Goal: Information Seeking & Learning: Check status

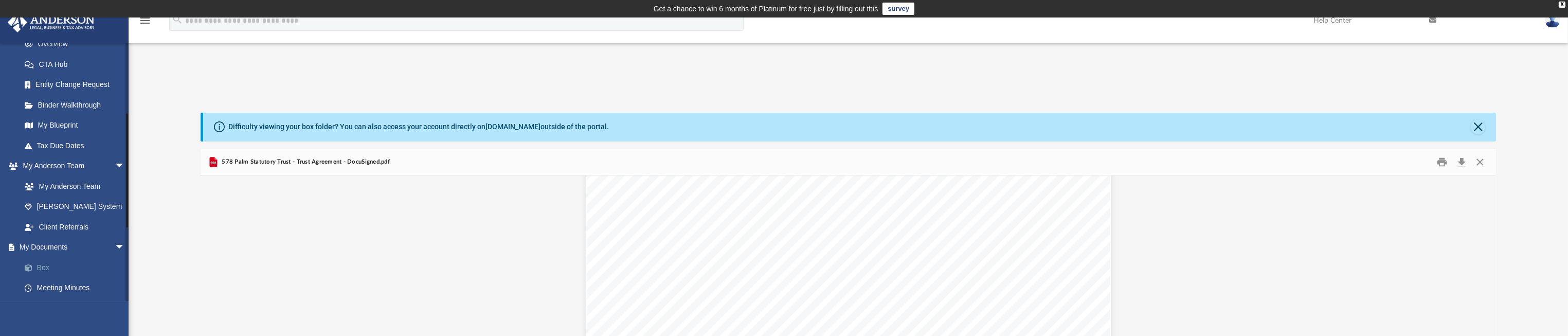
scroll to position [231, 0]
click at [114, 89] on span "arrow_drop_down" at bounding box center [124, 90] width 21 height 21
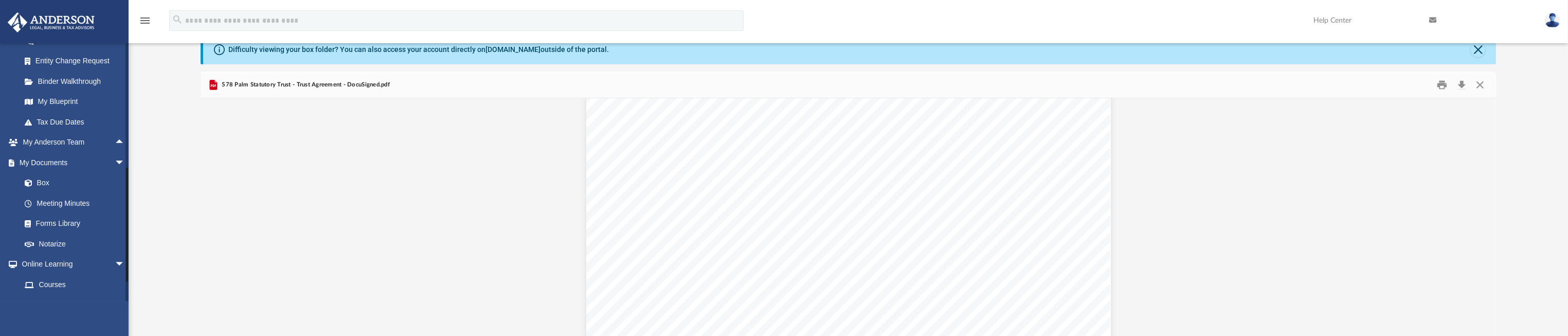
scroll to position [177, 0]
click at [99, 226] on link "Forms Library" at bounding box center [77, 224] width 126 height 21
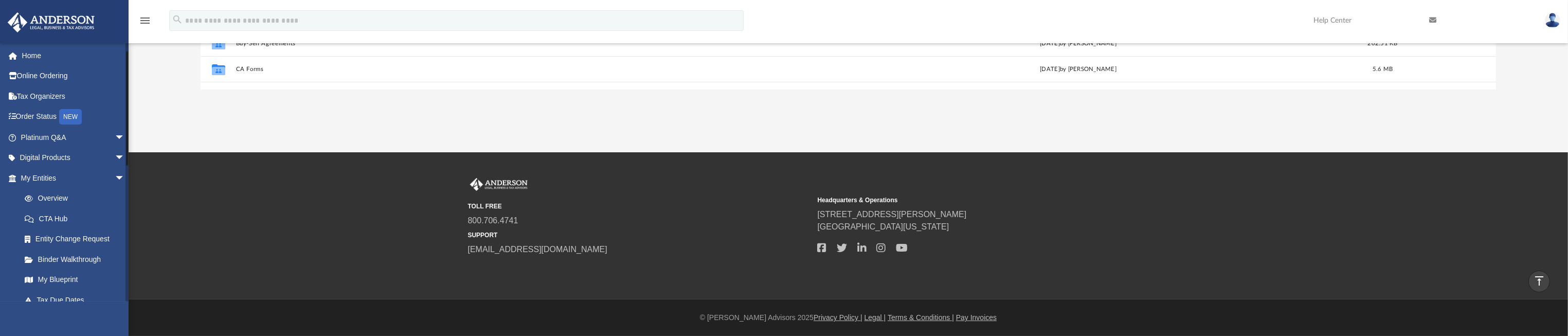
scroll to position [77, 0]
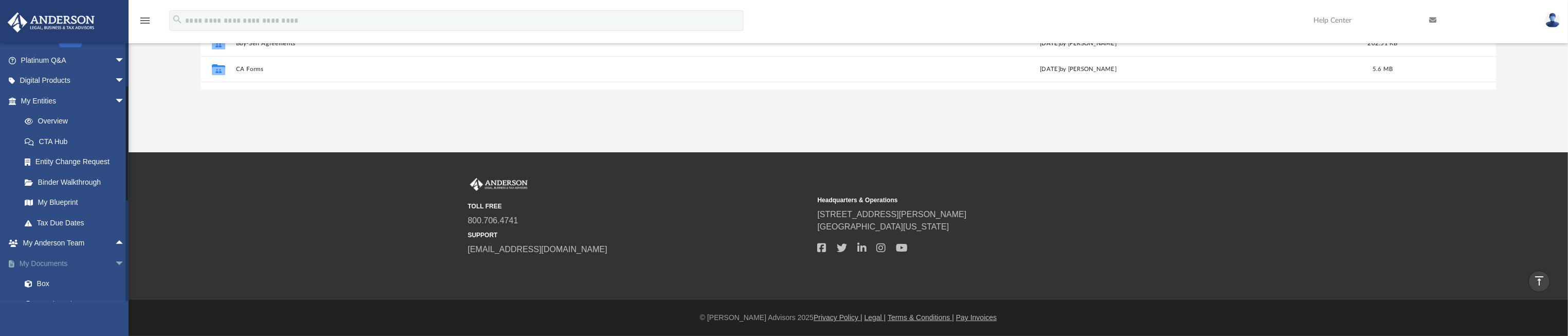
click at [114, 261] on span "arrow_drop_down" at bounding box center [124, 264] width 21 height 21
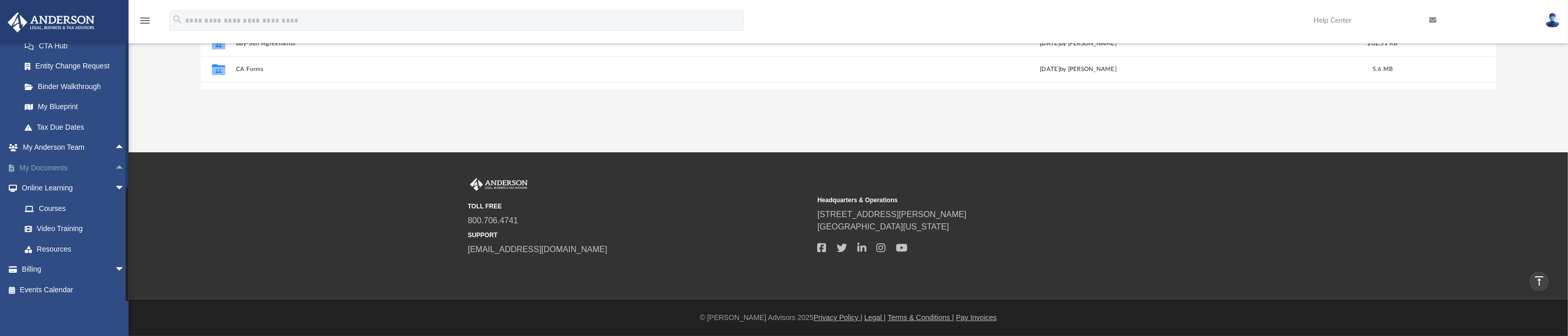
click at [114, 165] on span "arrow_drop_up" at bounding box center [124, 168] width 21 height 21
click at [114, 145] on span "arrow_drop_up" at bounding box center [124, 148] width 21 height 21
click at [114, 270] on span "arrow_drop_down" at bounding box center [124, 269] width 21 height 21
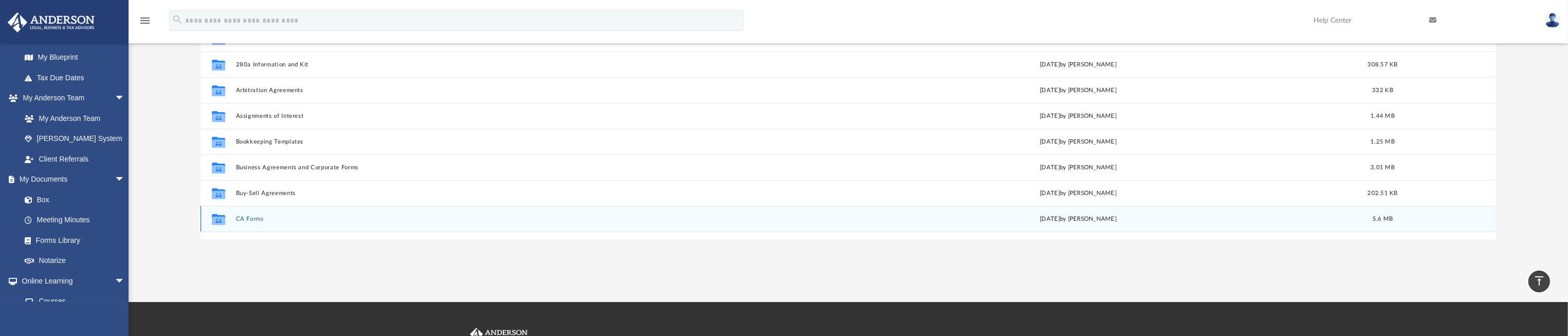
scroll to position [162, 0]
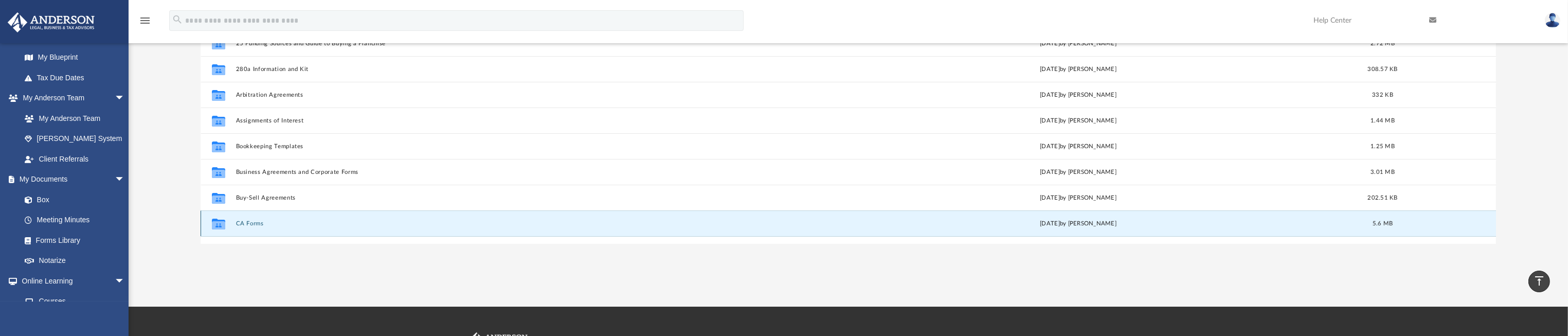
click at [258, 224] on button "CA Forms" at bounding box center [515, 223] width 559 height 7
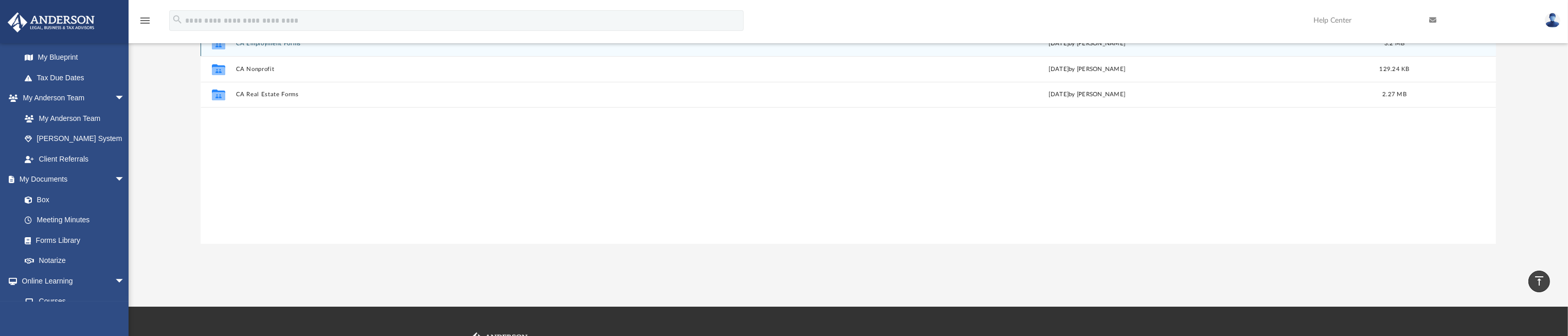
scroll to position [85, 0]
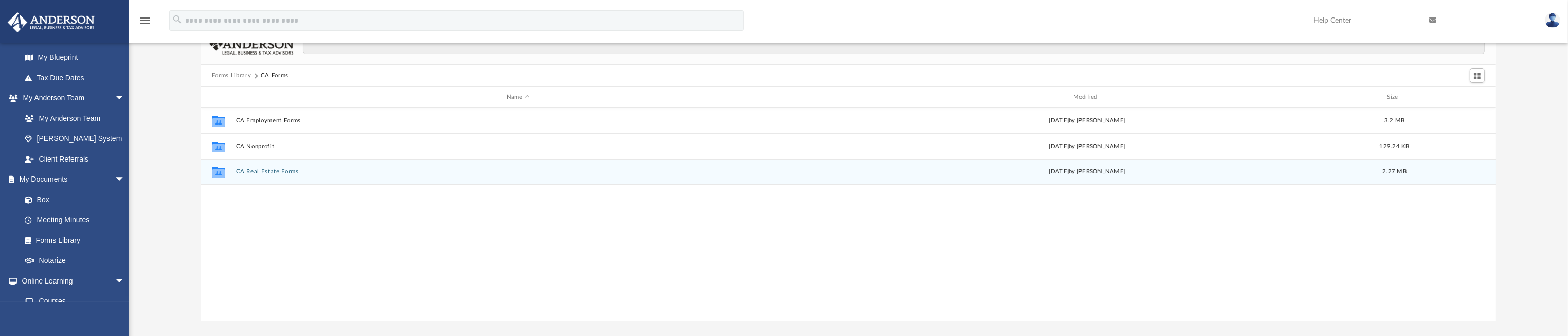
click at [273, 172] on button "CA Real Estate Forms" at bounding box center [518, 171] width 565 height 7
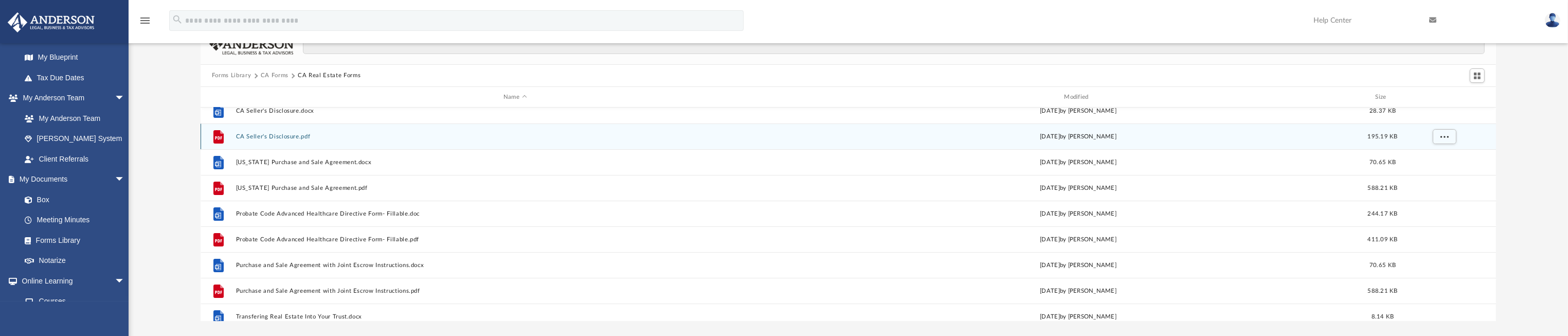
scroll to position [0, 0]
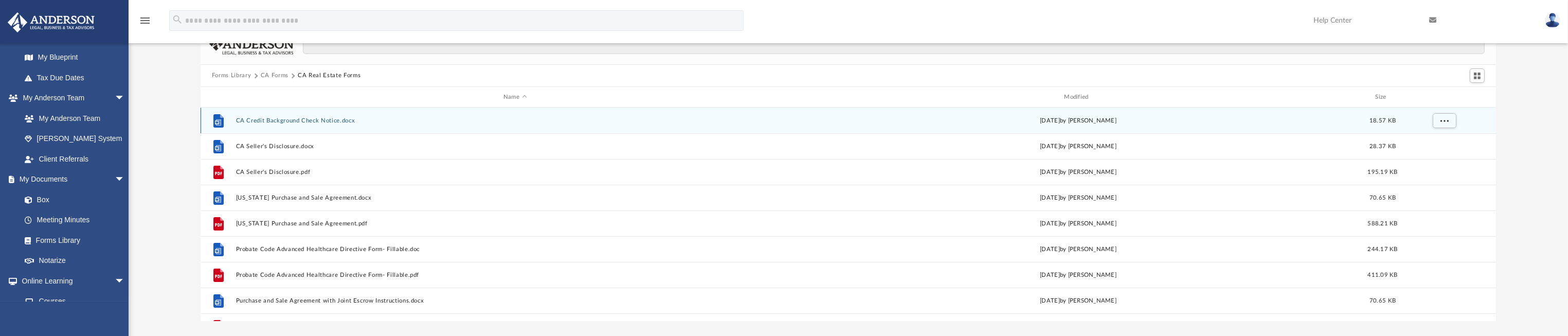
click at [310, 123] on button "CA Credit Background Check Notice.docx" at bounding box center [515, 120] width 559 height 7
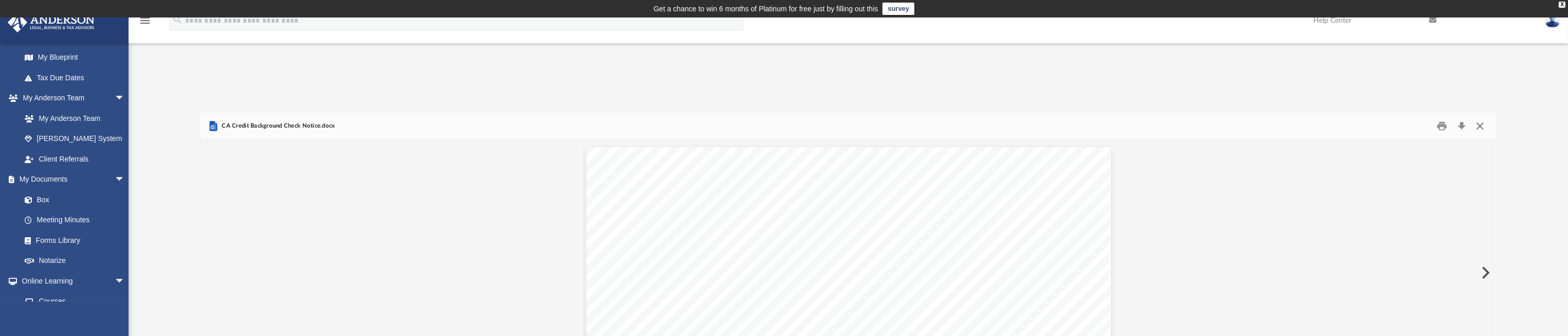
click at [1484, 126] on button "Close" at bounding box center [1480, 126] width 18 height 16
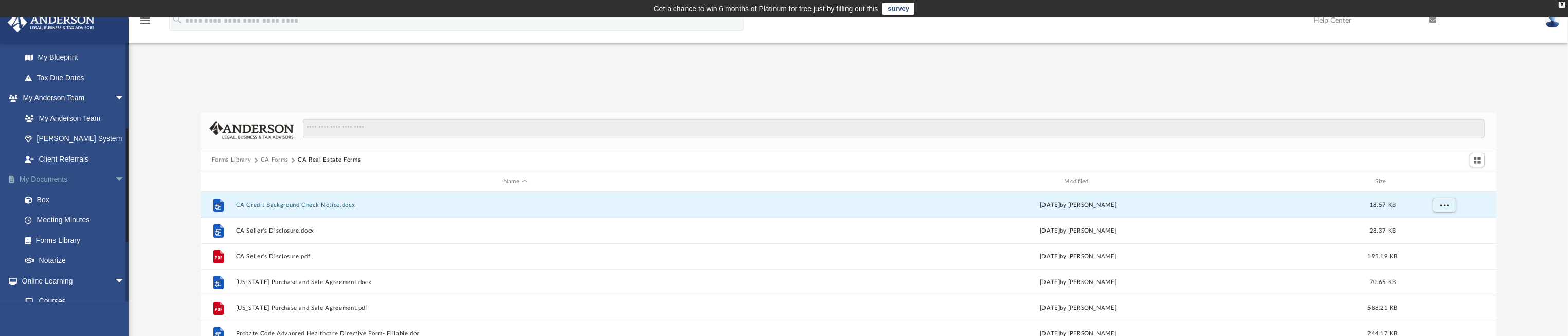
click at [114, 178] on span "arrow_drop_down" at bounding box center [124, 180] width 21 height 21
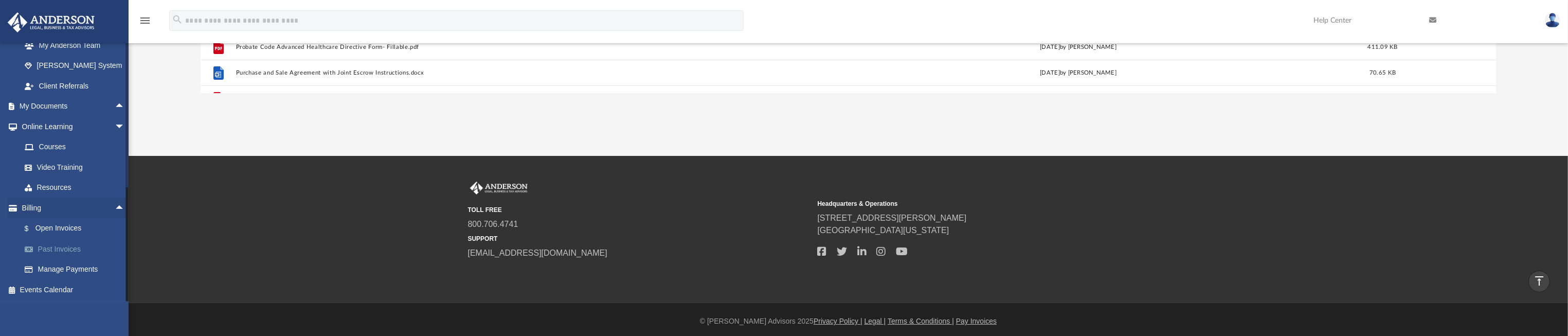
scroll to position [315, 0]
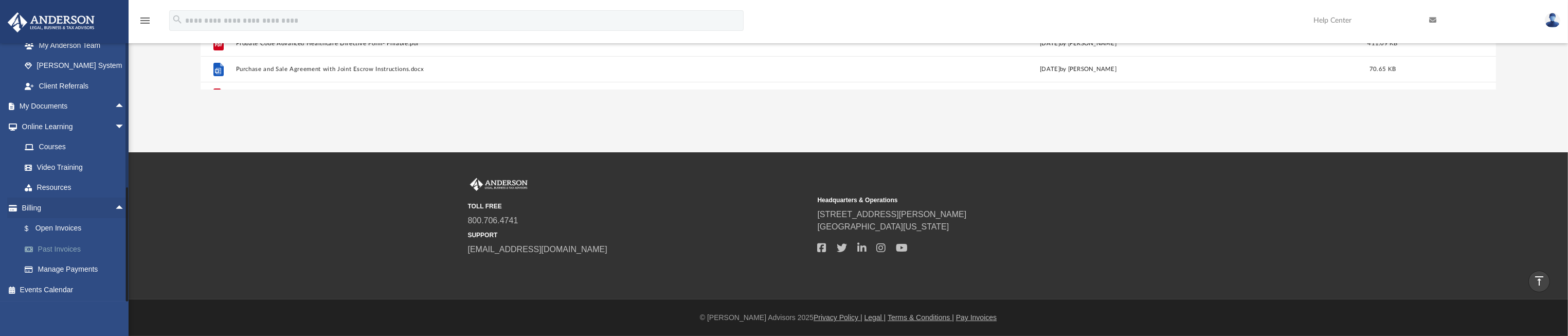
click at [72, 248] on link "Past Invoices" at bounding box center [77, 248] width 126 height 21
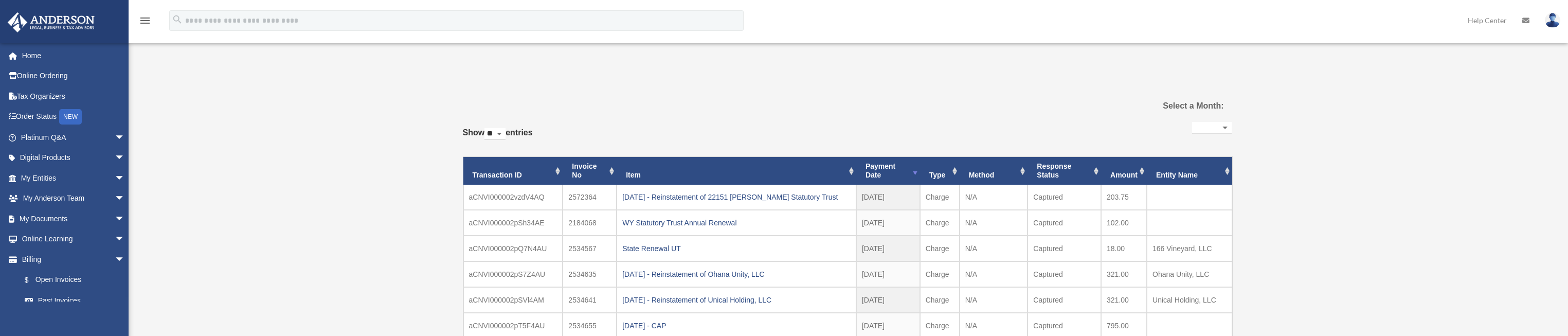
select select
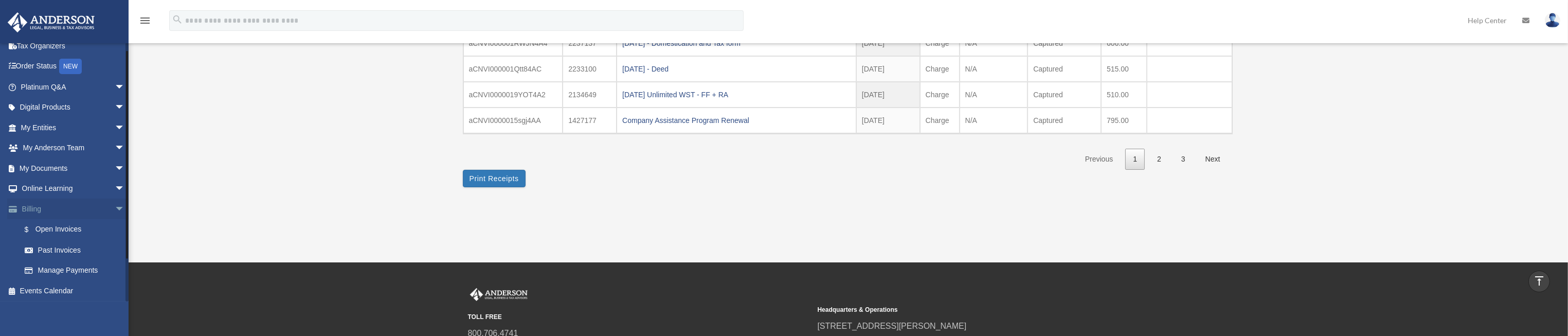
scroll to position [51, 0]
click at [76, 230] on link "$ Open Invoices" at bounding box center [77, 229] width 126 height 21
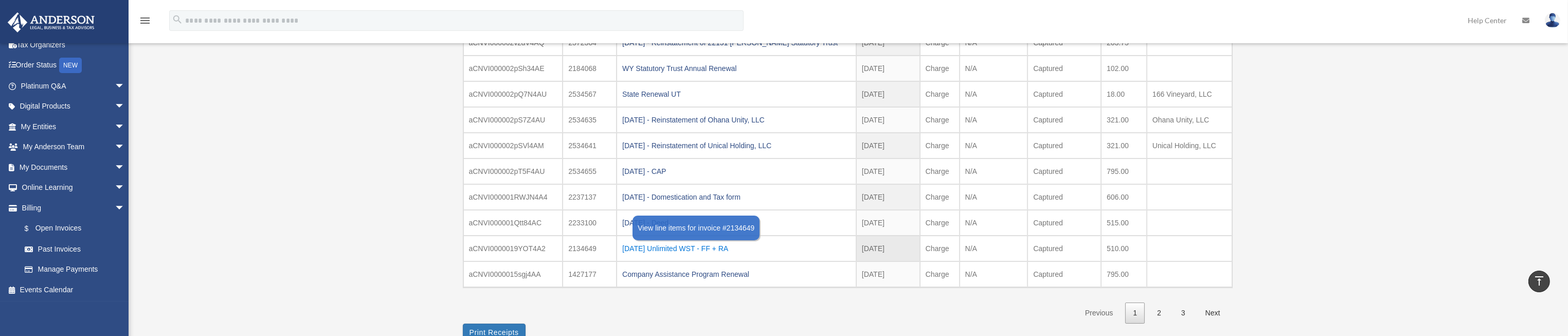
scroll to position [171, 0]
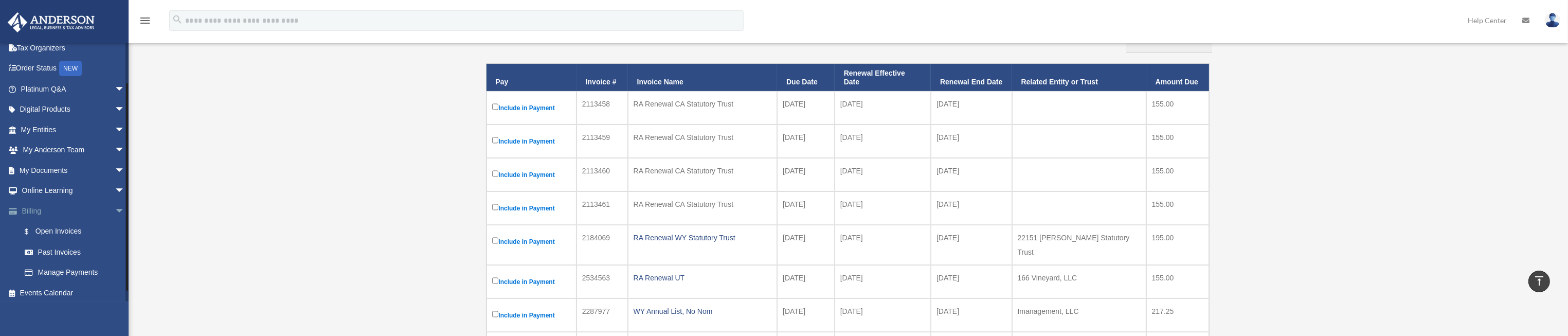
scroll to position [51, 0]
click at [75, 250] on link "Past Invoices" at bounding box center [77, 248] width 126 height 21
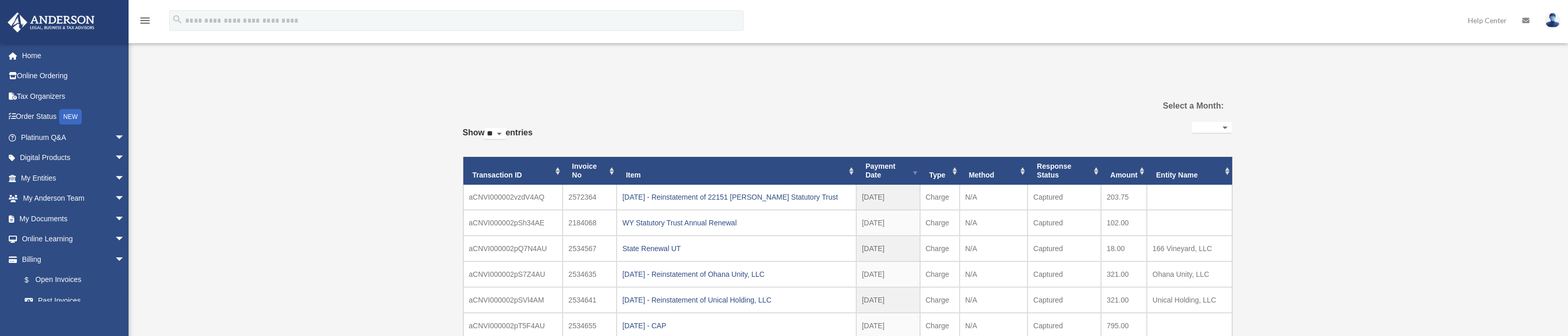
select select
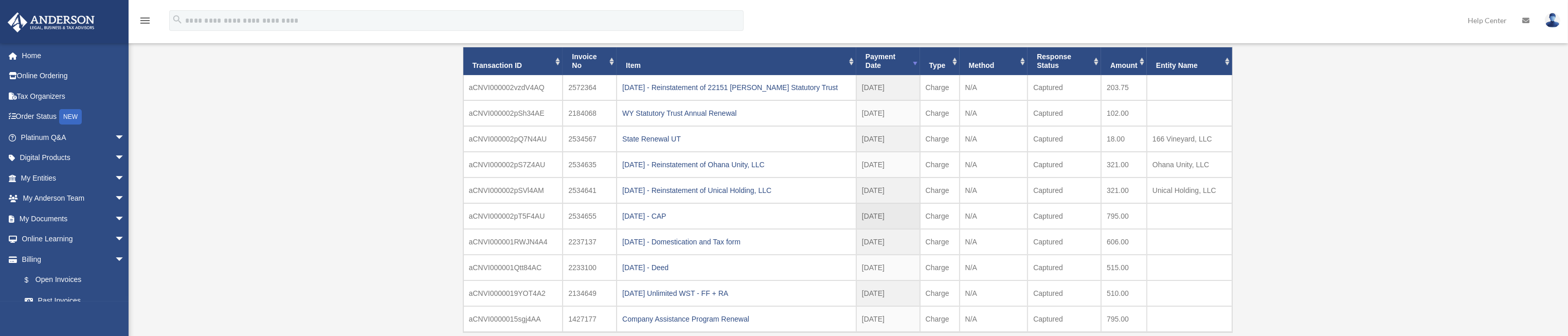
scroll to position [157, 0]
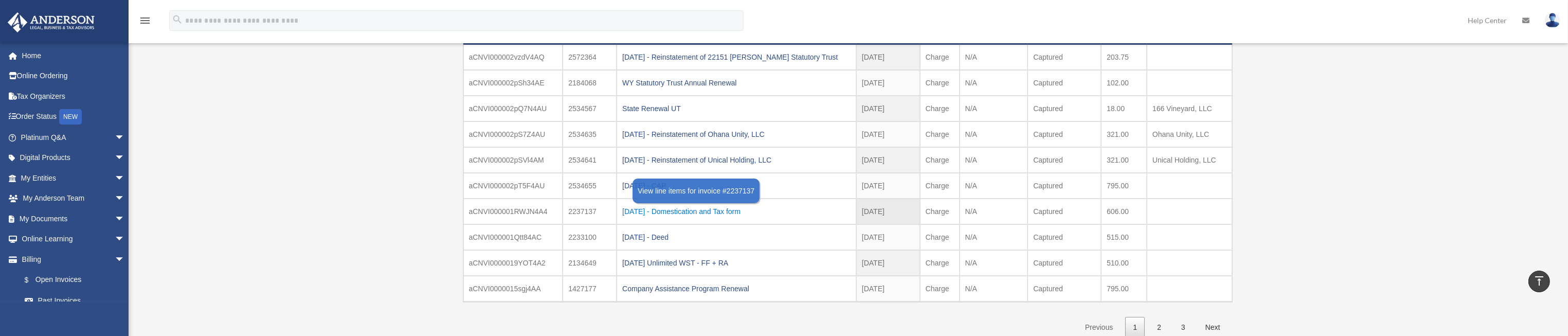
click at [715, 210] on div "2024.10.17 - Domestication and Tax form" at bounding box center [736, 211] width 229 height 14
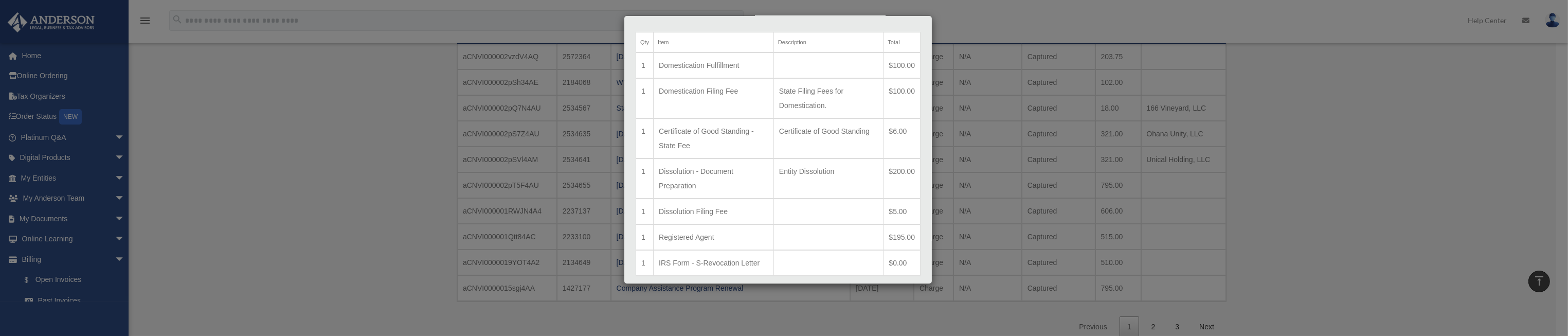
scroll to position [0, 0]
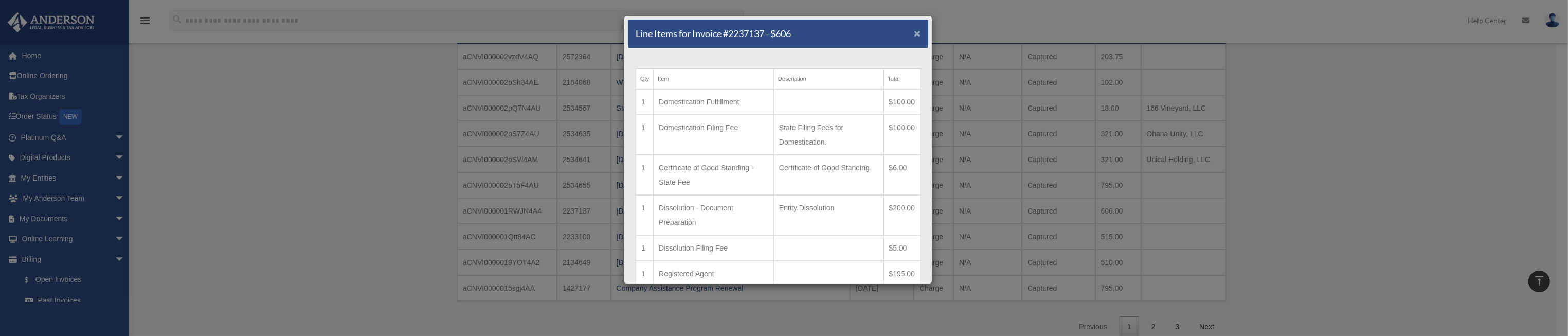
click at [914, 32] on span "×" at bounding box center [917, 34] width 7 height 12
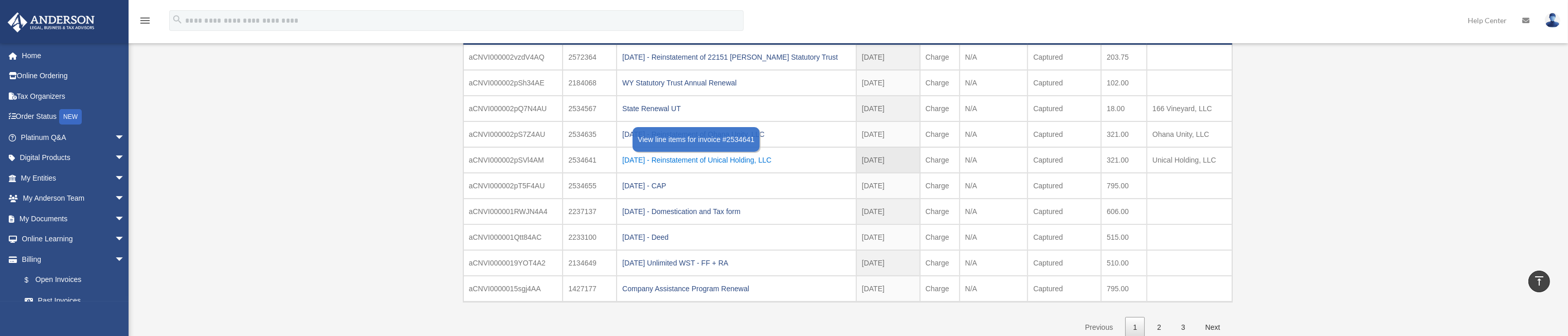
click at [755, 159] on div "[DATE] - Reinstatement of Unical Holding, LLC" at bounding box center [736, 159] width 229 height 14
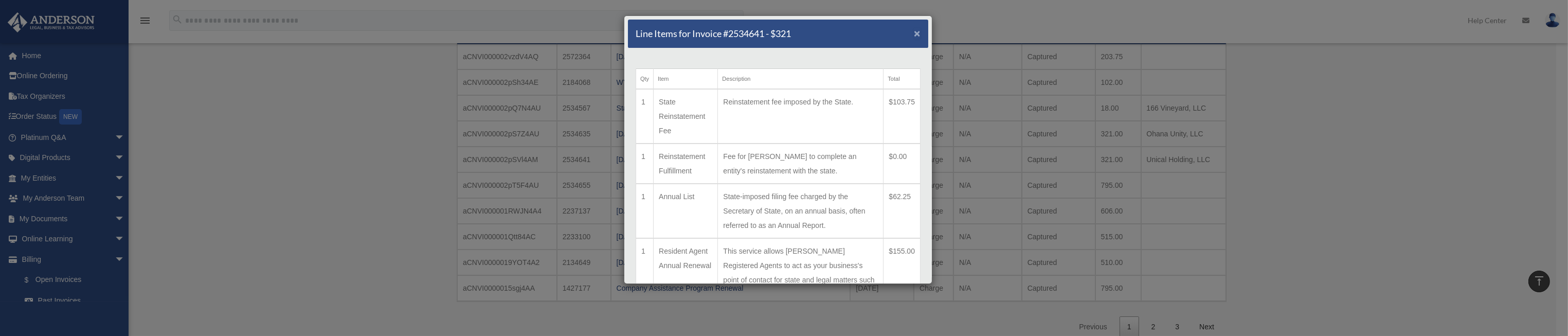
click at [914, 36] on span "×" at bounding box center [917, 34] width 7 height 12
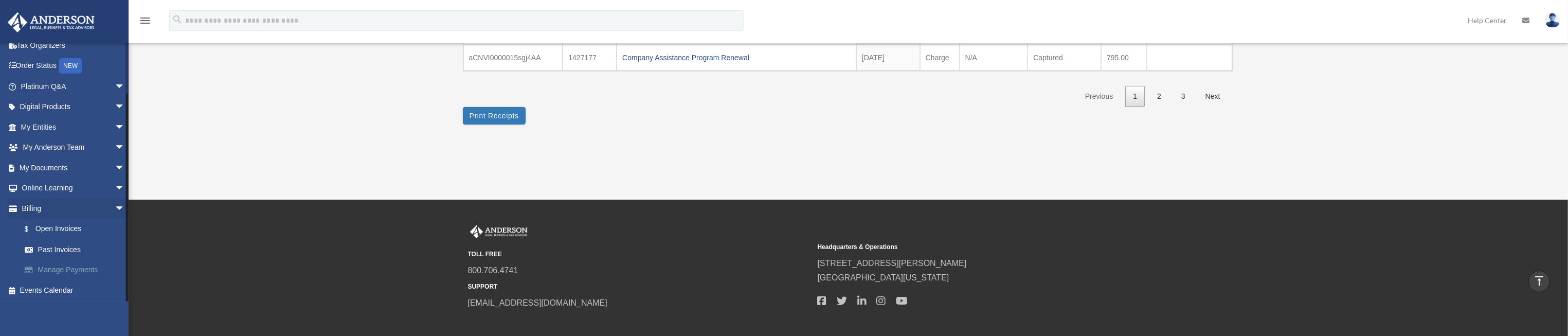
scroll to position [51, 0]
click at [74, 230] on link "$ Open Invoices" at bounding box center [77, 229] width 126 height 21
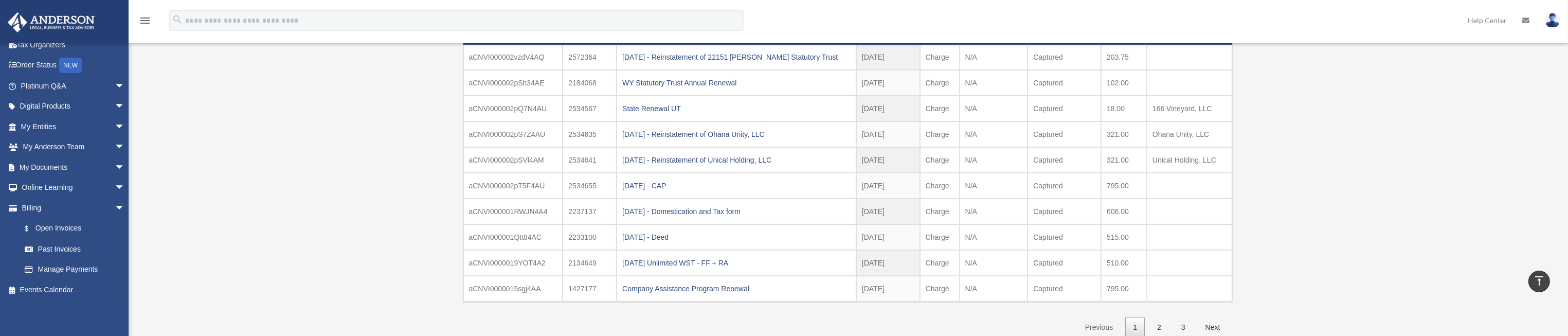
scroll to position [80, 0]
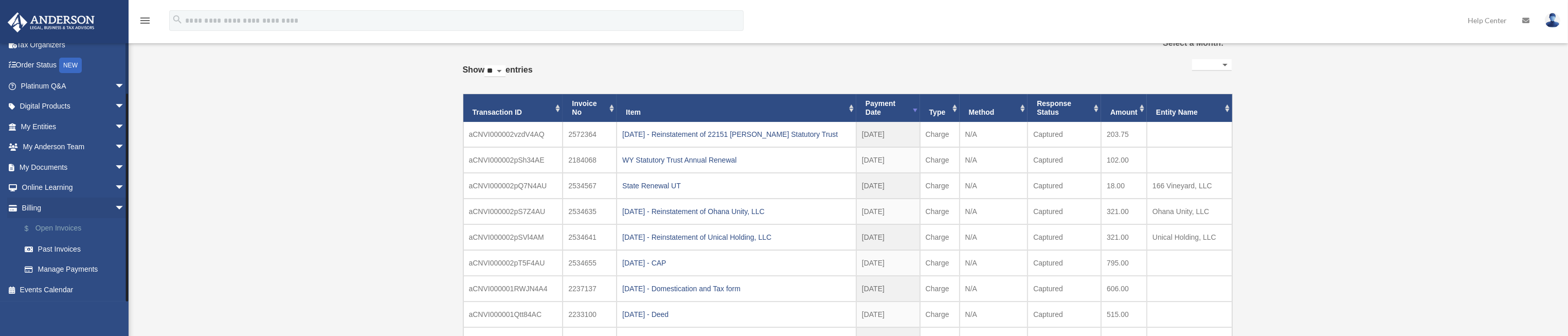
click at [73, 227] on link "$ Open Invoices" at bounding box center [77, 229] width 126 height 21
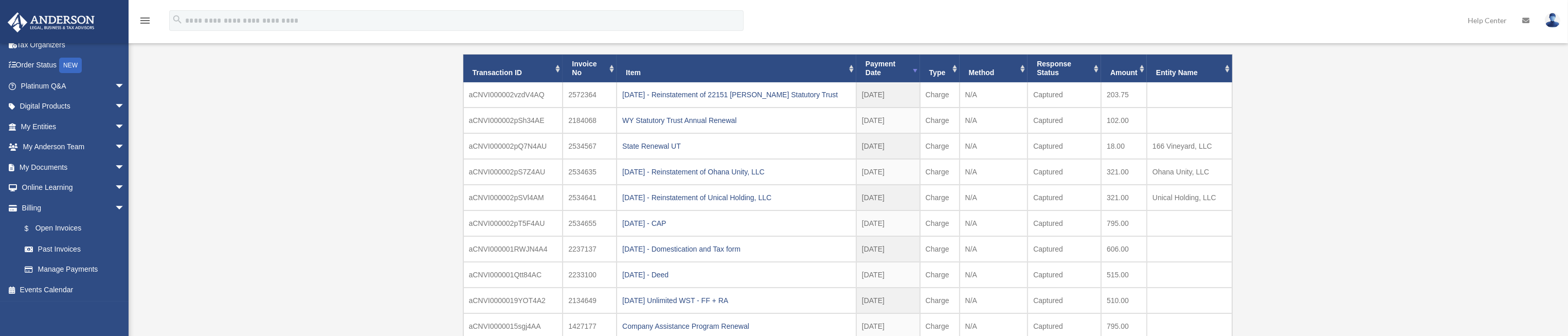
scroll to position [157, 0]
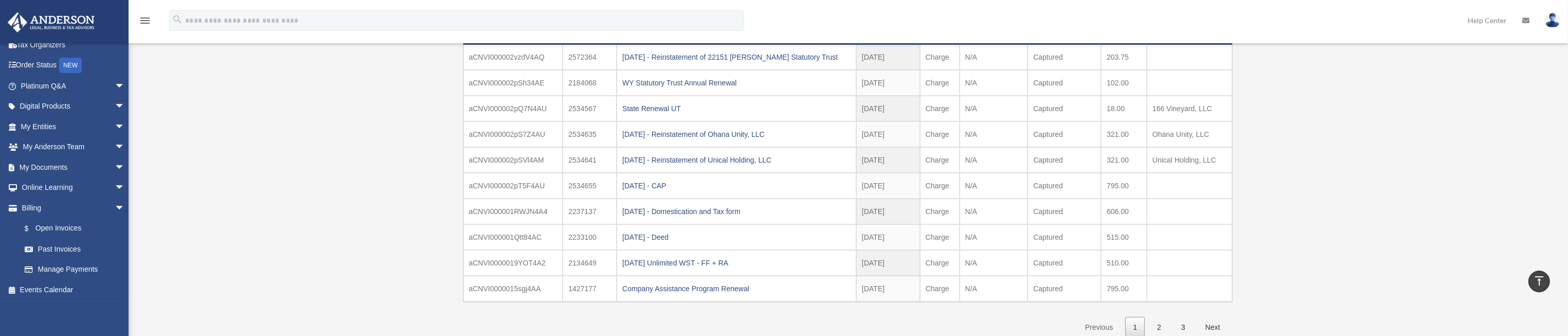
click at [251, 248] on div "Past Invoices imgmt16@gmail.com Sign Out imgmt16@gmail.com Home Online Ordering…" at bounding box center [784, 146] width 1568 height 445
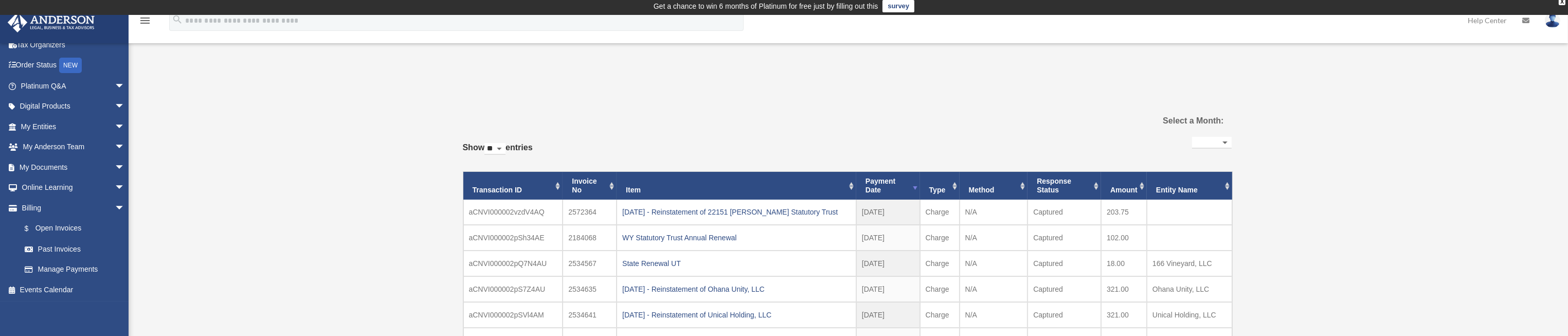
scroll to position [80, 0]
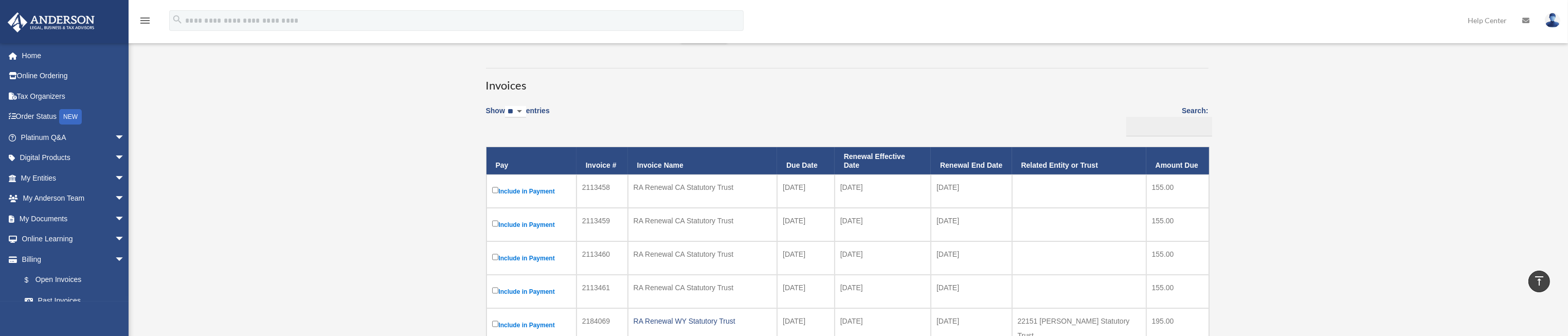
scroll to position [77, 0]
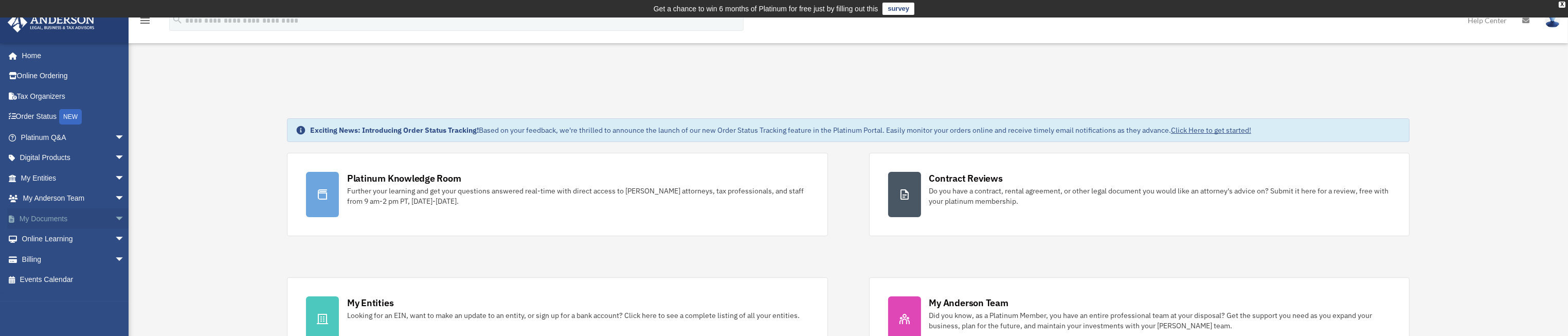
click at [114, 216] on span "arrow_drop_down" at bounding box center [124, 219] width 21 height 21
click at [40, 238] on link "Box" at bounding box center [77, 238] width 126 height 21
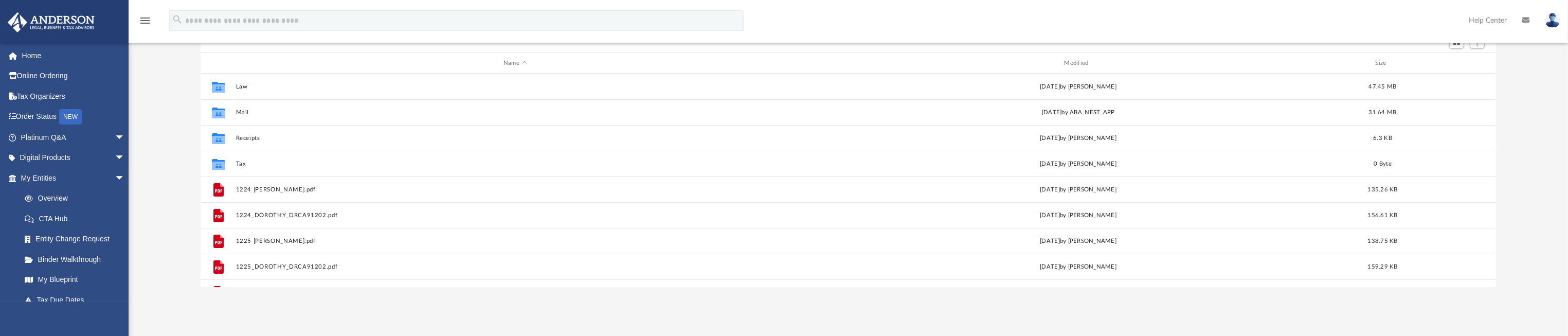
scroll to position [222, 1284]
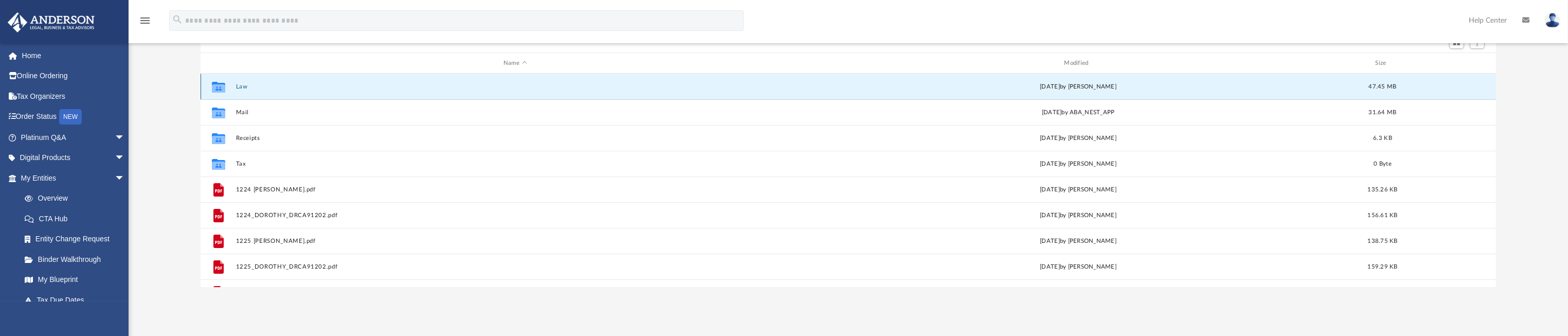
click at [246, 88] on button "Law" at bounding box center [515, 86] width 559 height 7
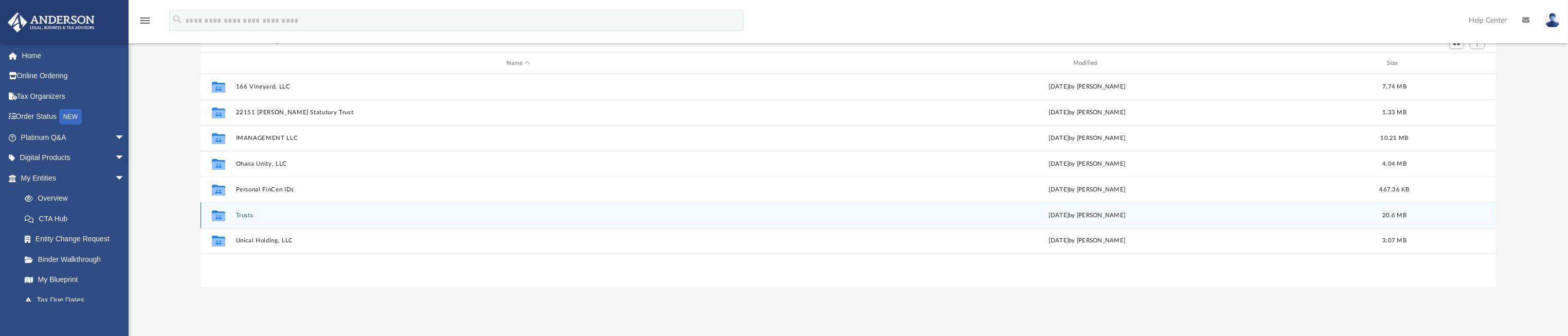
click at [246, 215] on button "Trusts" at bounding box center [518, 215] width 565 height 7
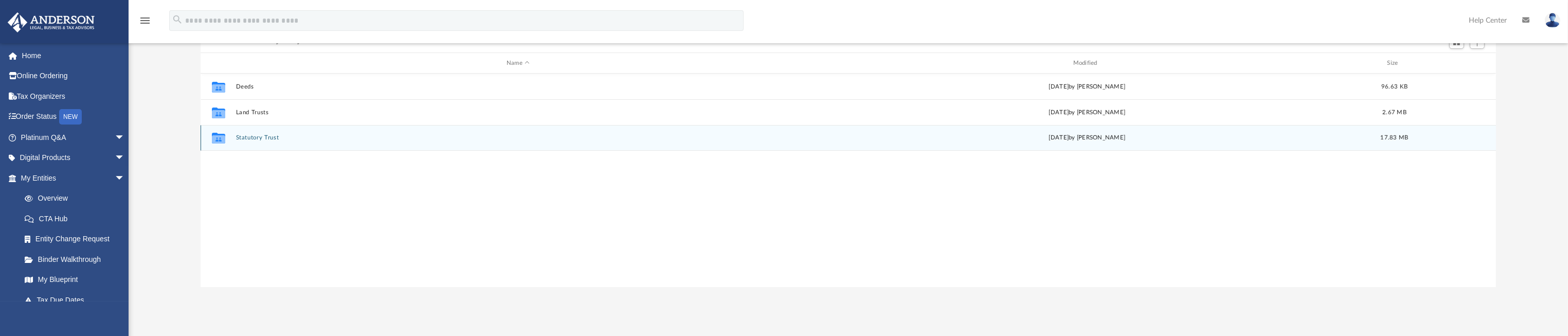
click at [257, 137] on button "Statutory Trust" at bounding box center [518, 138] width 565 height 7
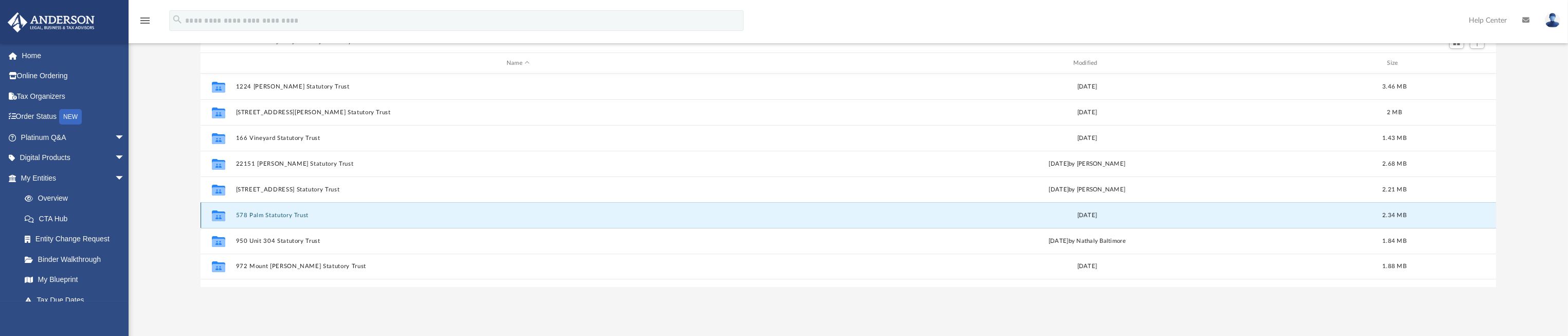
click at [258, 214] on button "578 Palm Statutory Trust" at bounding box center [518, 215] width 565 height 7
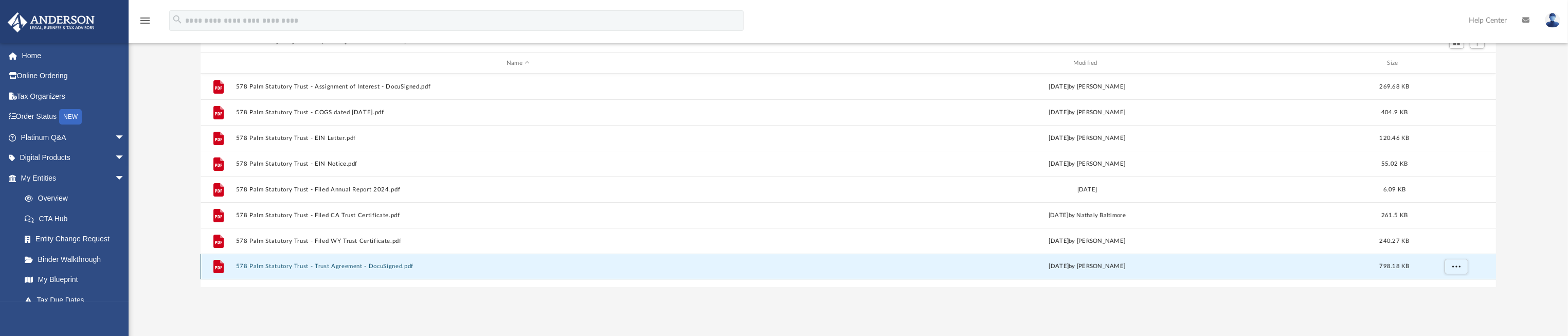
click at [373, 268] on button "578 Palm Statutory Trust - Trust Agreement - DocuSigned.pdf" at bounding box center [518, 266] width 565 height 7
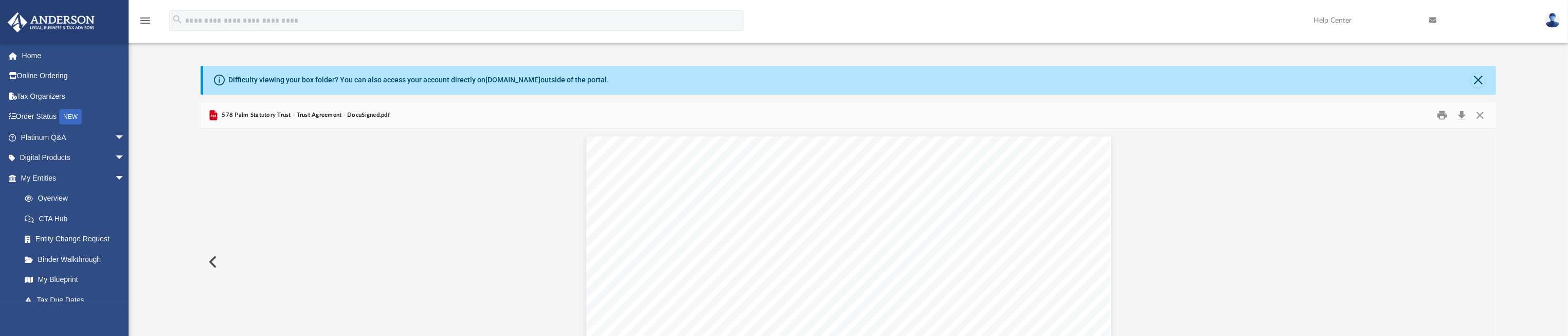
scroll to position [0, 0]
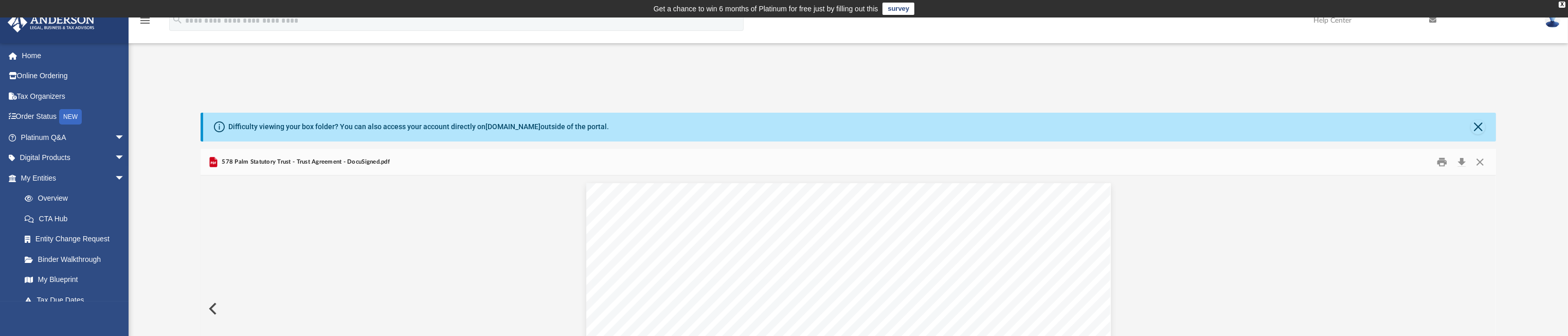
click at [213, 307] on button "Preview" at bounding box center [212, 309] width 23 height 29
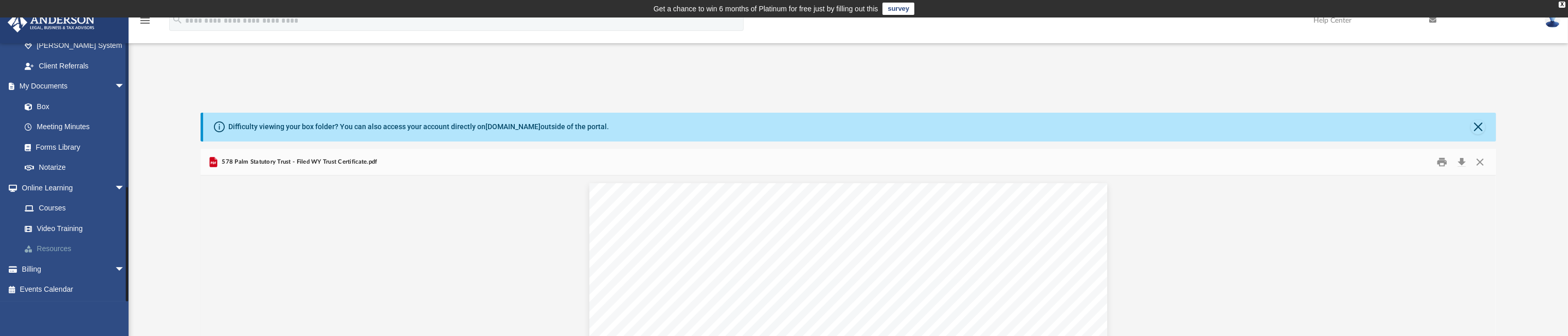
scroll to position [154, 0]
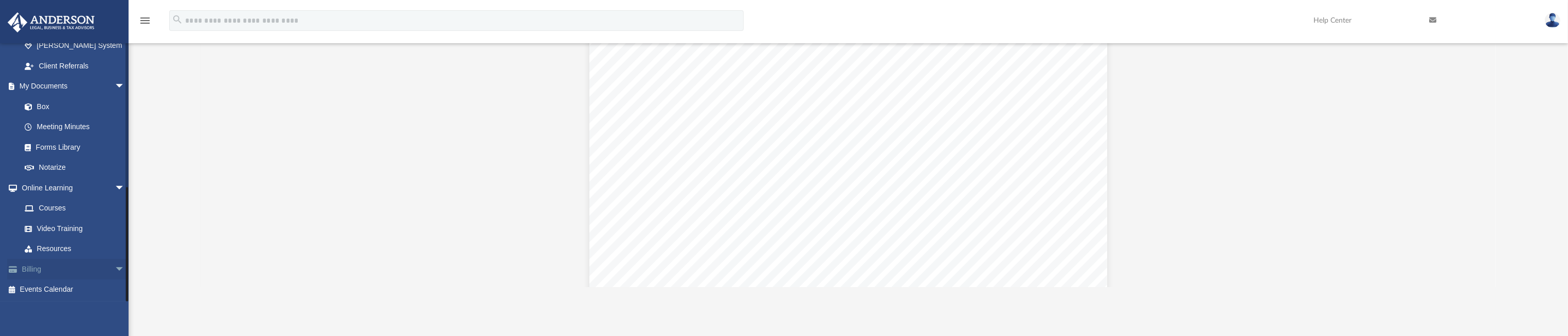
click at [114, 268] on span "arrow_drop_down" at bounding box center [124, 269] width 21 height 21
click at [67, 249] on link "Past Invoices" at bounding box center [77, 248] width 126 height 21
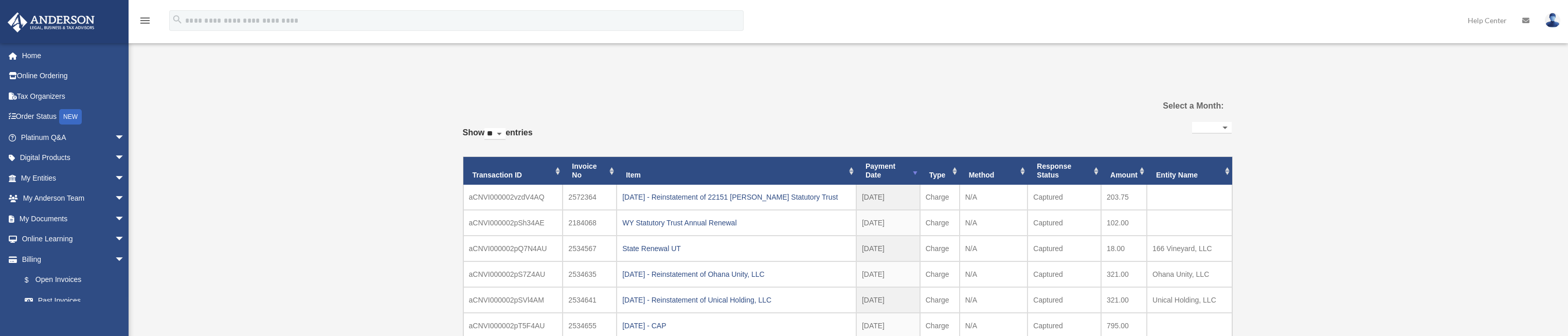
select select
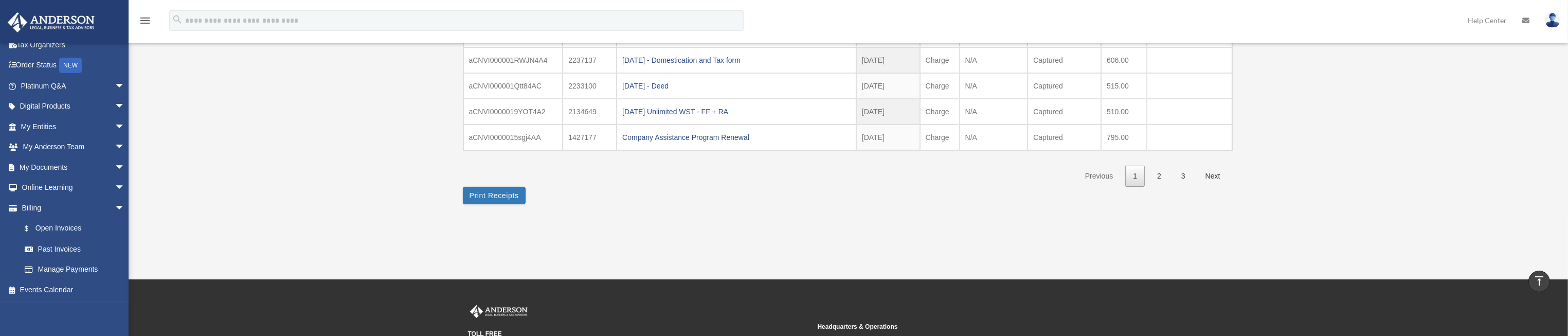
scroll to position [231, 0]
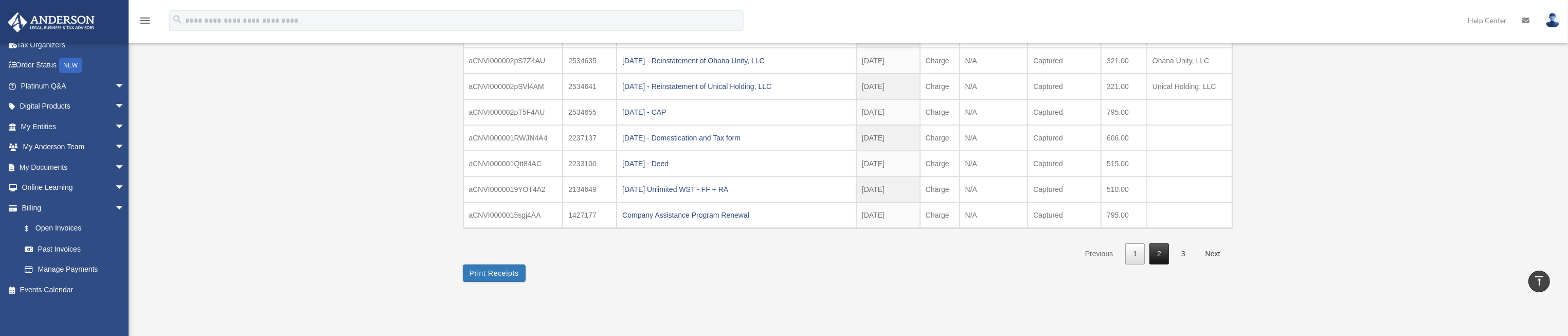
click at [1162, 252] on link "2" at bounding box center [1159, 254] width 20 height 21
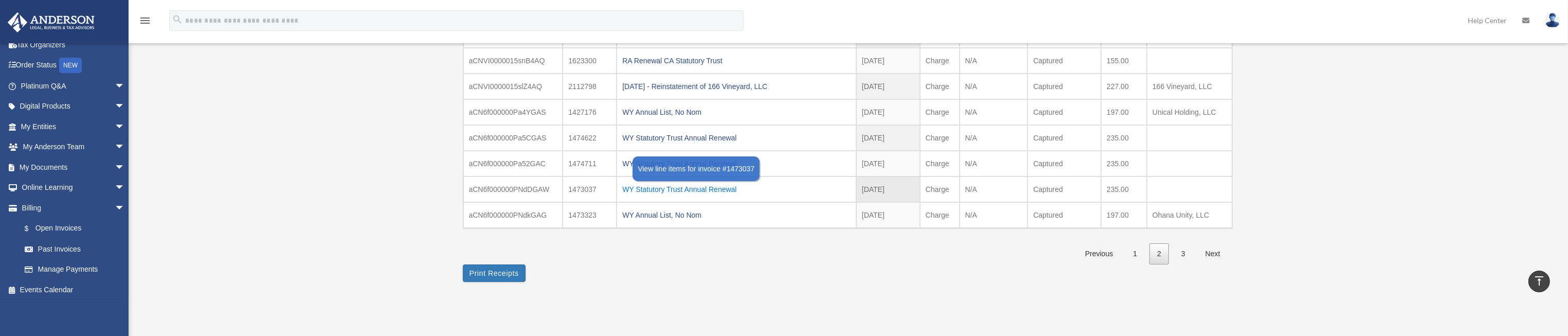
scroll to position [309, 0]
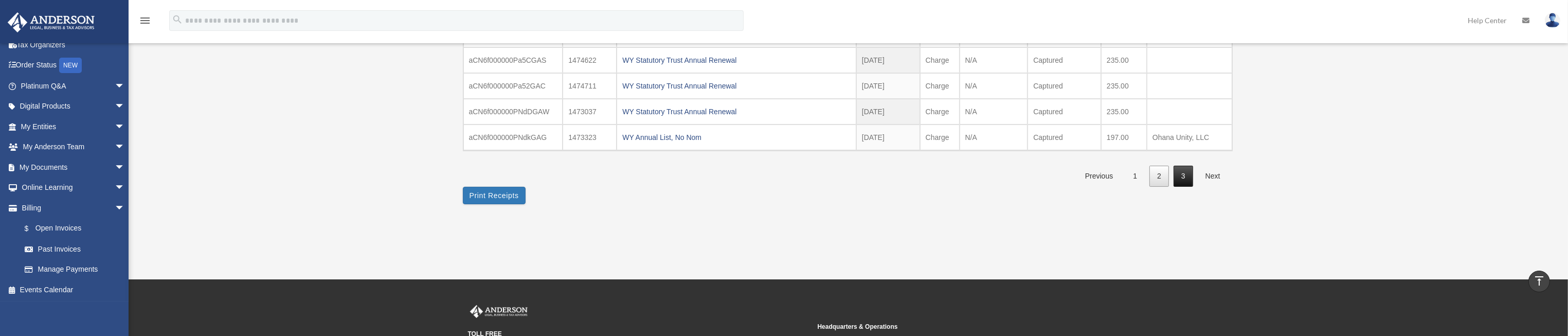
click at [1178, 174] on link "3" at bounding box center [1184, 176] width 20 height 21
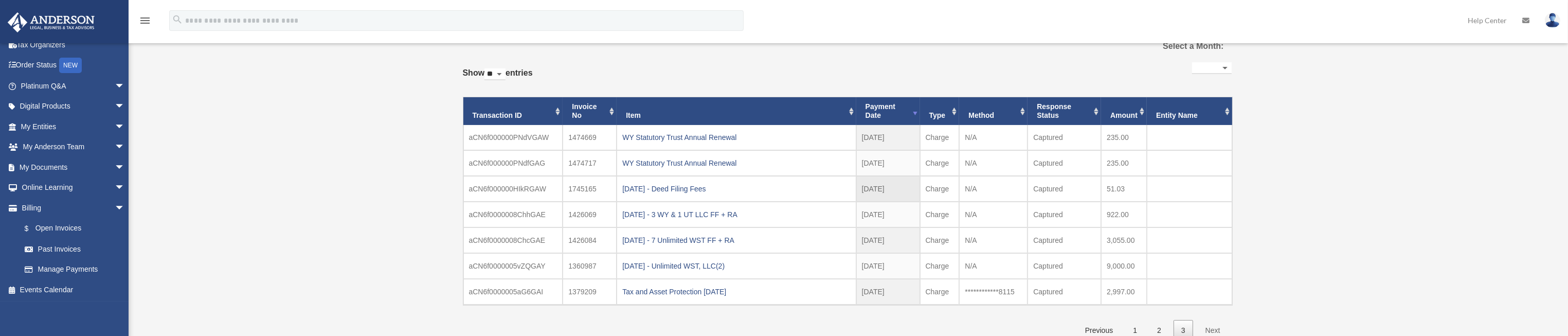
scroll to position [0, 0]
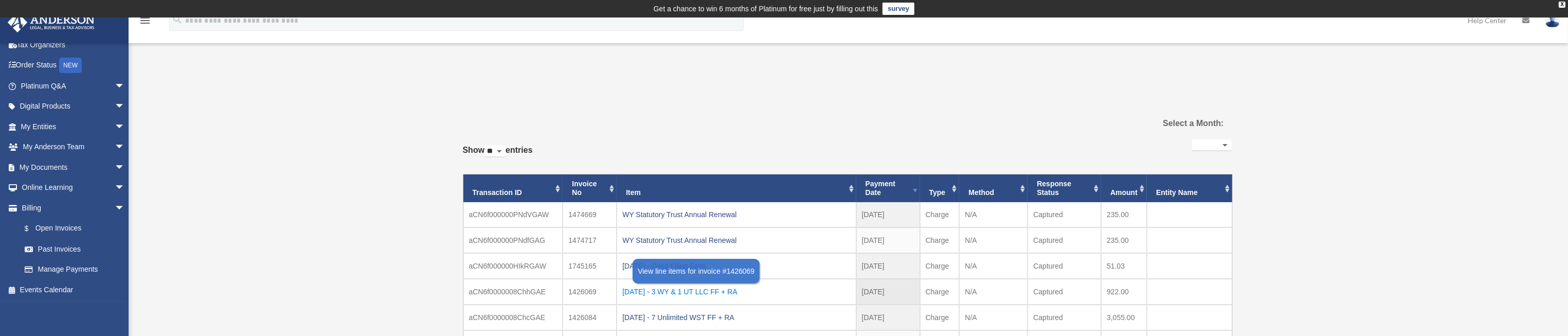
click at [742, 290] on div "2023.01.05 - 3 WY & 1 UT LLC FF + RA" at bounding box center [736, 291] width 228 height 14
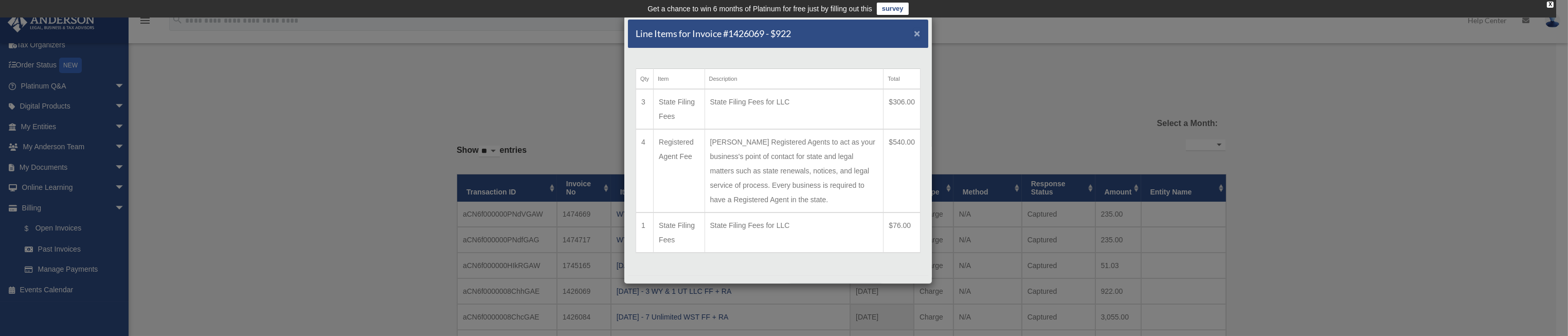
click at [914, 34] on span "×" at bounding box center [917, 34] width 7 height 12
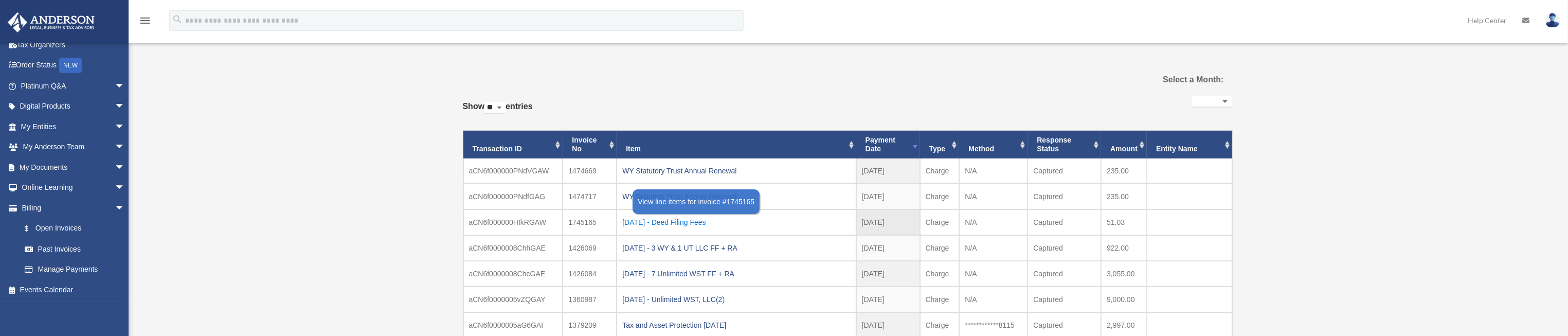
scroll to position [154, 0]
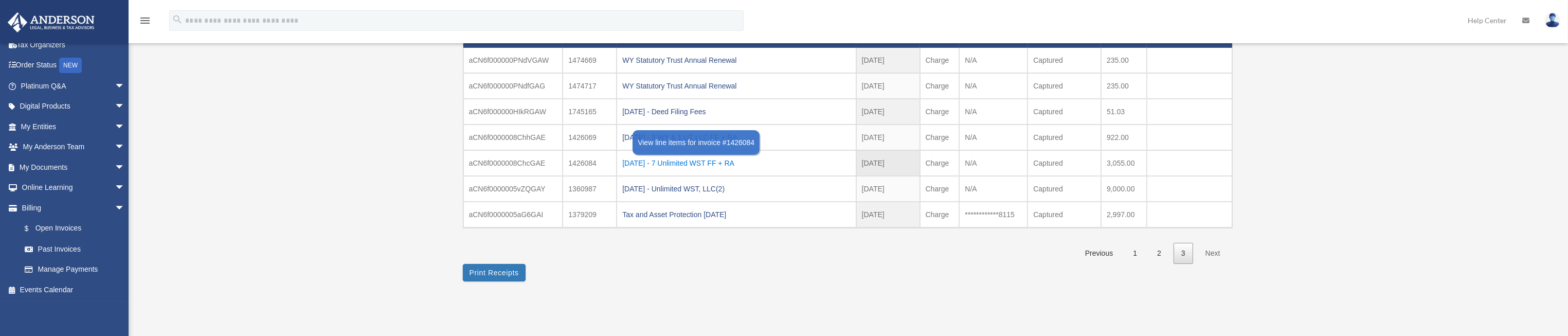
click at [719, 158] on div "2023.01.05 - 7 Unlimited WST FF + RA" at bounding box center [736, 162] width 228 height 14
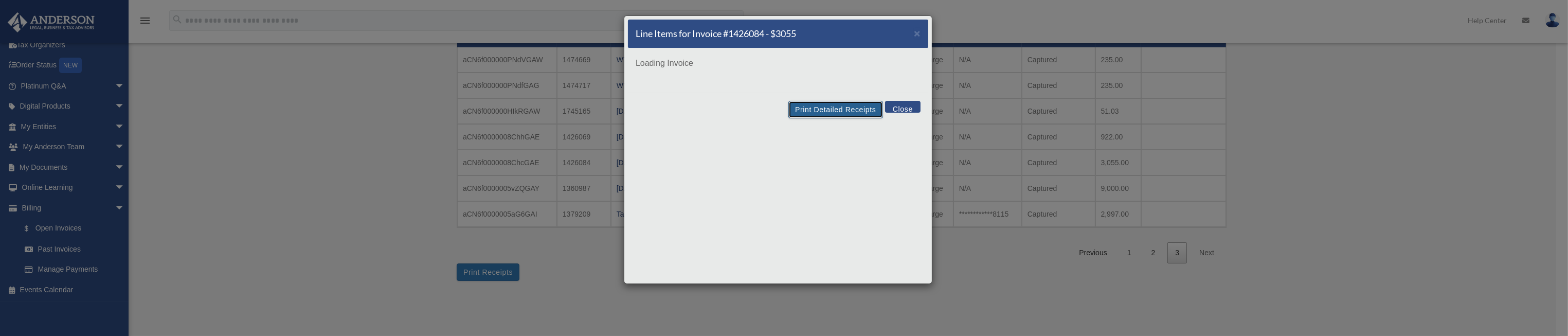
click at [841, 110] on button "Print Detailed Receipts" at bounding box center [835, 109] width 94 height 18
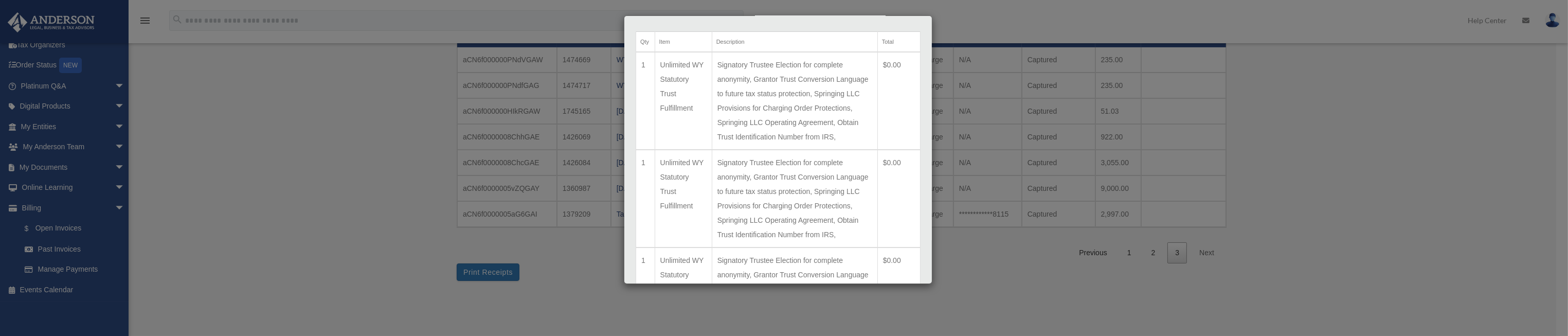
scroll to position [0, 0]
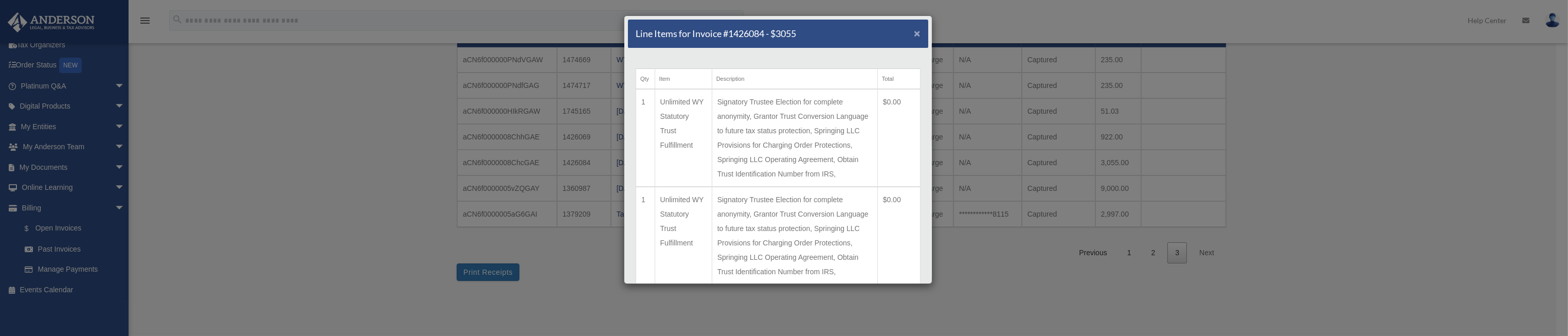
click at [914, 34] on span "×" at bounding box center [917, 34] width 7 height 12
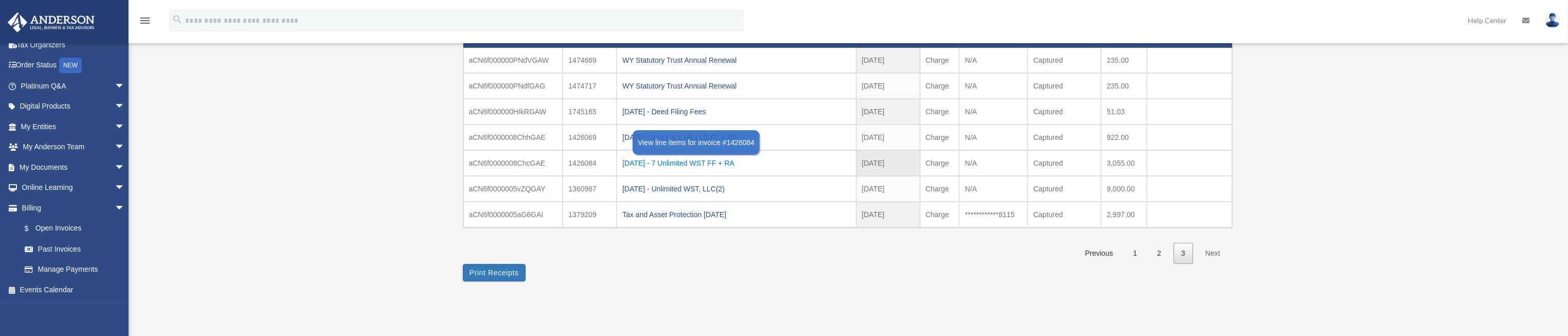
click at [662, 162] on div "2023.01.05 - 7 Unlimited WST FF + RA" at bounding box center [736, 162] width 228 height 14
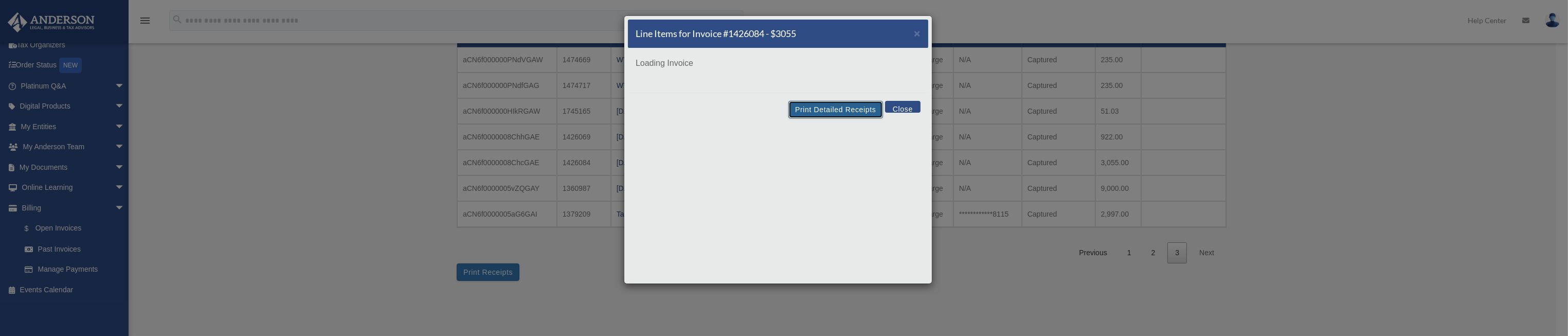
click at [815, 109] on button "Print Detailed Receipts" at bounding box center [835, 109] width 94 height 18
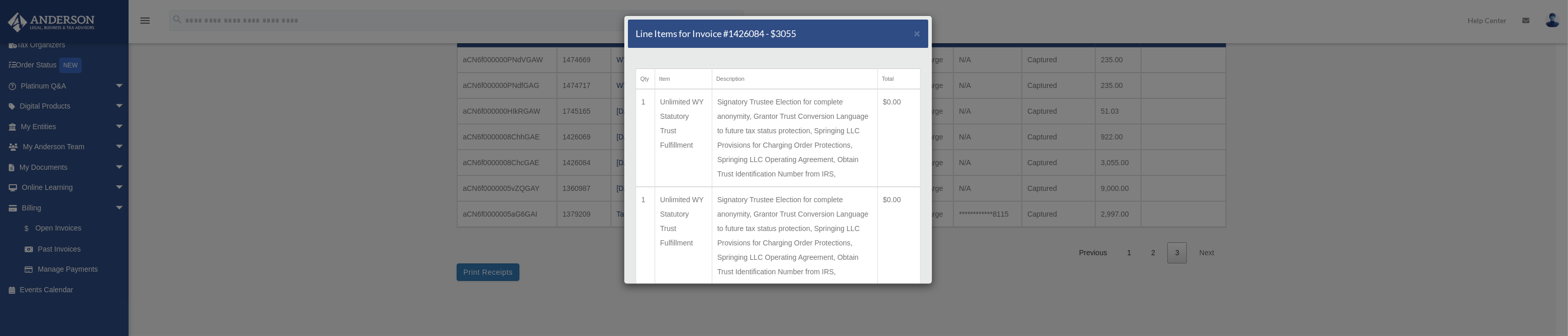
scroll to position [51, 0]
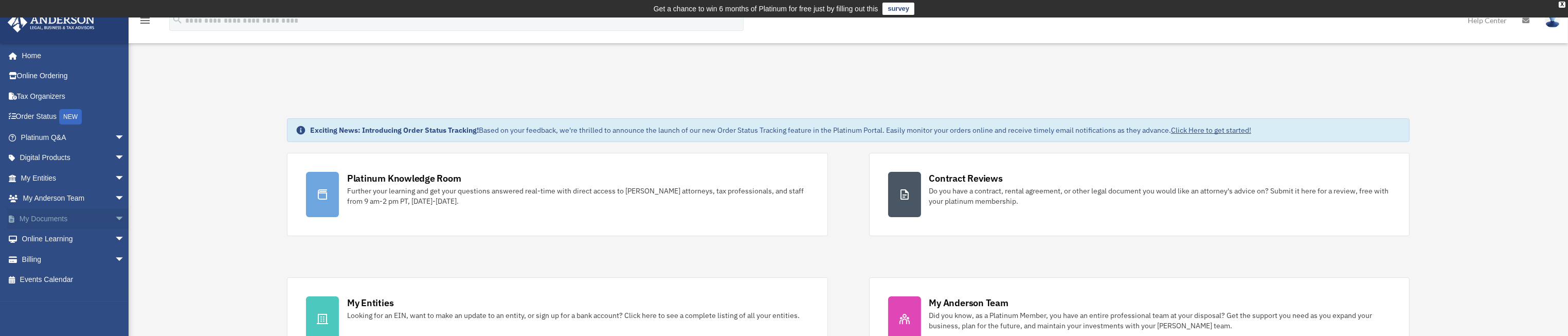
click at [114, 219] on span "arrow_drop_down" at bounding box center [124, 219] width 21 height 21
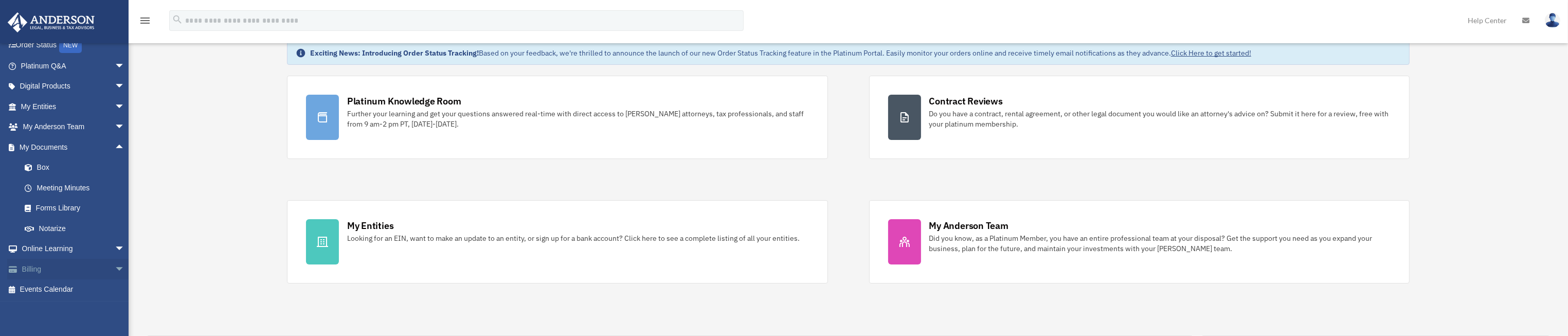
click at [114, 268] on span "arrow_drop_down" at bounding box center [124, 269] width 21 height 21
click at [69, 246] on link "Past Invoices" at bounding box center [77, 248] width 126 height 21
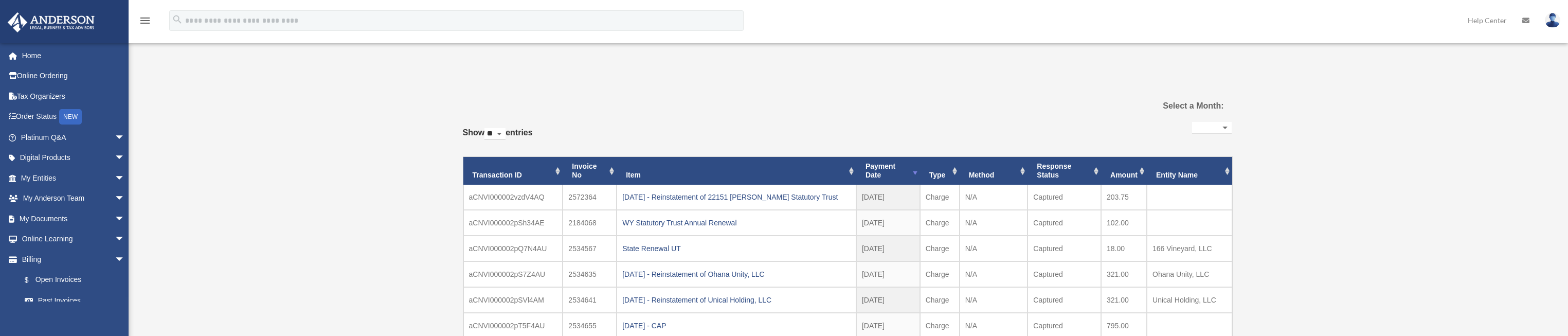
select select
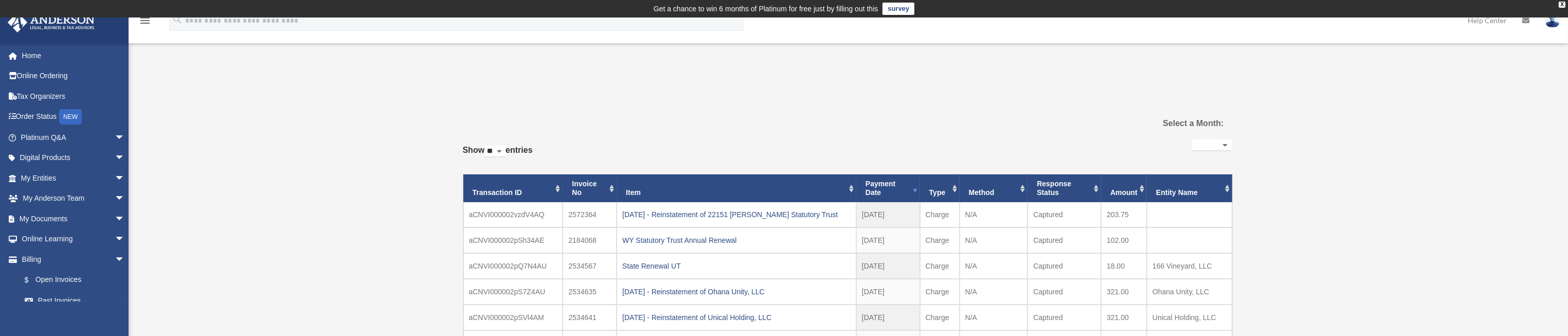
click at [1325, 260] on div "Past Invoices [EMAIL_ADDRESS][DOMAIN_NAME] Sign Out [EMAIL_ADDRESS][DOMAIN_NAME…" at bounding box center [784, 302] width 1568 height 445
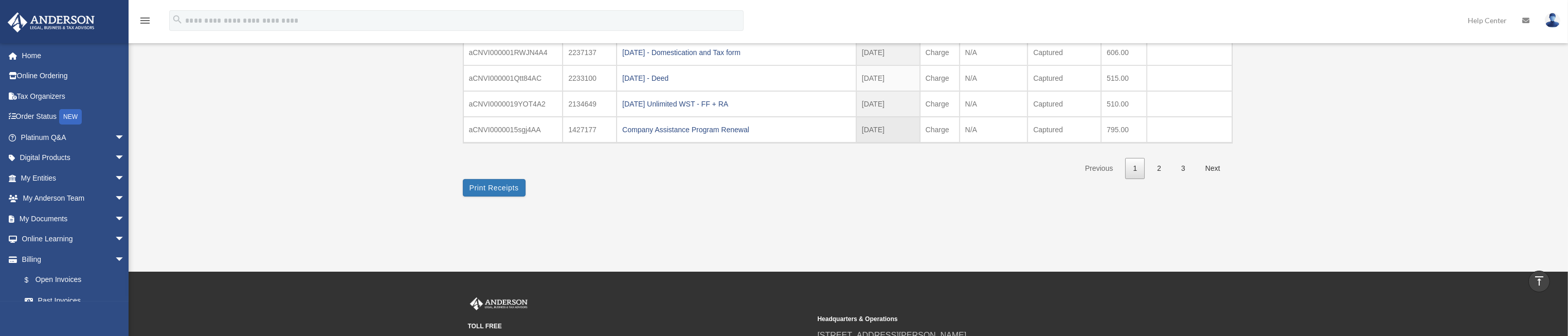
scroll to position [154, 0]
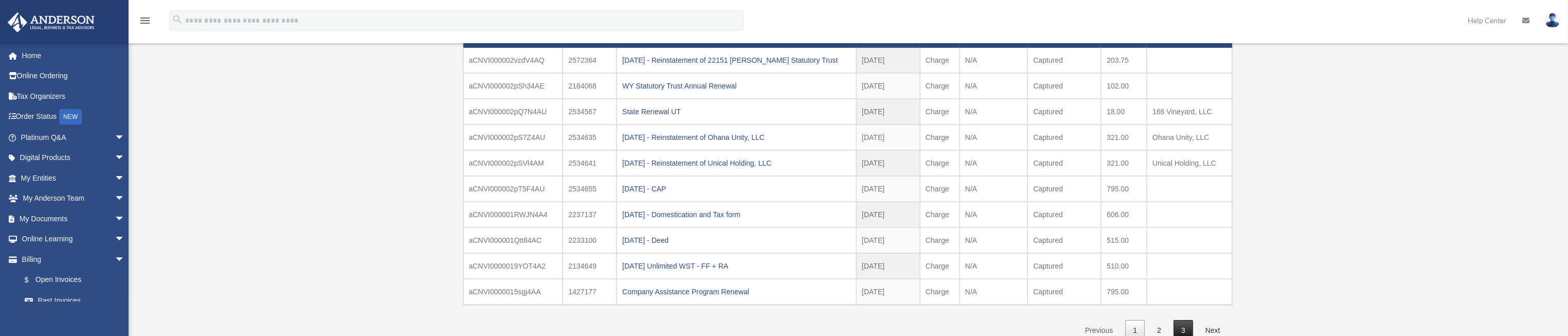
click at [1185, 324] on link "3" at bounding box center [1184, 331] width 20 height 21
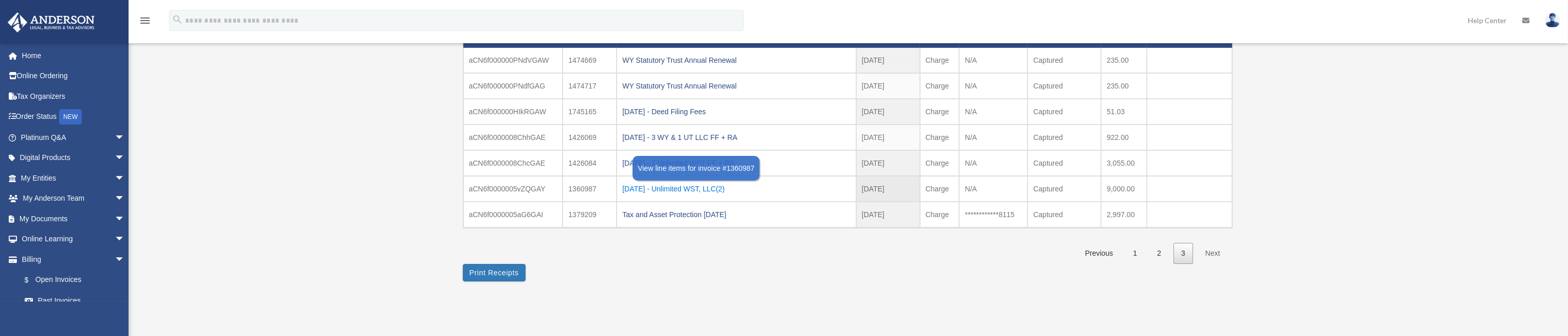
click at [692, 187] on div "[DATE] - Unlimited WST, LLC(2)" at bounding box center [736, 188] width 228 height 14
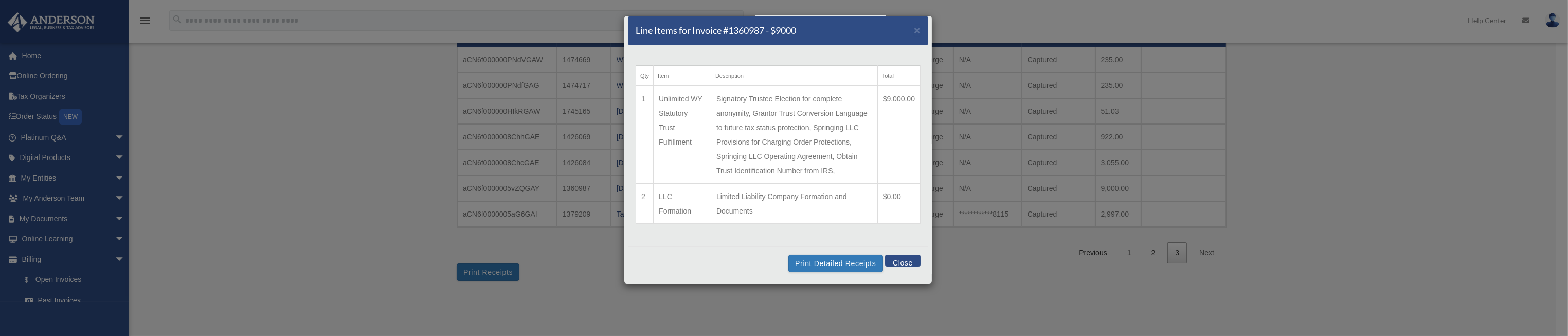
scroll to position [15, 0]
click at [898, 261] on button "Close" at bounding box center [903, 261] width 36 height 12
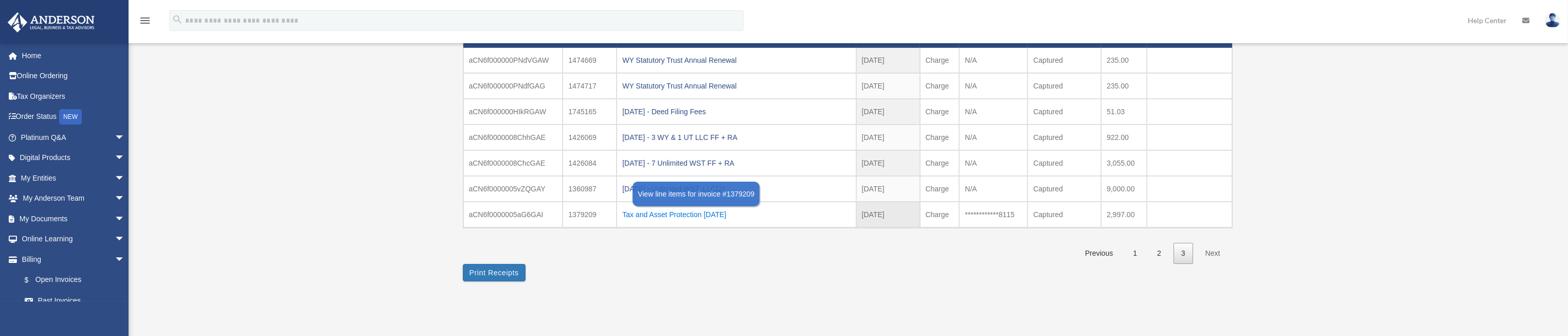
click at [707, 210] on div "Tax and Asset Protection [DATE]" at bounding box center [736, 214] width 228 height 14
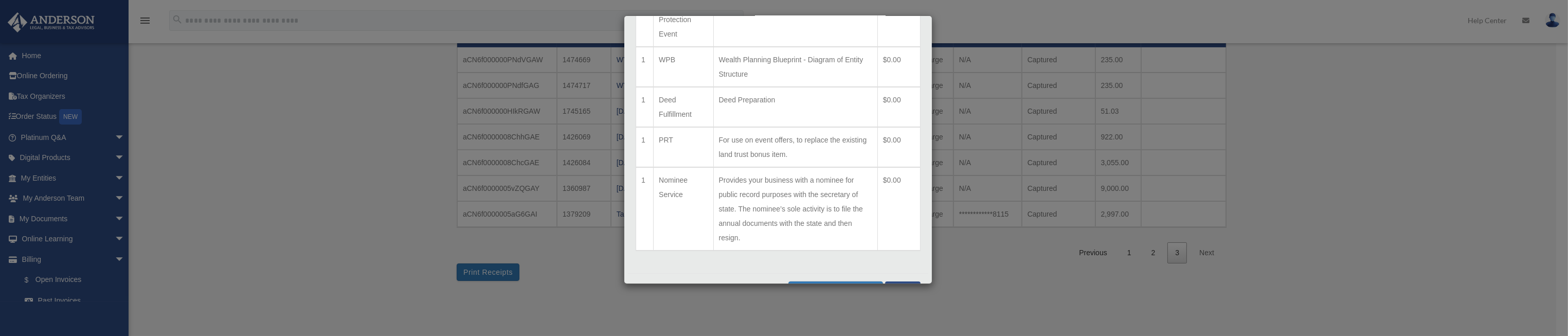
scroll to position [473, 0]
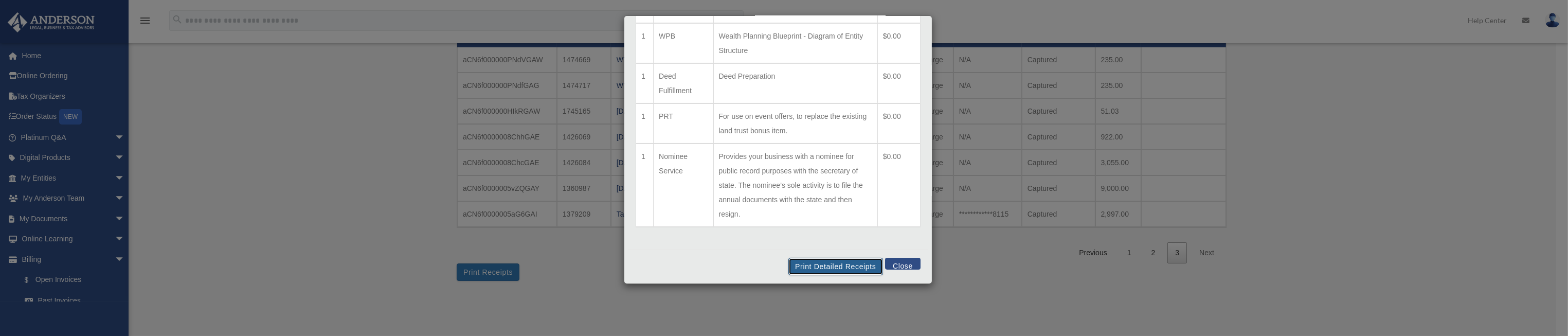
click at [826, 264] on button "Print Detailed Receipts" at bounding box center [835, 266] width 94 height 18
click at [891, 262] on button "Close" at bounding box center [903, 264] width 36 height 12
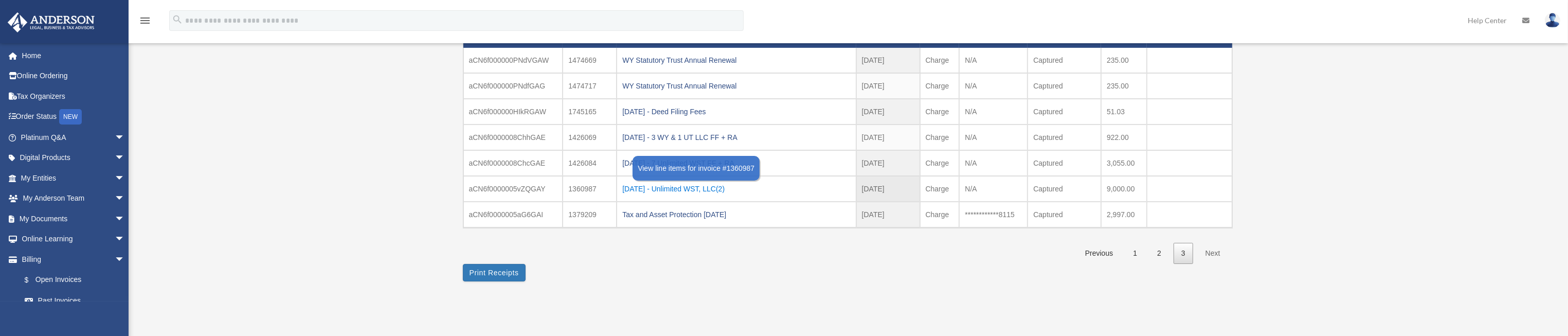
click at [723, 187] on div "2022.12.20 - Unlimited WST, LLC(2)" at bounding box center [736, 188] width 228 height 14
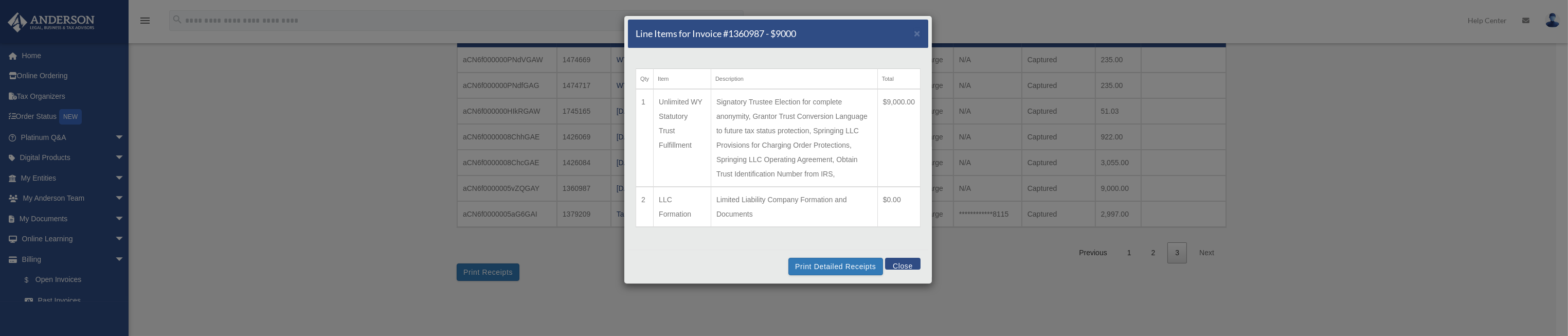
scroll to position [0, 0]
click at [893, 270] on button "Close" at bounding box center [903, 264] width 36 height 12
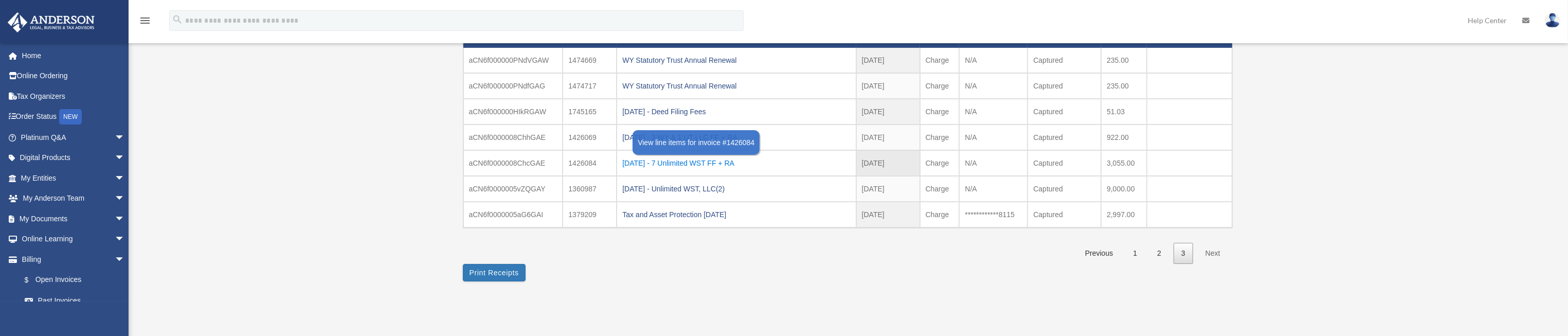
click at [707, 160] on div "2023.01.05 - 7 Unlimited WST FF + RA" at bounding box center [736, 162] width 228 height 14
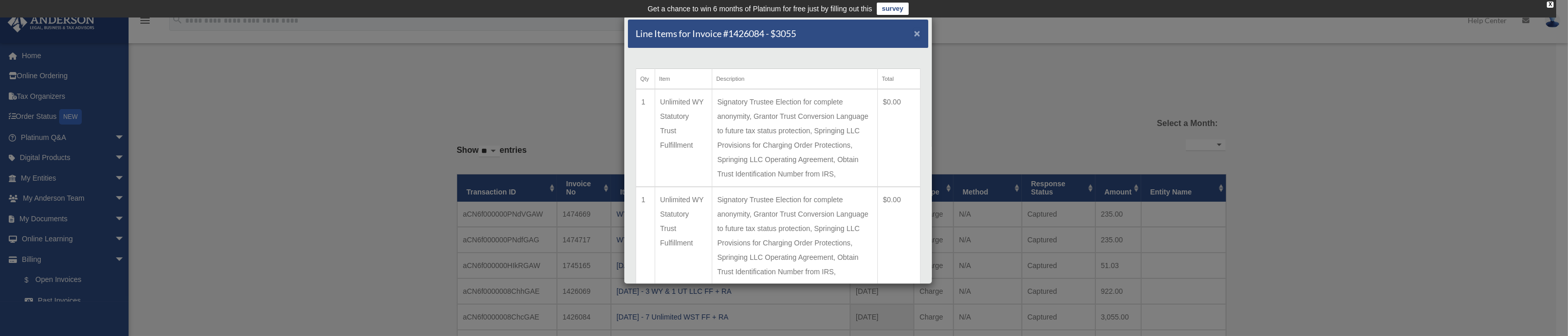
click at [914, 33] on span "×" at bounding box center [917, 34] width 7 height 12
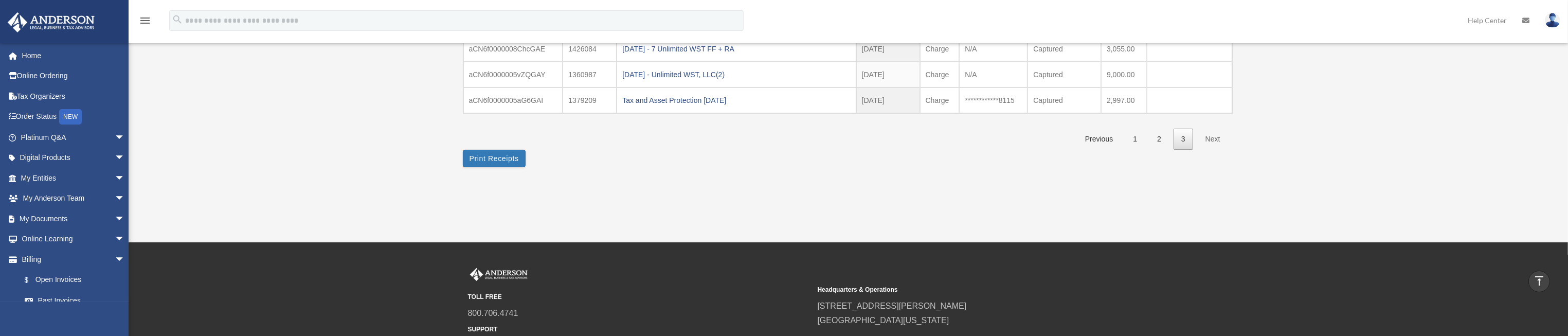
scroll to position [231, 0]
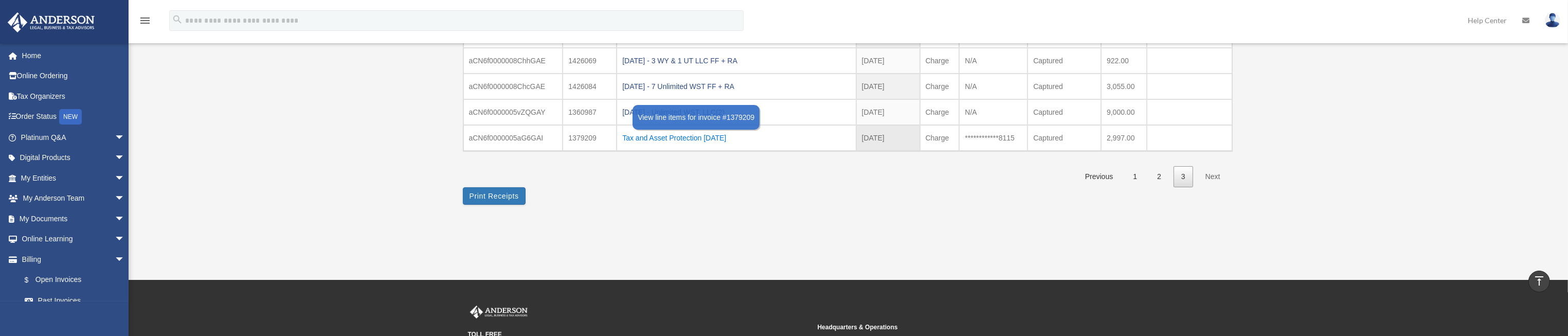
click at [706, 136] on div "Tax and Asset Protection 12.03.2022" at bounding box center [736, 137] width 228 height 14
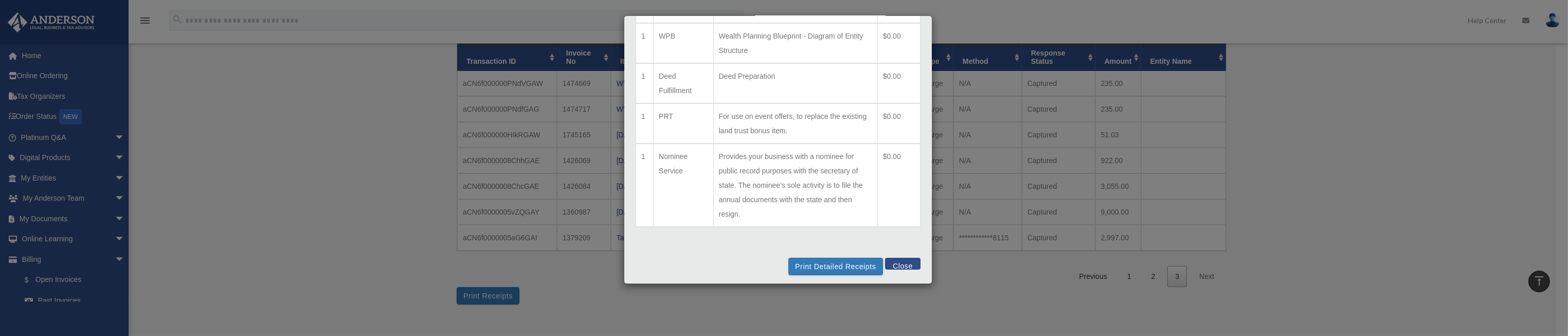
scroll to position [0, 0]
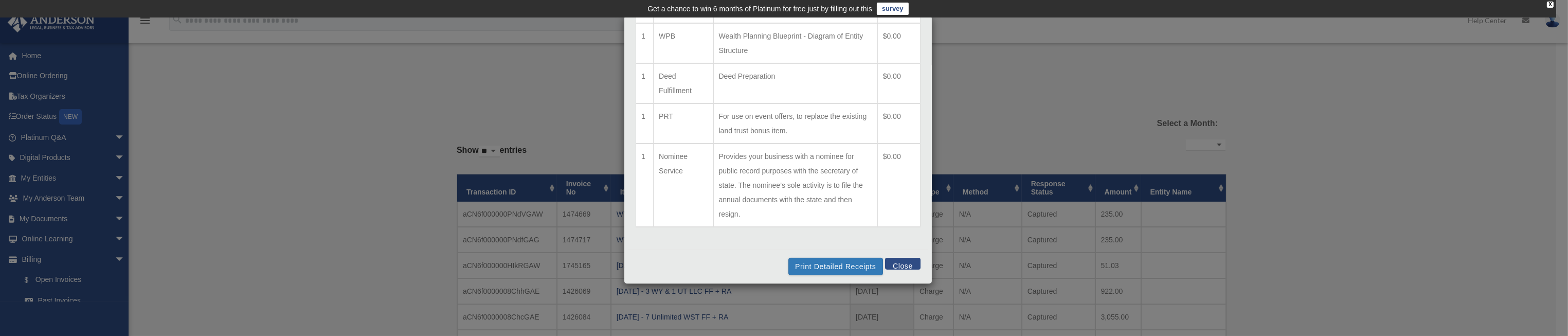
click at [890, 264] on button "Close" at bounding box center [903, 264] width 36 height 12
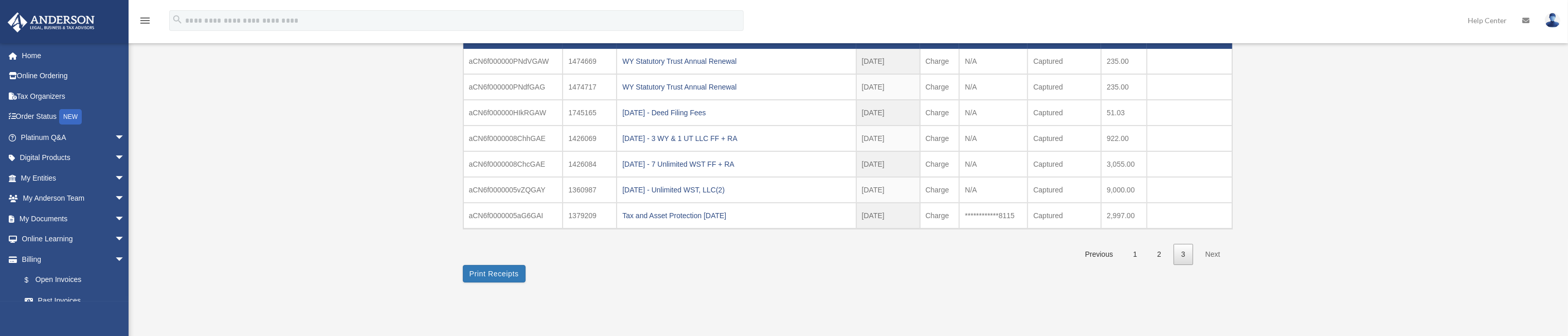
scroll to position [154, 0]
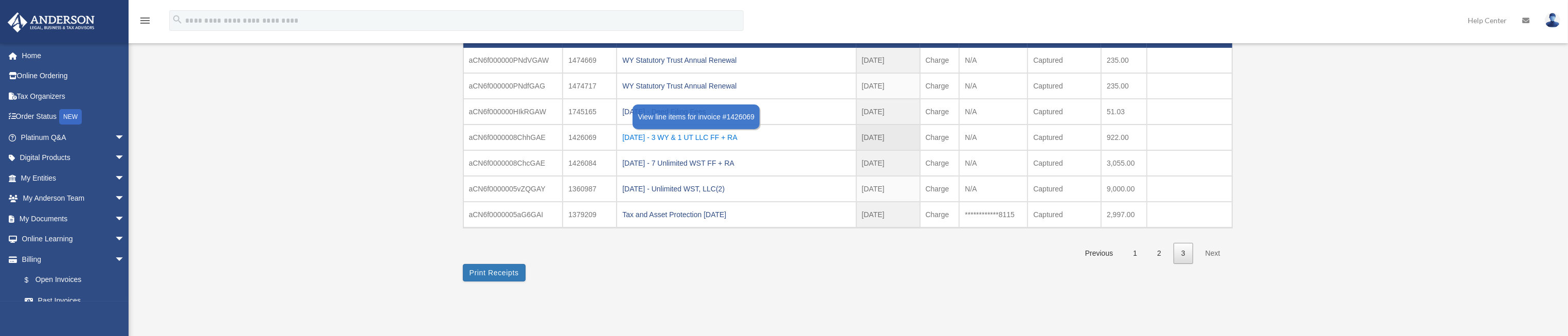
click at [703, 133] on div "2023.01.05 - 3 WY & 1 UT LLC FF + RA" at bounding box center [736, 137] width 228 height 14
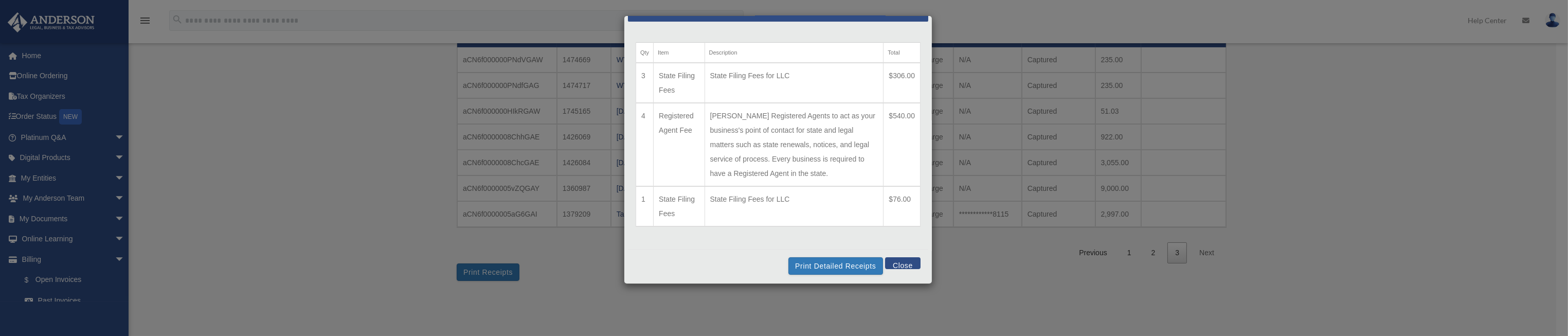
scroll to position [27, 0]
click at [889, 261] on button "Close" at bounding box center [903, 263] width 36 height 12
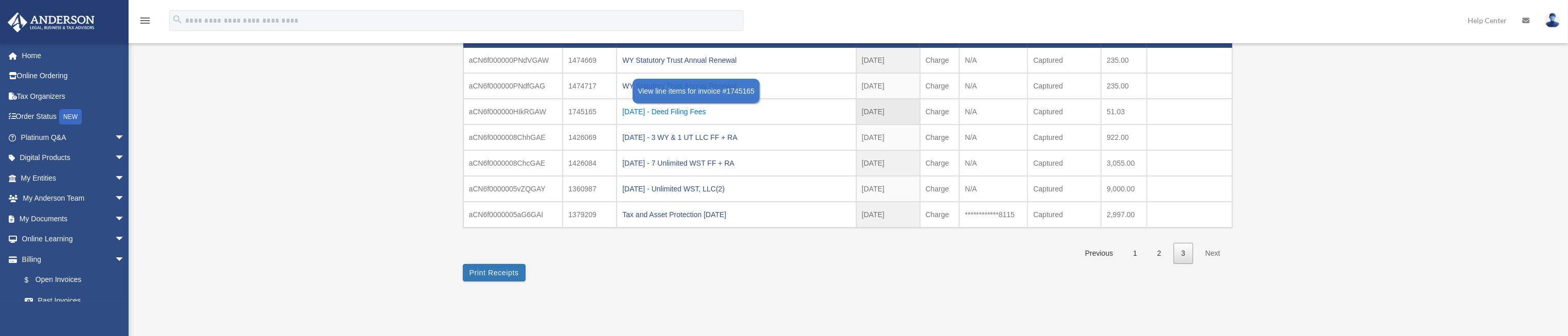
click at [672, 114] on div "2023.09.21 - Deed Filing Fees" at bounding box center [736, 111] width 228 height 14
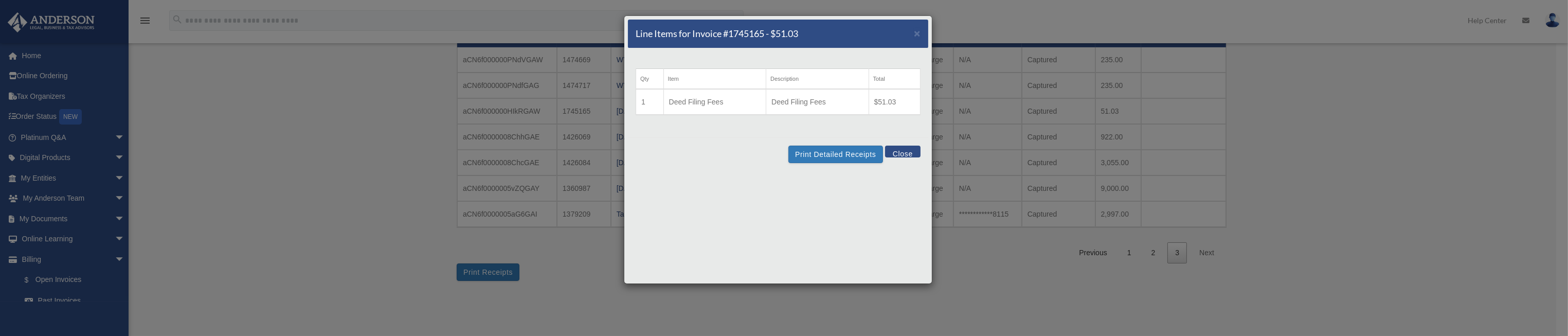
click at [903, 150] on button "Close" at bounding box center [903, 152] width 36 height 12
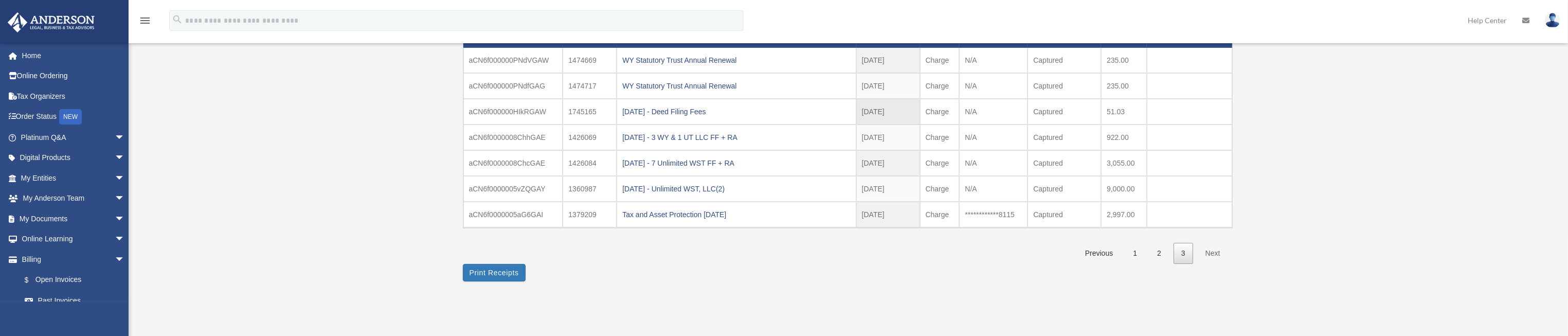
scroll to position [77, 0]
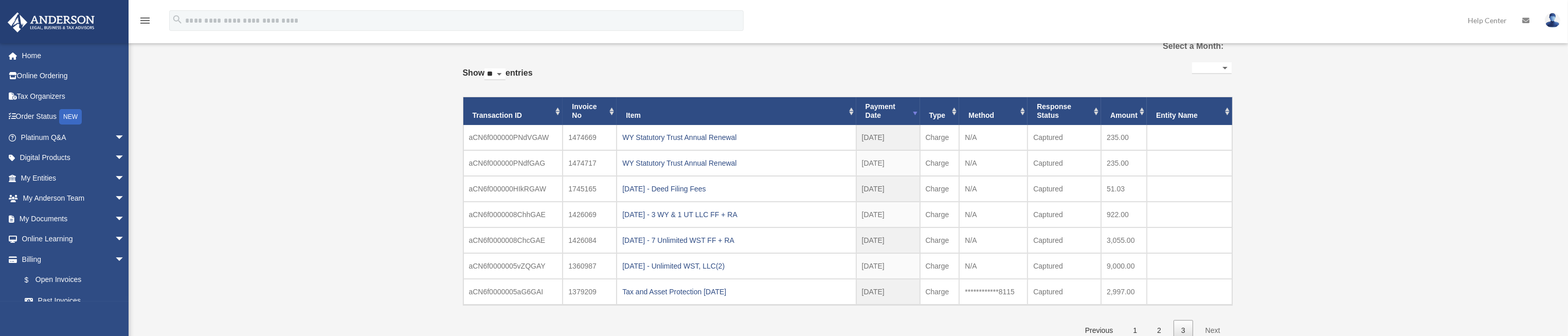
click at [726, 162] on div "WY Statutory Trust Annual Renewal" at bounding box center [736, 162] width 228 height 14
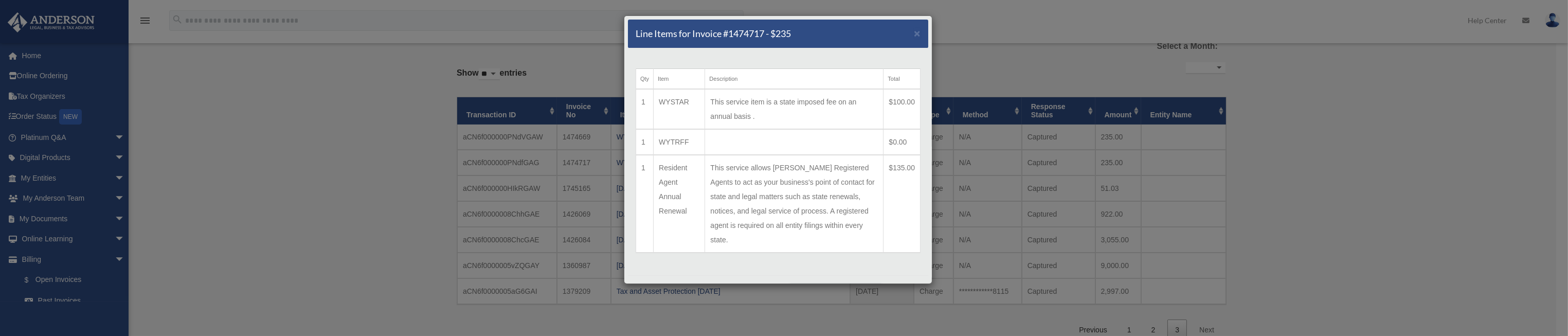
drag, startPoint x: 723, startPoint y: 258, endPoint x: 1444, endPoint y: 217, distance: 722.2
click at [1451, 218] on div "Line Items for Invoice #1474717 - $235 × Qty Item Description Total 1 WYSTAR Th…" at bounding box center [784, 168] width 1568 height 336
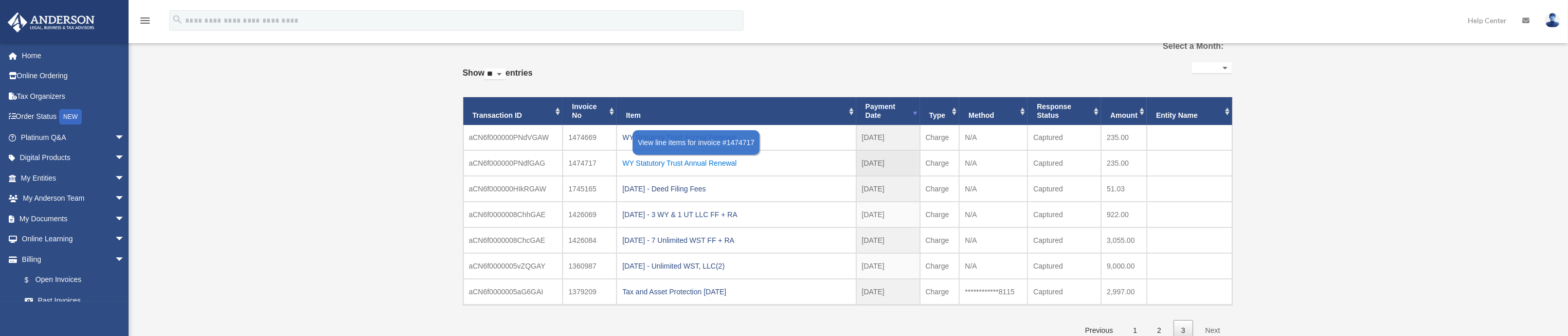
click at [682, 165] on div "WY Statutory Trust Annual Renewal" at bounding box center [736, 162] width 228 height 14
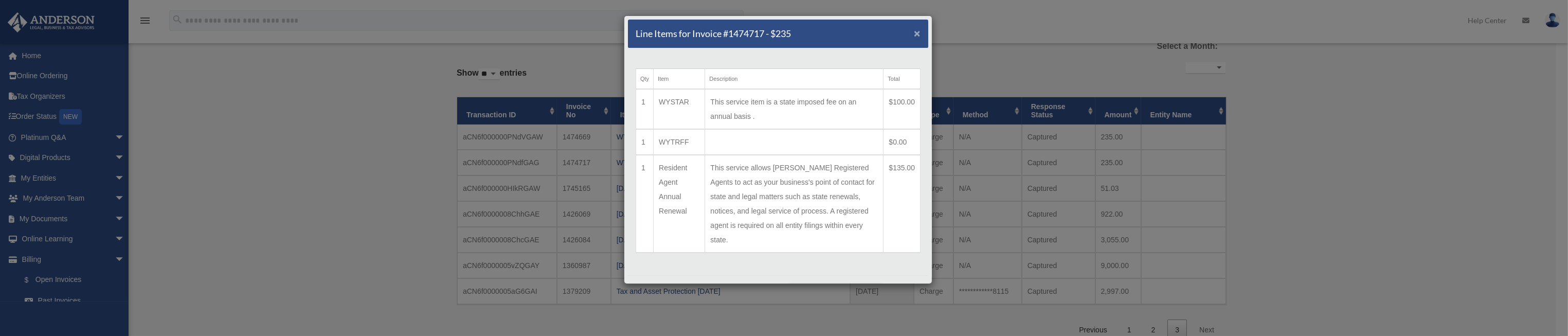
click at [914, 34] on span "×" at bounding box center [917, 34] width 7 height 12
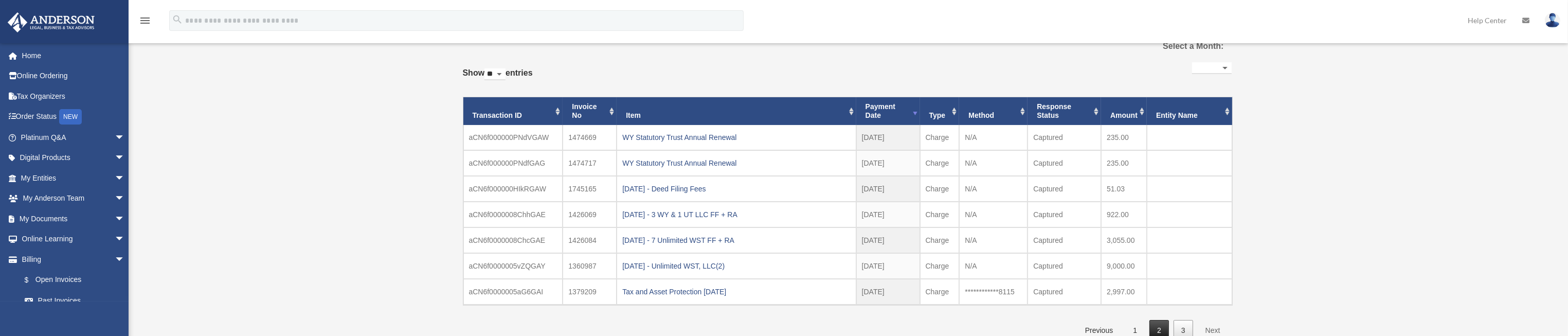
click at [1159, 331] on link "2" at bounding box center [1159, 331] width 20 height 21
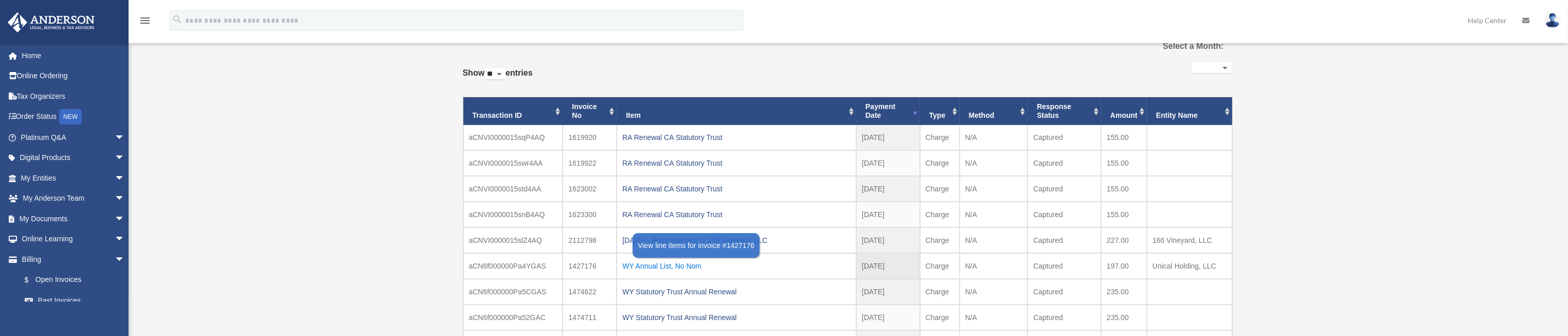
click at [666, 261] on div "WY Annual List, No Nom" at bounding box center [736, 265] width 229 height 14
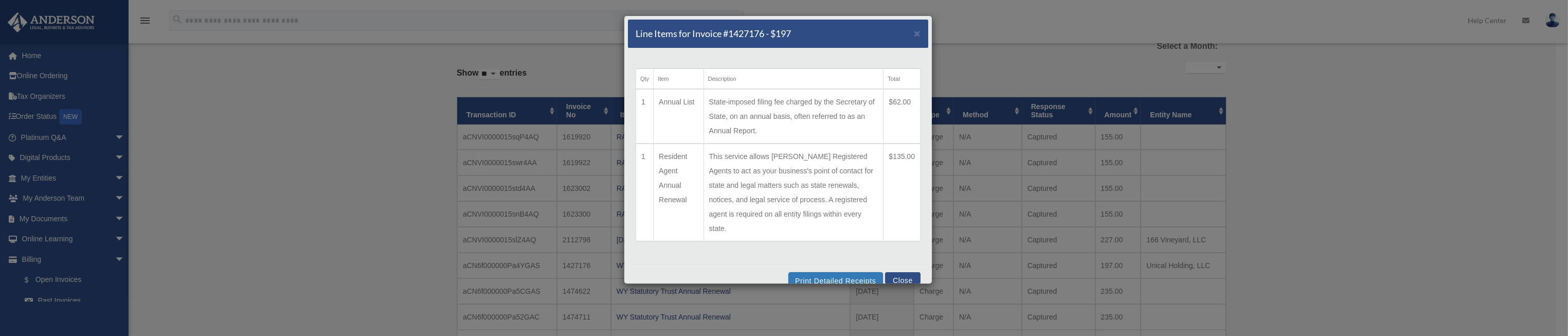
click at [892, 279] on button "Close" at bounding box center [903, 278] width 36 height 12
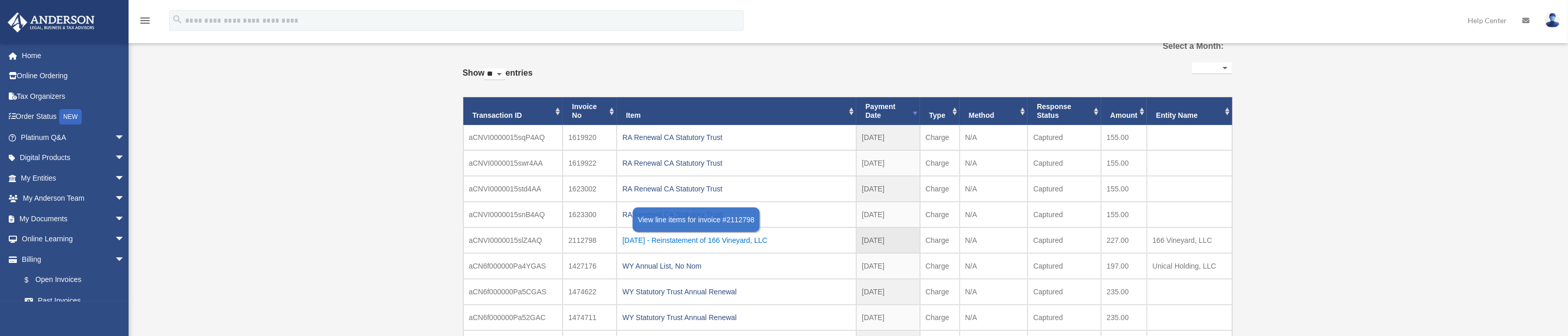
click at [765, 238] on div "2024.08.08 - Reinstatement of 166 Vineyard, LLC" at bounding box center [736, 240] width 229 height 14
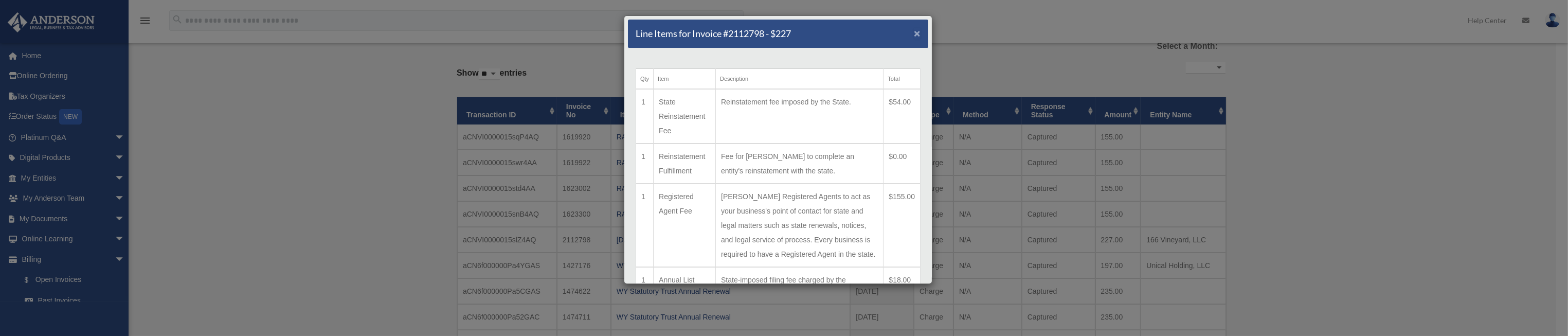
click at [914, 30] on span "×" at bounding box center [917, 34] width 7 height 12
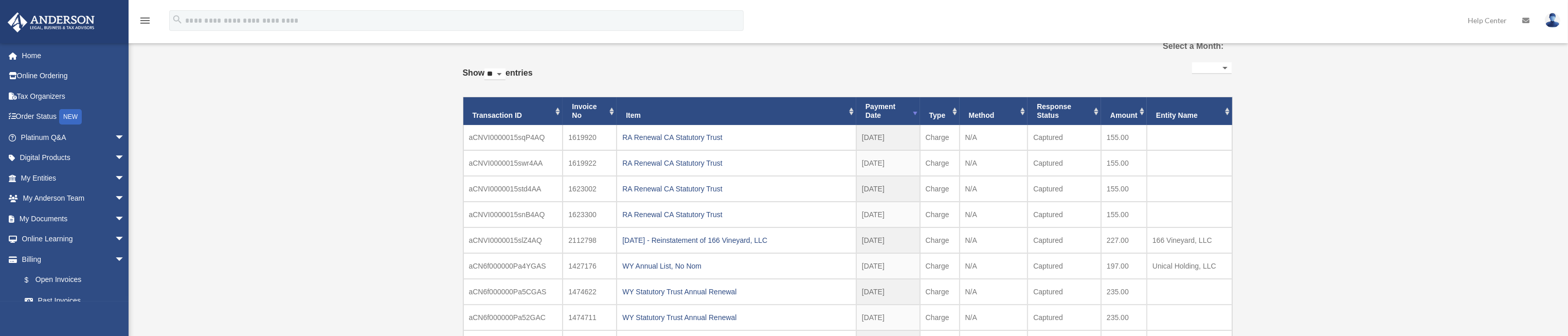
click at [726, 288] on div "WY Statutory Trust Annual Renewal" at bounding box center [736, 291] width 229 height 14
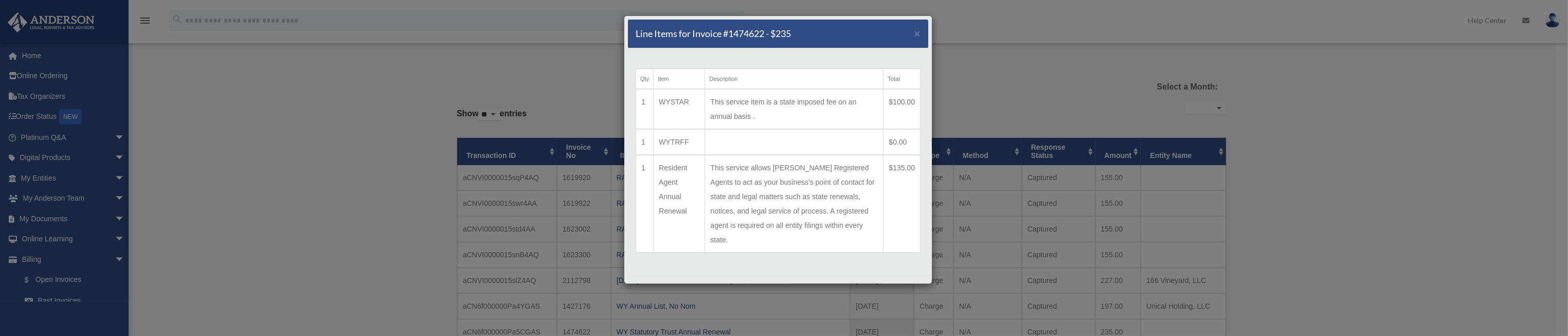
scroll to position [0, 0]
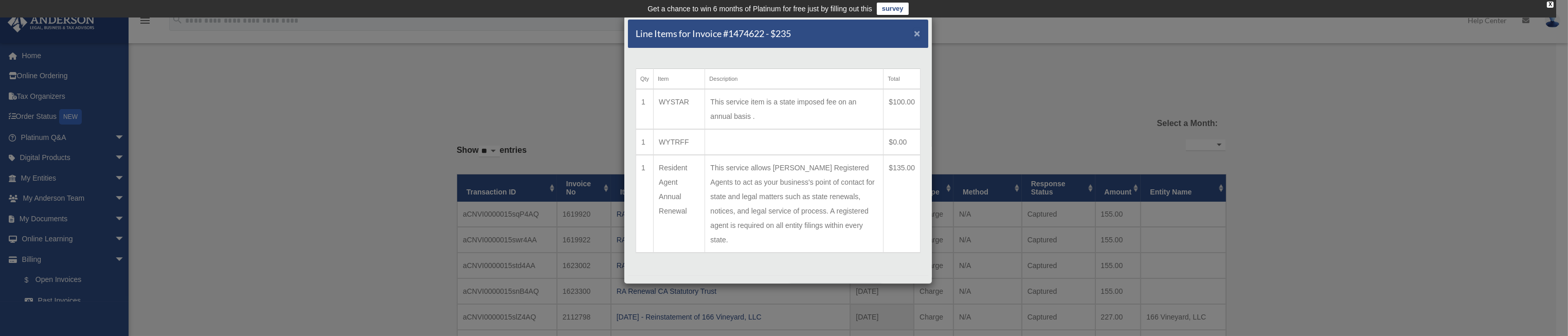
click at [914, 32] on span "×" at bounding box center [917, 34] width 7 height 12
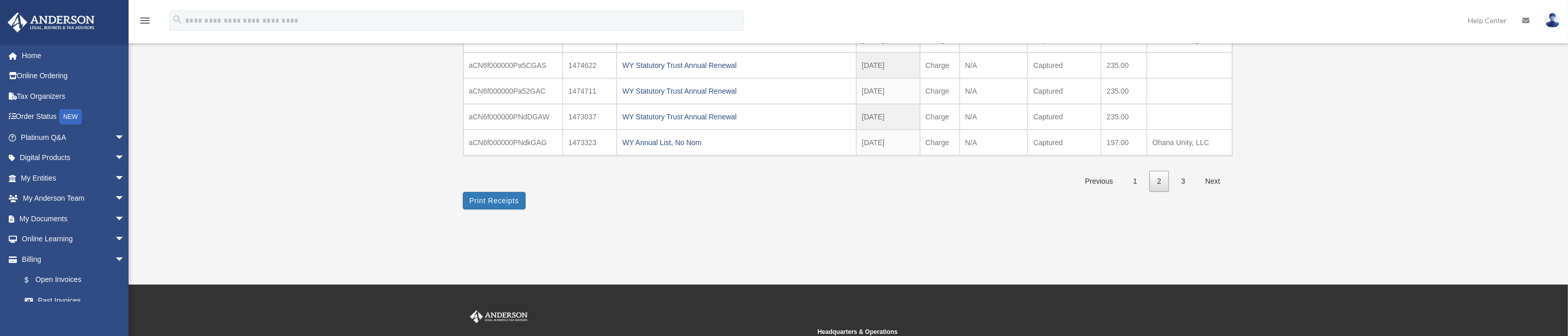
scroll to position [309, 0]
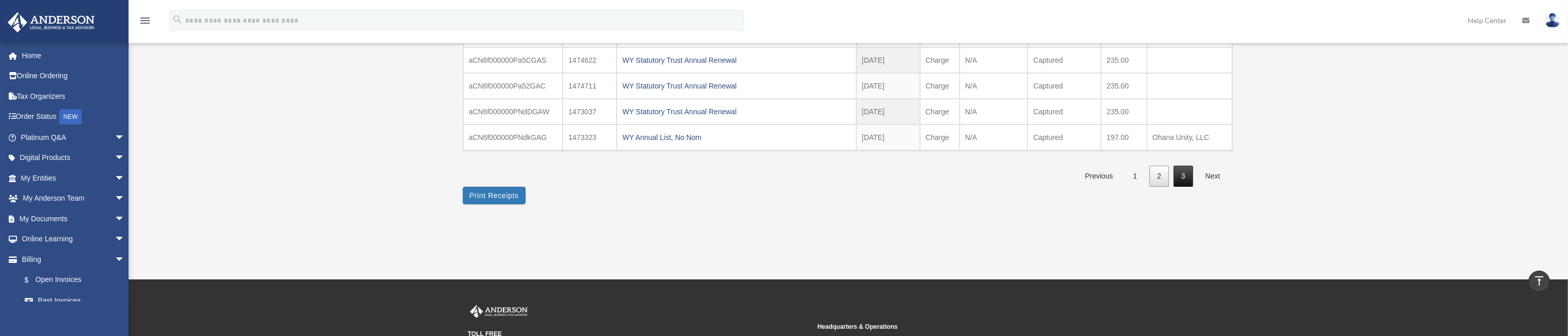
click at [1183, 173] on link "3" at bounding box center [1184, 176] width 20 height 21
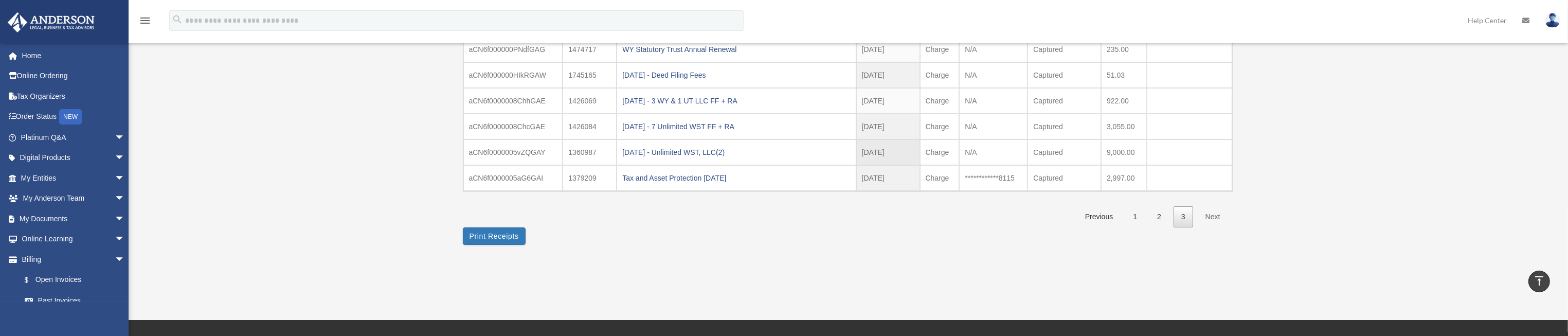
scroll to position [154, 0]
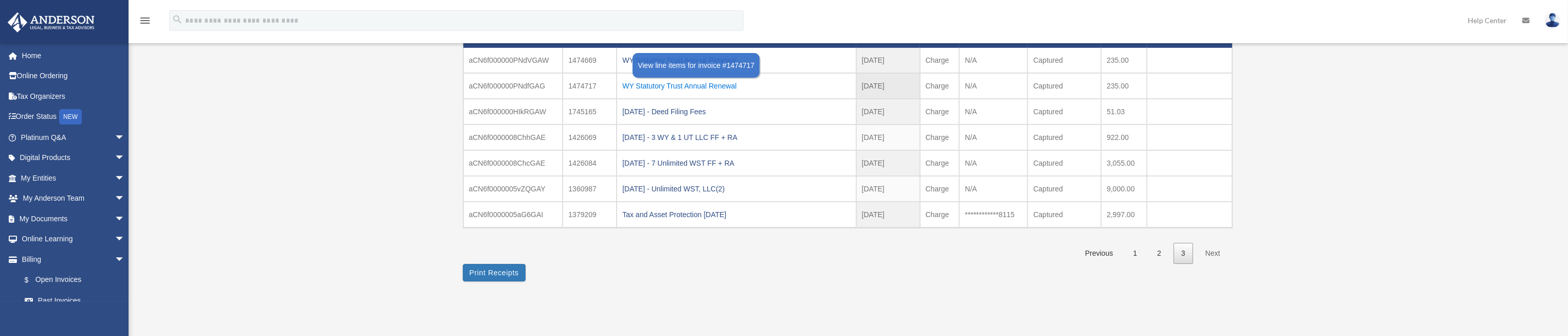
click at [692, 88] on div "WY Statutory Trust Annual Renewal" at bounding box center [736, 85] width 228 height 14
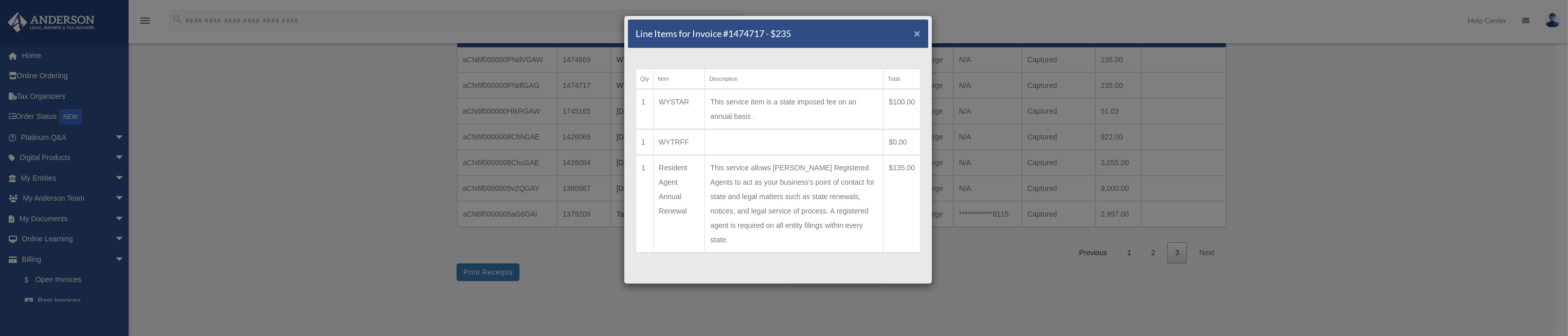
click at [914, 38] on span "×" at bounding box center [917, 34] width 7 height 12
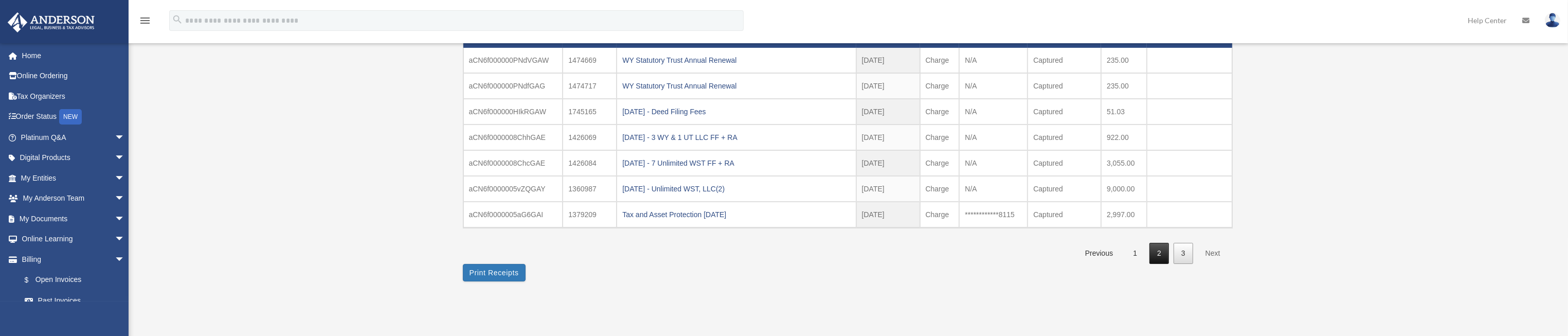
click at [1157, 249] on link "2" at bounding box center [1159, 254] width 20 height 21
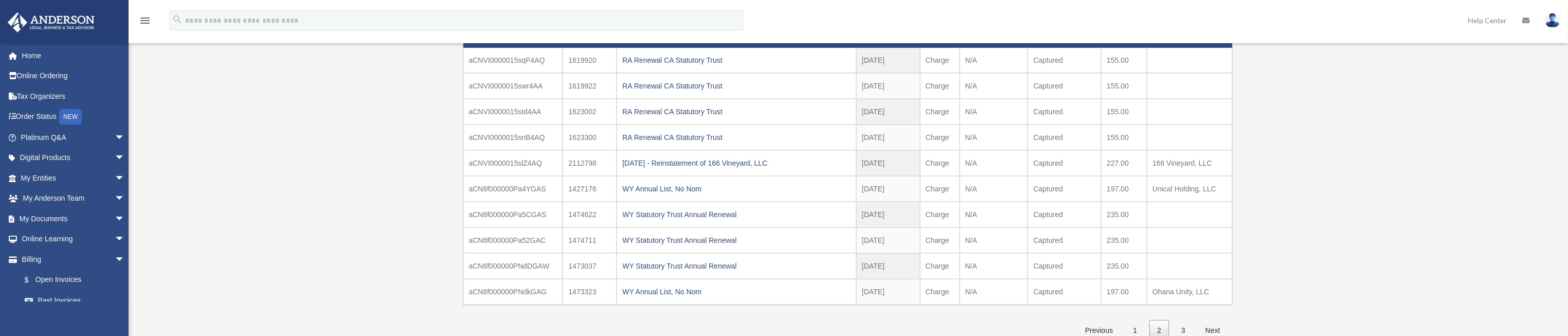
click at [658, 288] on div "WY Annual List, No Nom" at bounding box center [736, 291] width 229 height 14
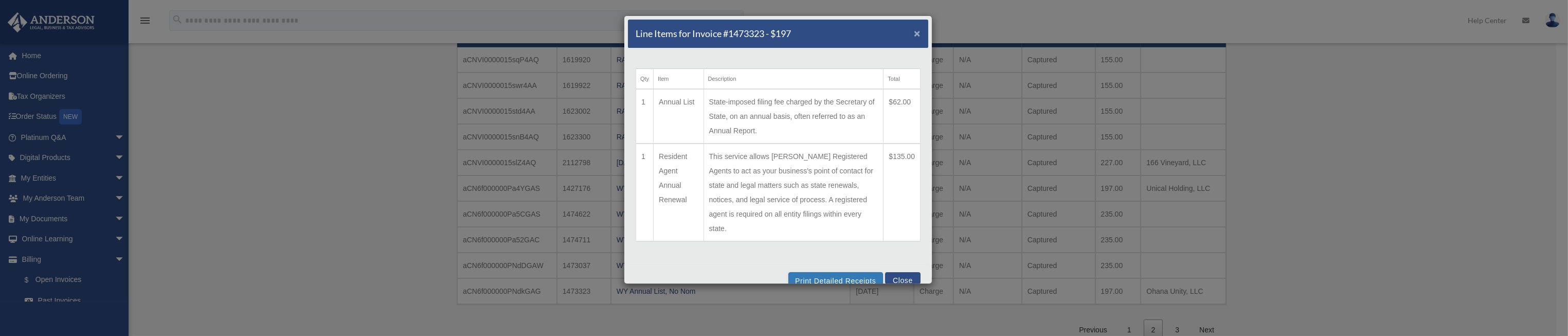
click at [914, 35] on span "×" at bounding box center [917, 34] width 7 height 12
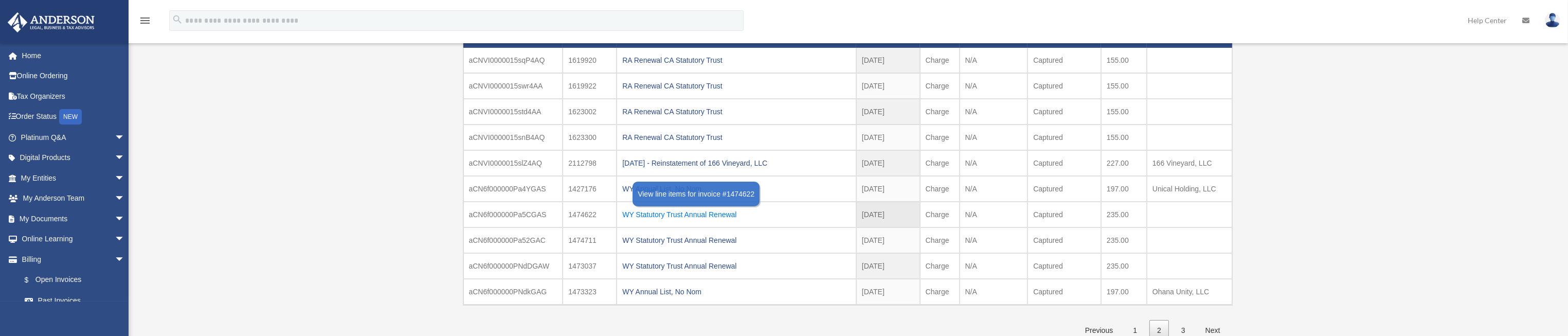
click at [726, 214] on div "WY Statutory Trust Annual Renewal" at bounding box center [736, 214] width 229 height 14
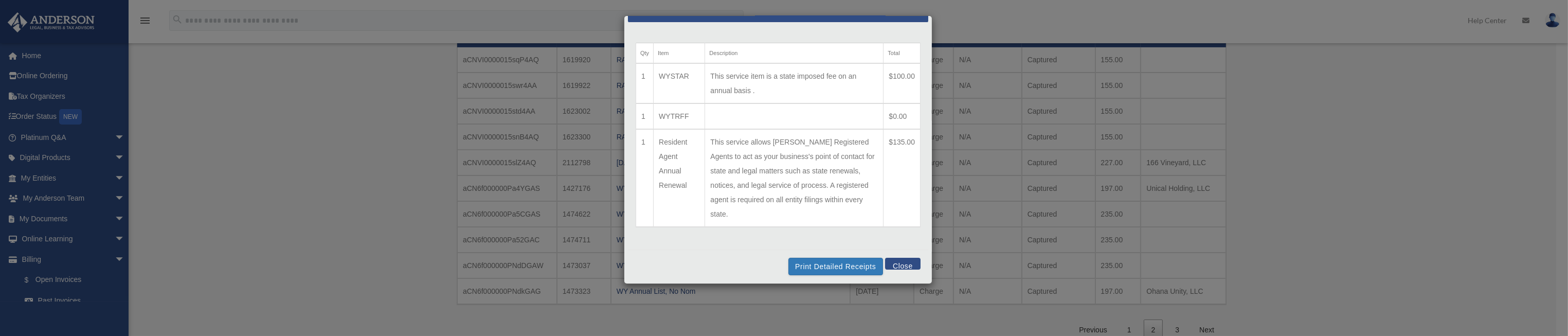
scroll to position [27, 0]
click at [893, 263] on button "Close" at bounding box center [903, 263] width 36 height 12
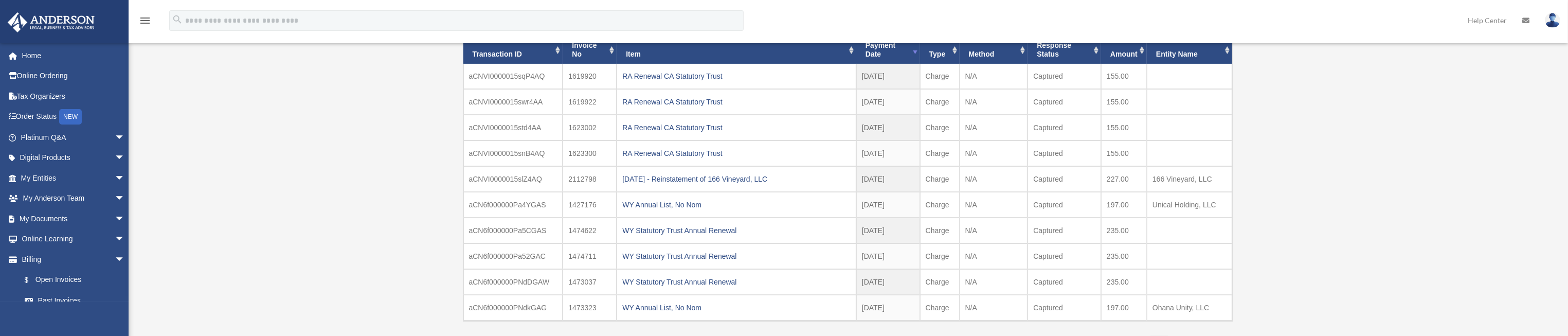
scroll to position [231, 0]
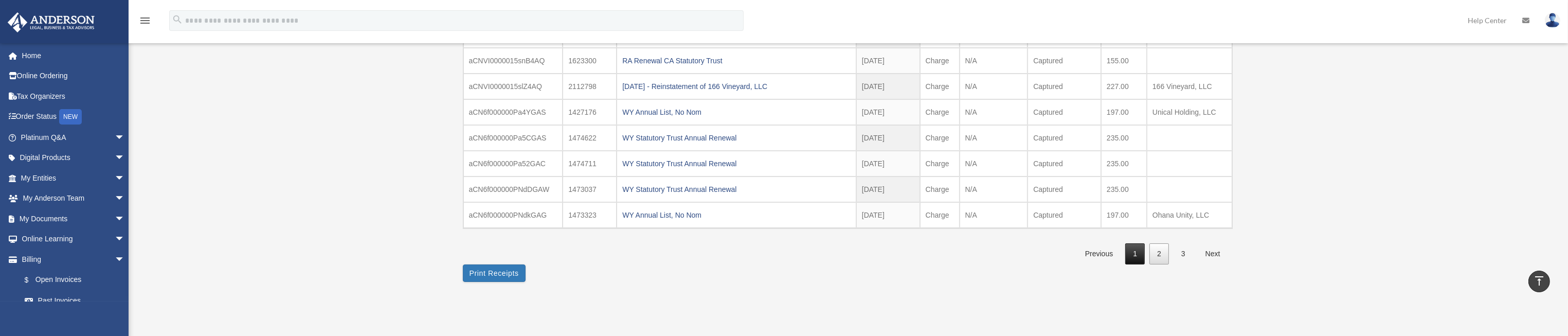
click at [1137, 251] on link "1" at bounding box center [1135, 254] width 20 height 21
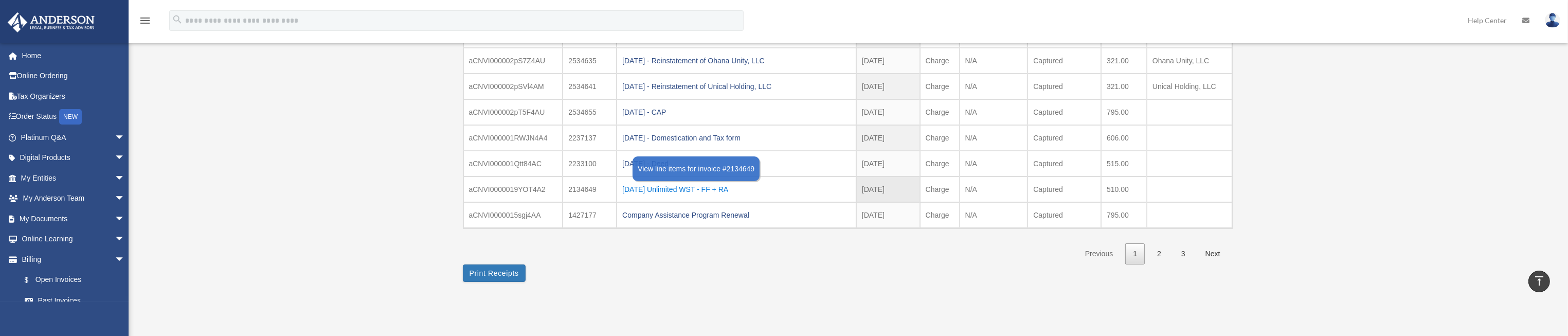
click at [720, 184] on div "2024.08.21 Unlimited WST - FF + RA" at bounding box center [736, 189] width 229 height 14
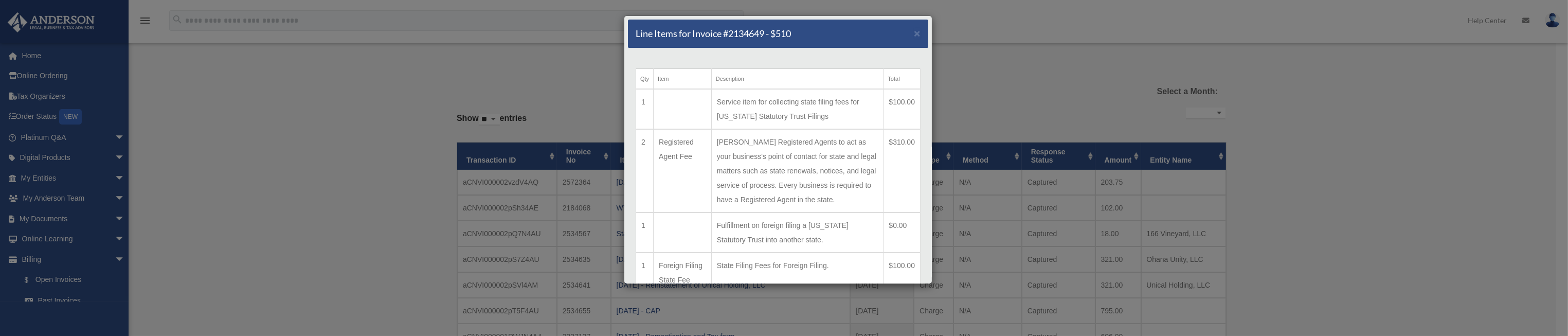
scroll to position [0, 0]
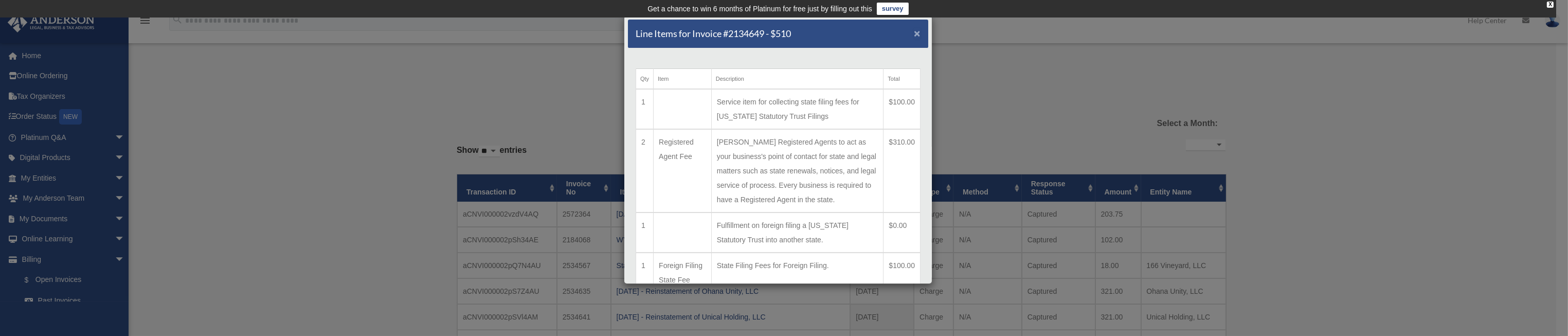
click at [914, 33] on span "×" at bounding box center [917, 34] width 7 height 12
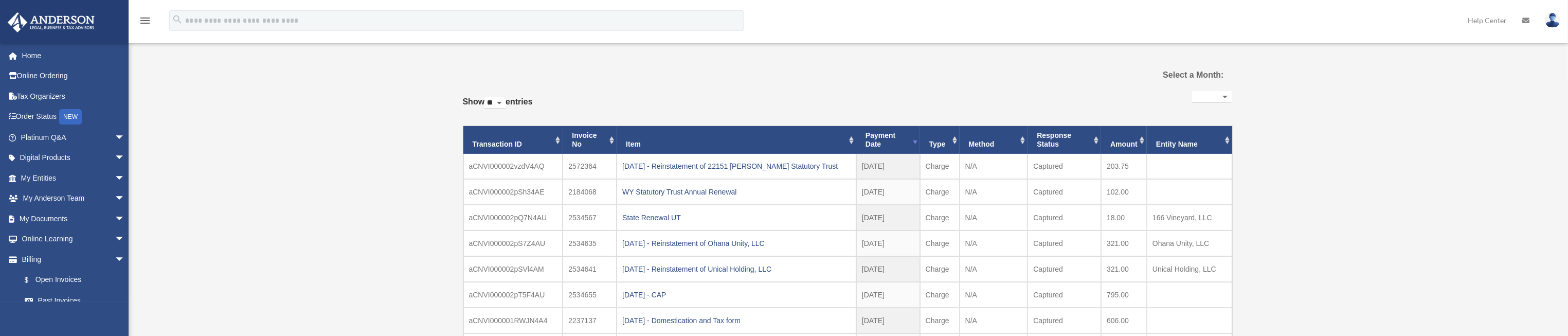
scroll to position [154, 0]
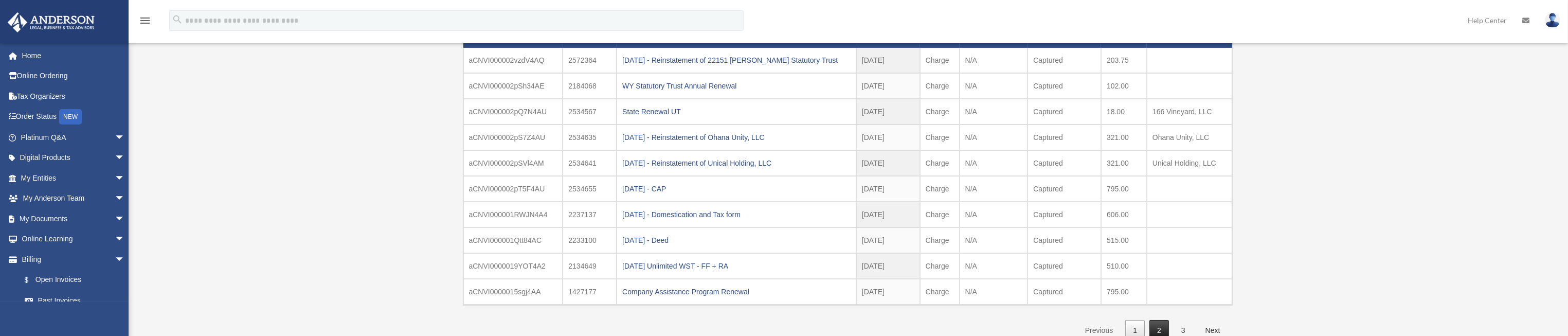
click at [1158, 327] on link "2" at bounding box center [1159, 331] width 20 height 21
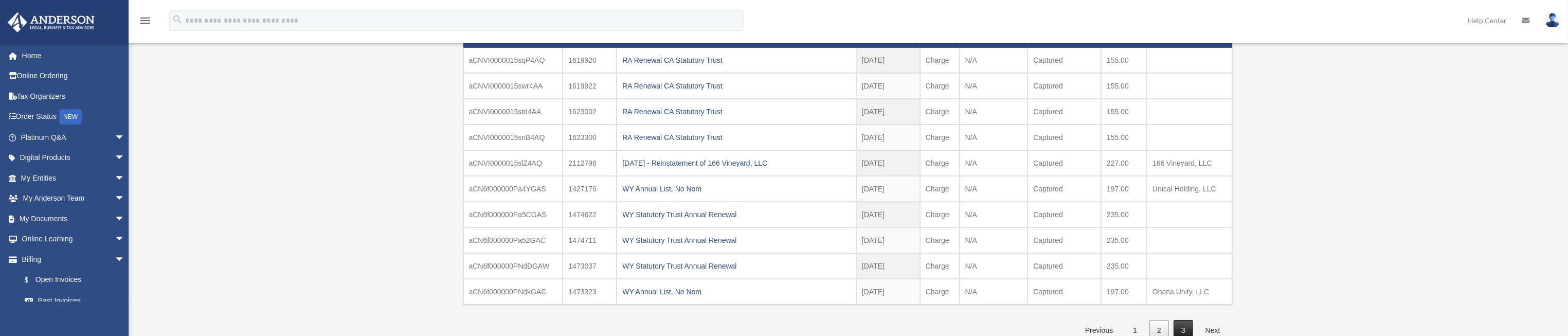
click at [1177, 326] on link "3" at bounding box center [1184, 331] width 20 height 21
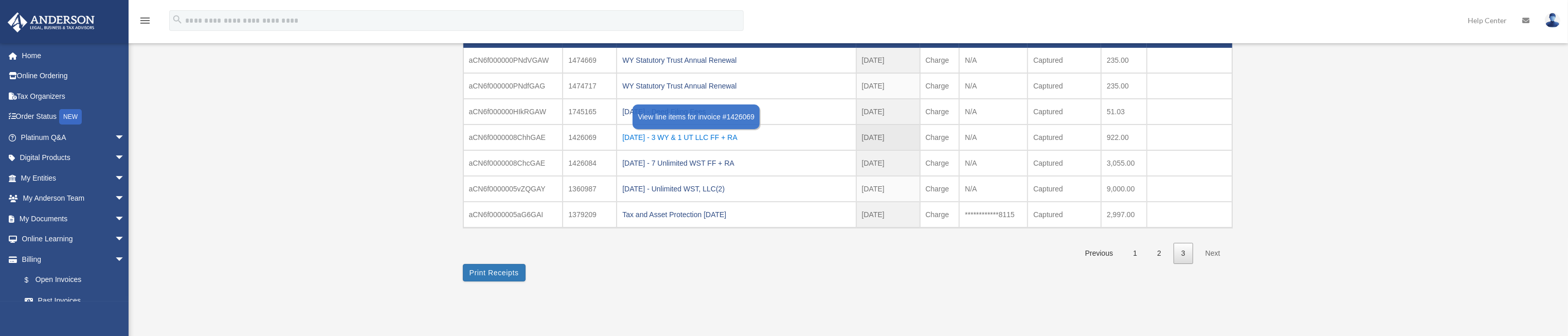
click at [736, 135] on div "2023.01.05 - 3 WY & 1 UT LLC FF + RA" at bounding box center [736, 137] width 228 height 14
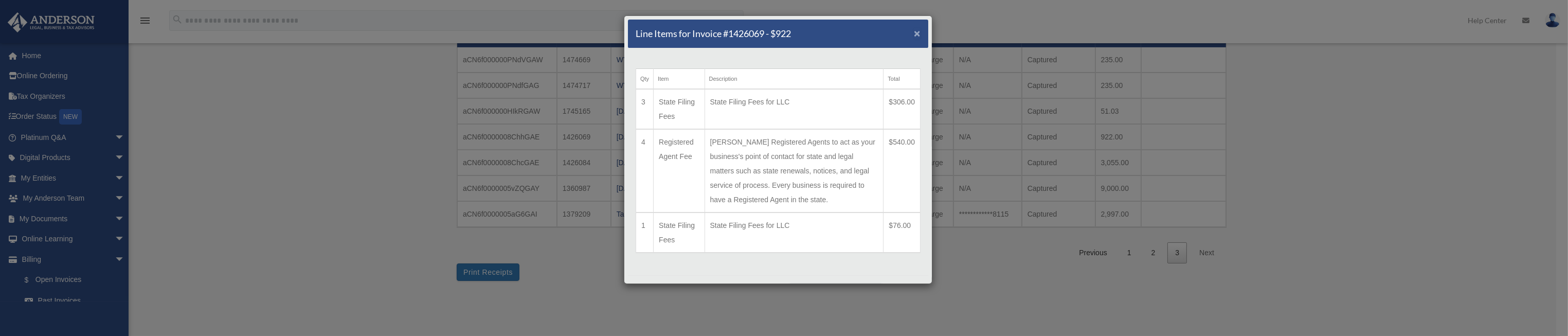
click at [914, 33] on span "×" at bounding box center [917, 34] width 7 height 12
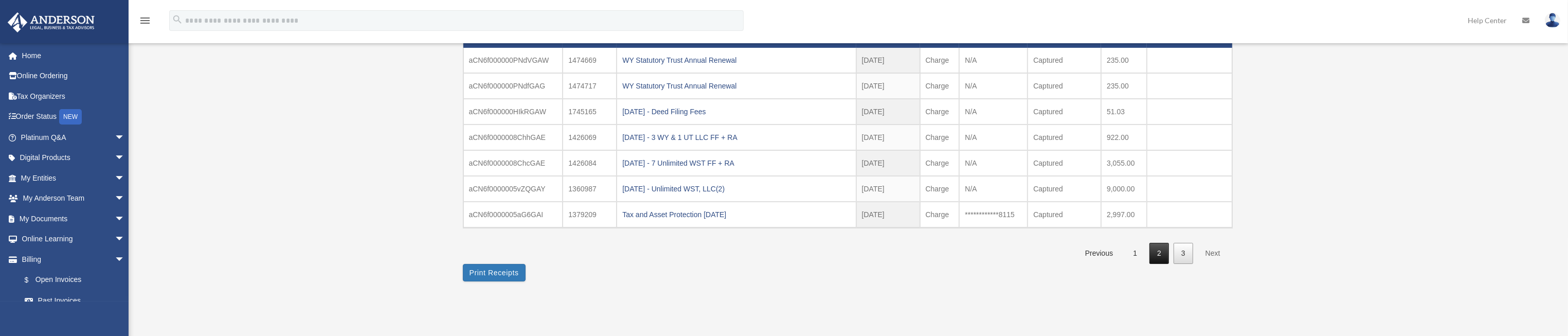
click at [1163, 254] on link "2" at bounding box center [1159, 254] width 20 height 21
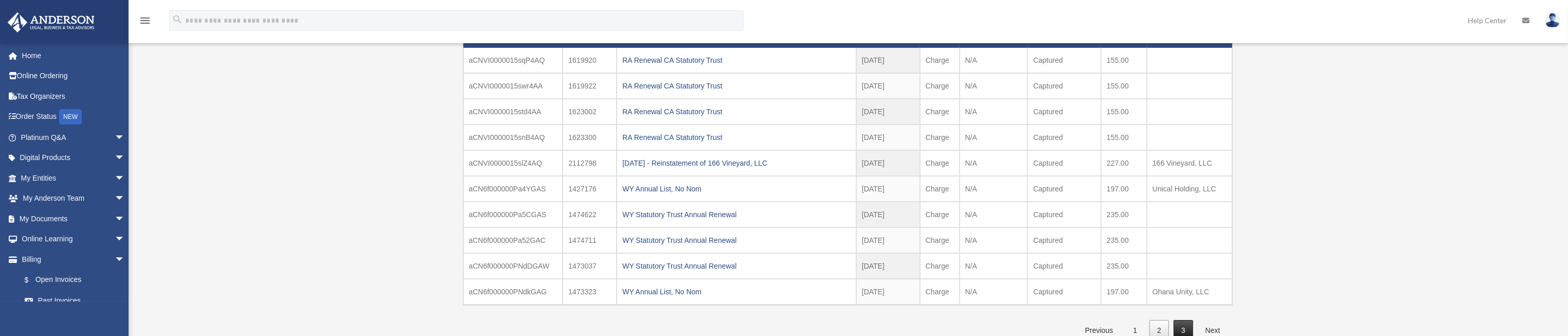
click at [1183, 324] on link "3" at bounding box center [1184, 331] width 20 height 21
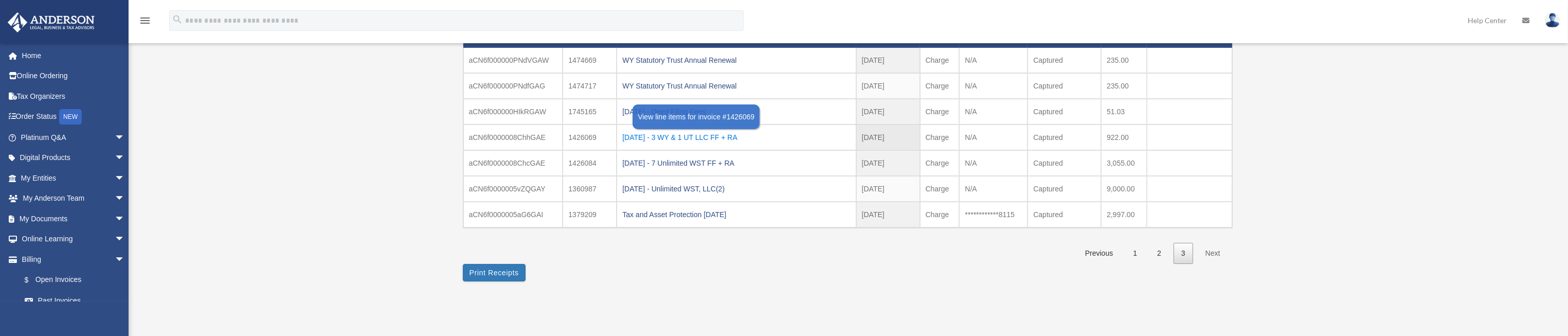
click at [746, 133] on div "2023.01.05 - 3 WY & 1 UT LLC FF + RA" at bounding box center [736, 137] width 228 height 14
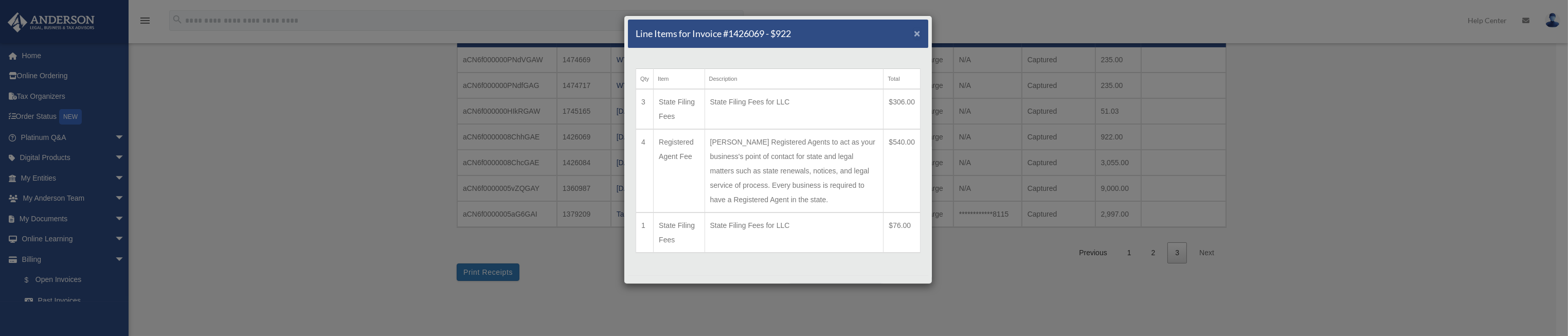
click at [914, 34] on span "×" at bounding box center [917, 34] width 7 height 12
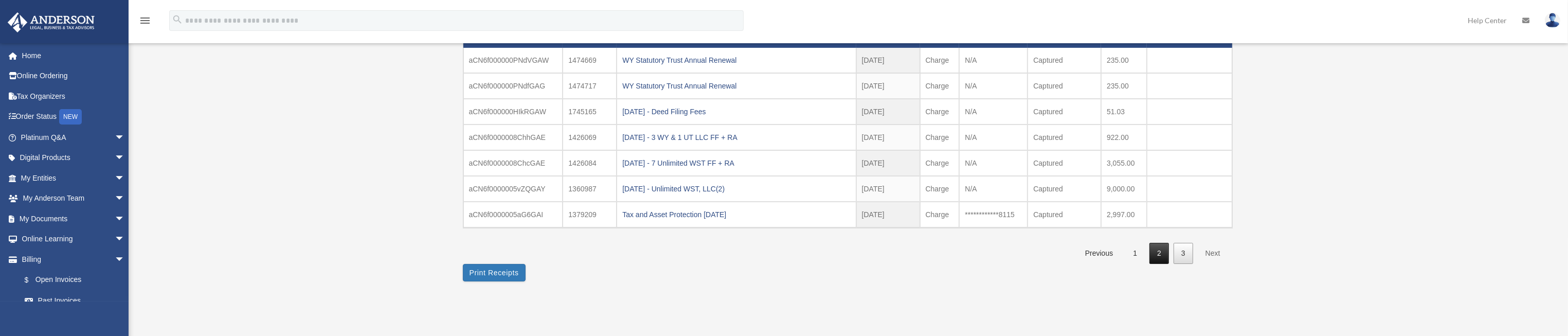
click at [1160, 250] on link "2" at bounding box center [1159, 254] width 20 height 21
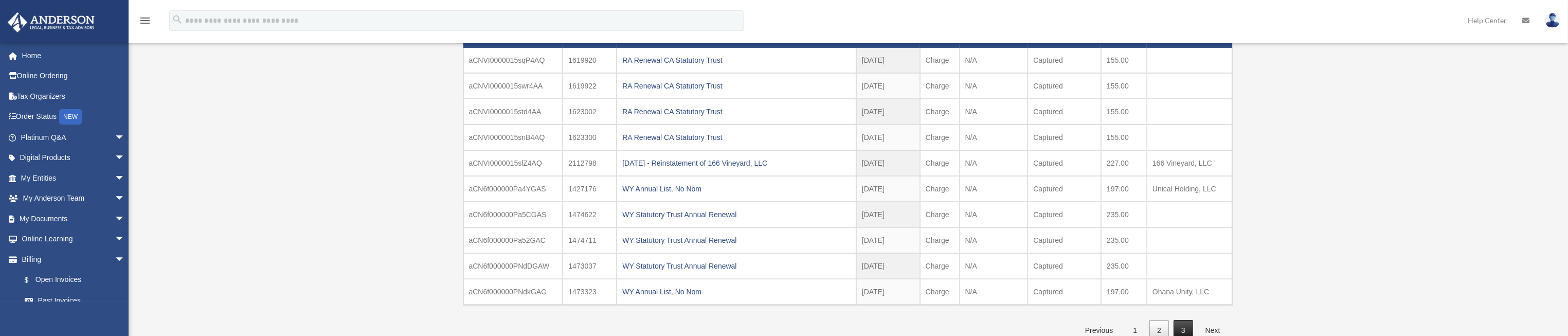
click at [1182, 328] on link "3" at bounding box center [1184, 331] width 20 height 21
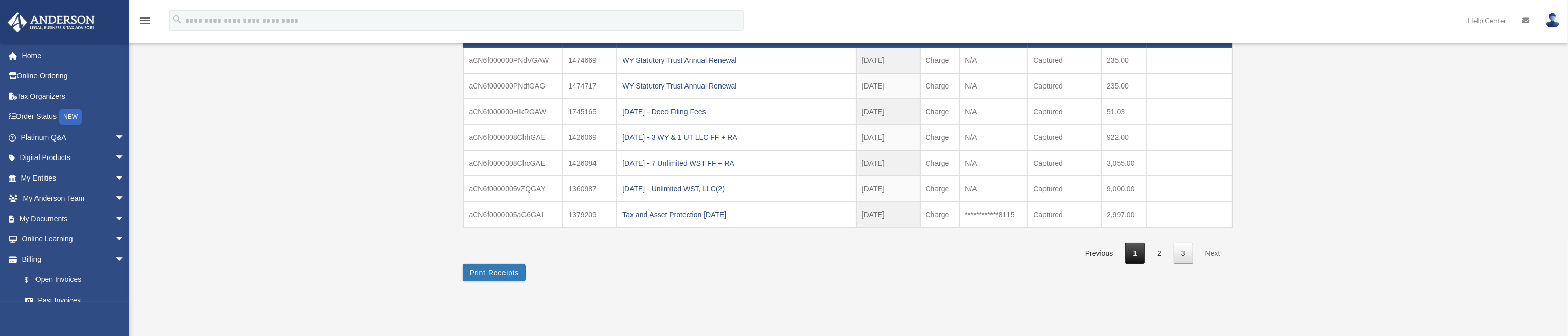
click at [1137, 251] on link "1" at bounding box center [1135, 254] width 20 height 21
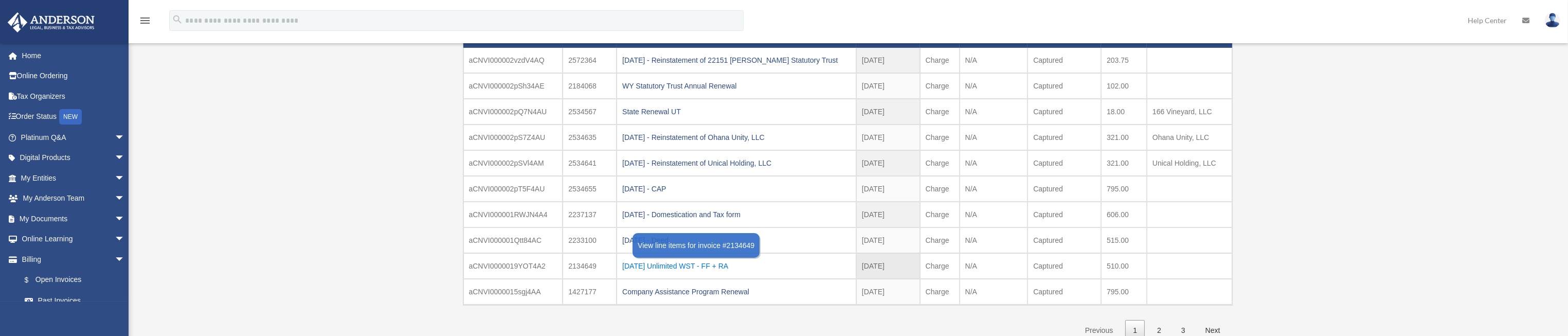
click at [729, 264] on div "2024.08.21 Unlimited WST - FF + RA" at bounding box center [736, 265] width 229 height 14
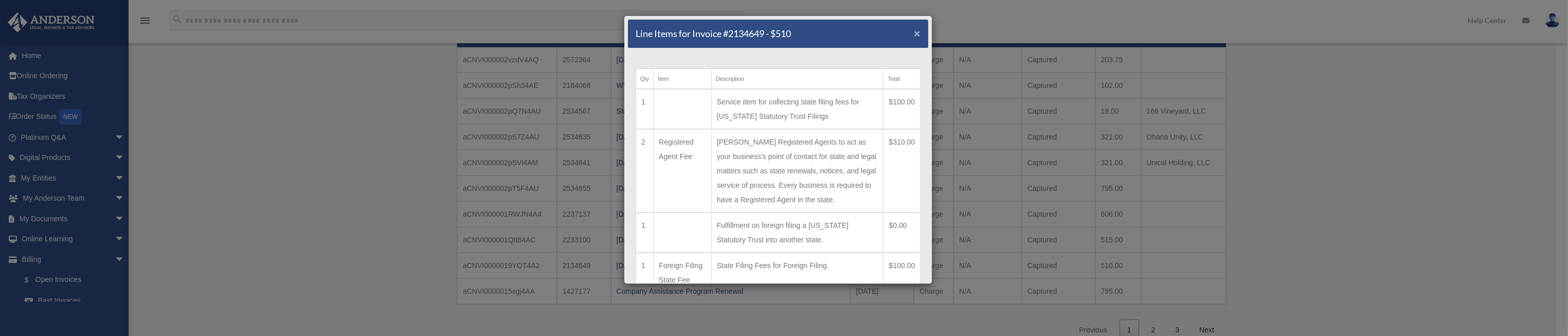
click at [914, 35] on span "×" at bounding box center [917, 34] width 7 height 12
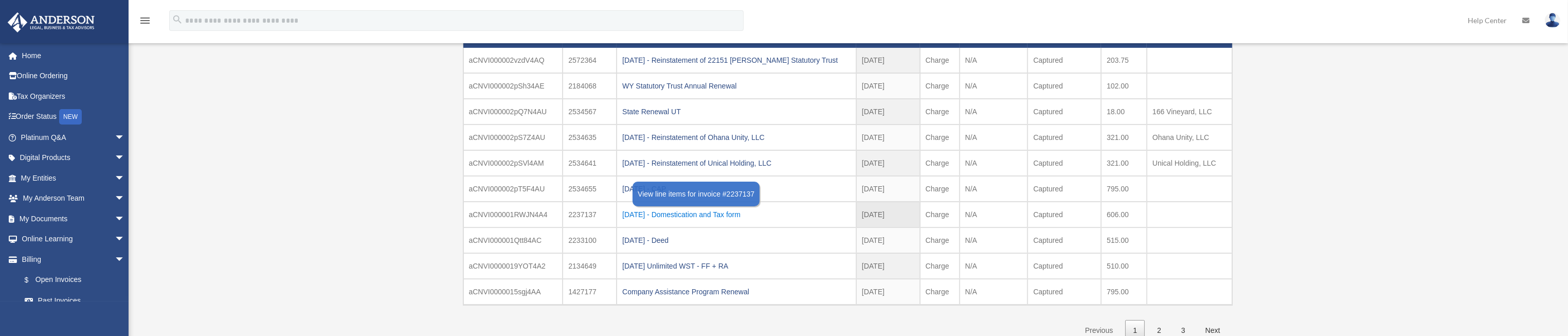
click at [743, 210] on div "2024.10.17 - Domestication and Tax form" at bounding box center [736, 214] width 229 height 14
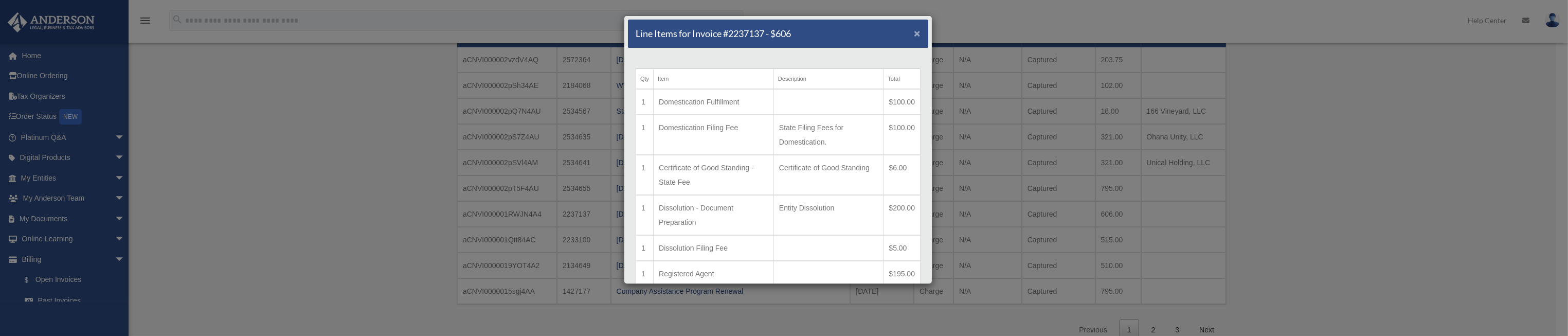
click at [914, 34] on span "×" at bounding box center [917, 34] width 7 height 12
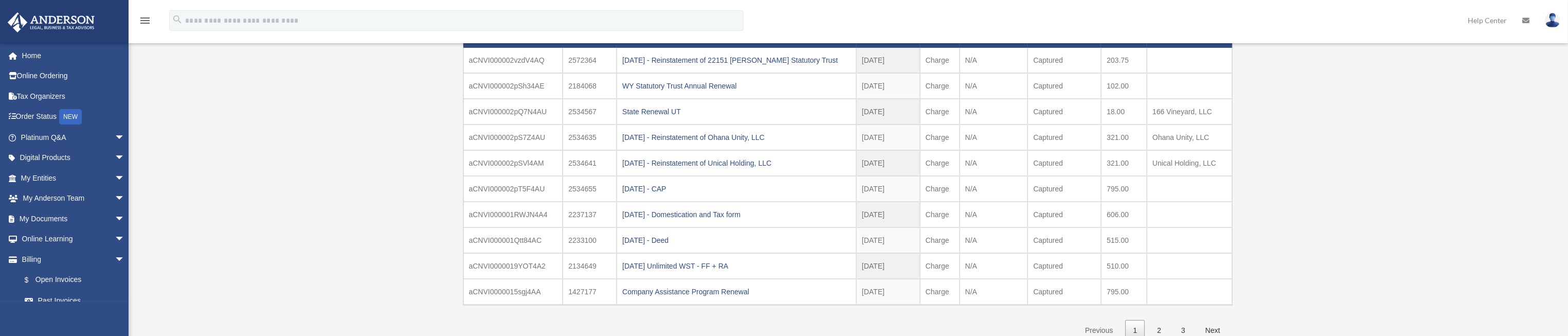
click at [1185, 326] on link "3" at bounding box center [1184, 331] width 20 height 21
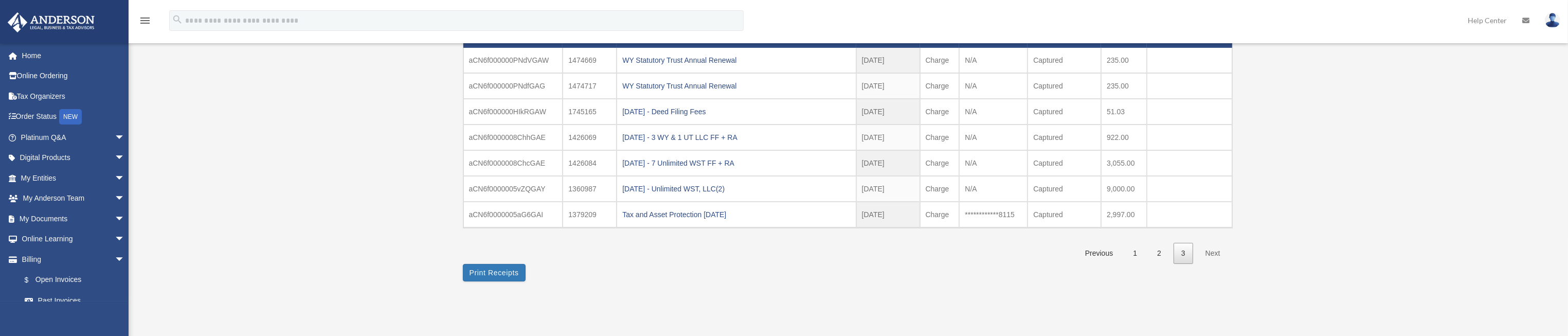
click at [669, 213] on div "Tax and Asset Protection 12.03.2022" at bounding box center [736, 214] width 228 height 14
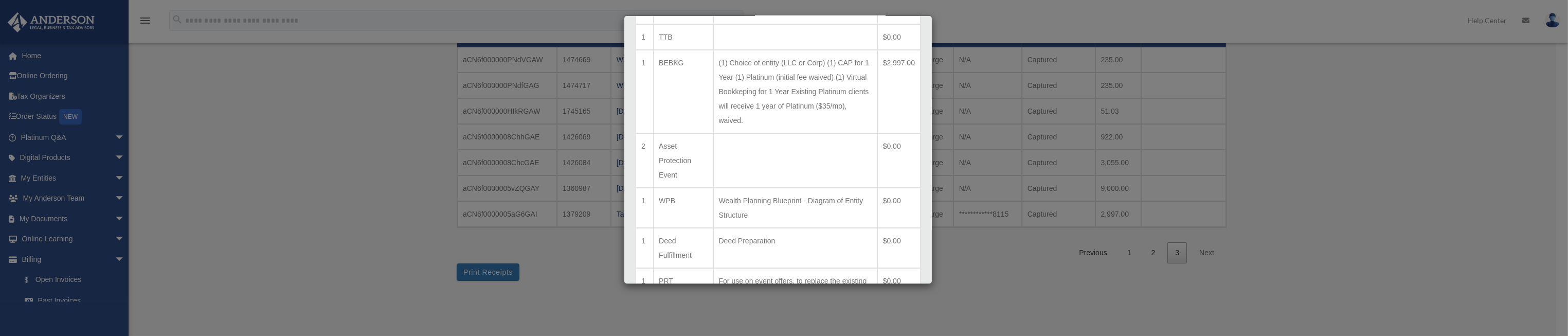
scroll to position [462, 0]
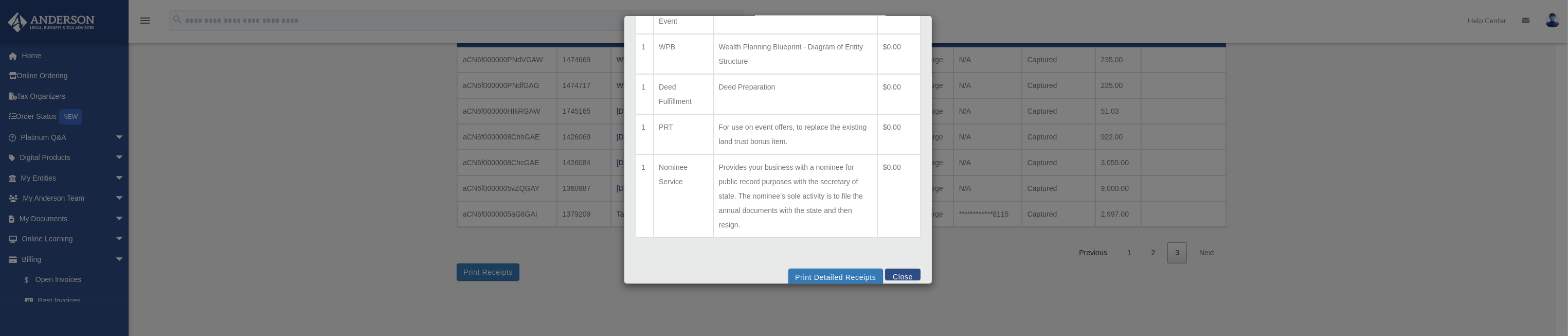
click at [899, 274] on button "Close" at bounding box center [903, 274] width 36 height 12
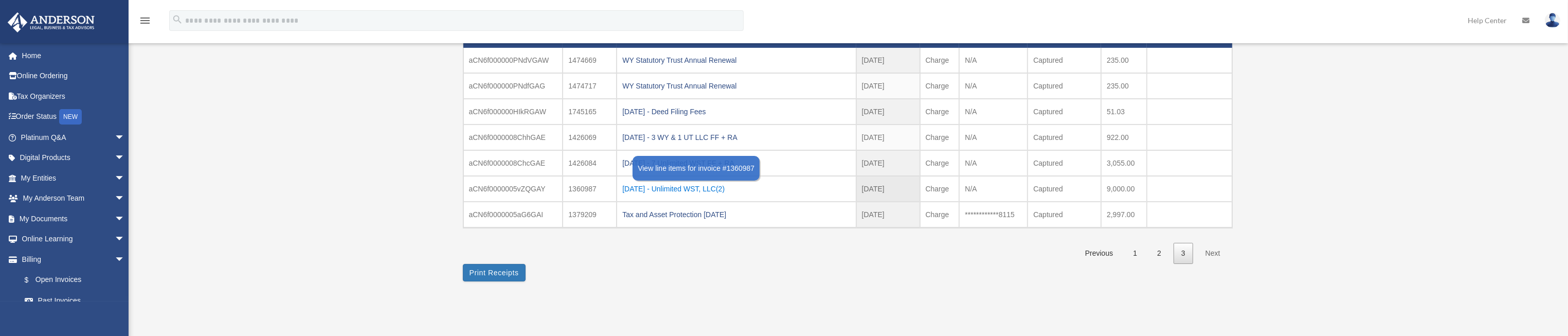
click at [713, 183] on div "2022.12.20 - Unlimited WST, LLC(2)" at bounding box center [736, 188] width 228 height 14
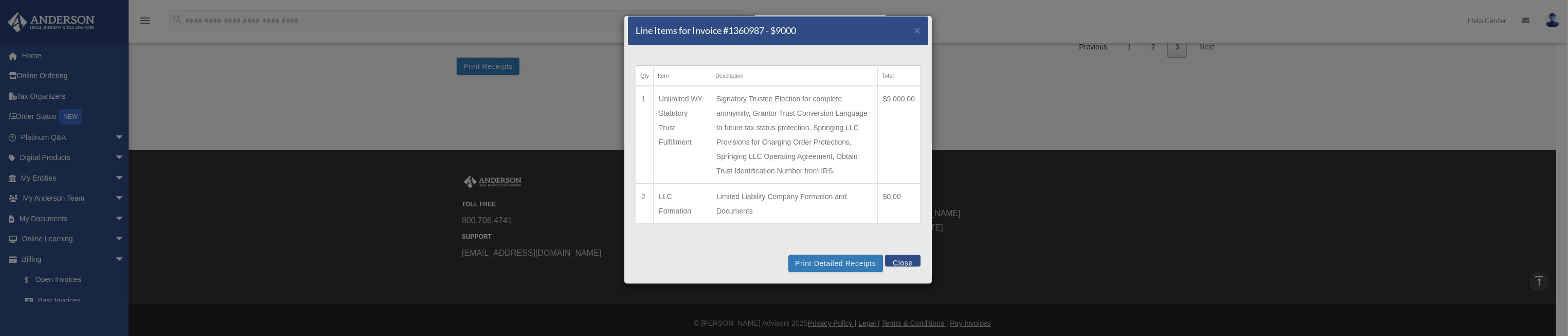
scroll to position [362, 0]
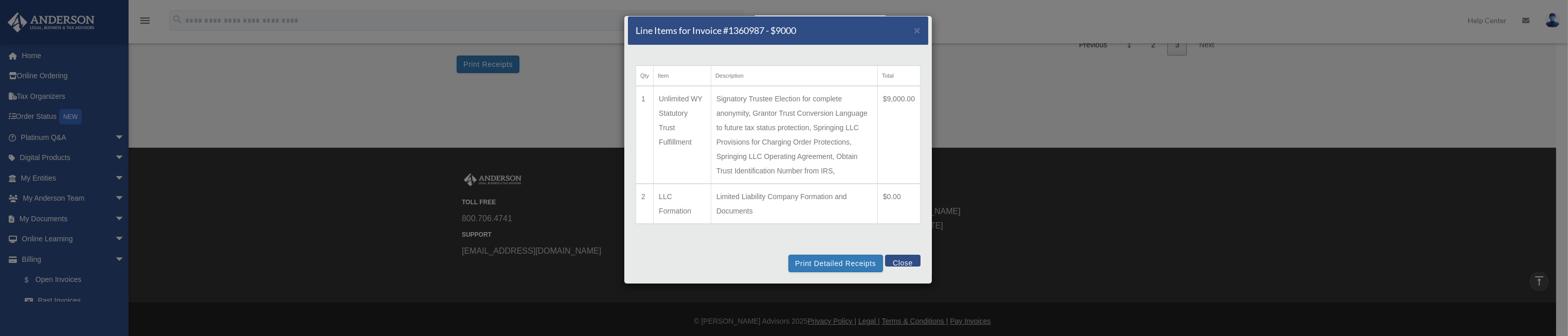
click at [893, 260] on button "Close" at bounding box center [903, 261] width 36 height 12
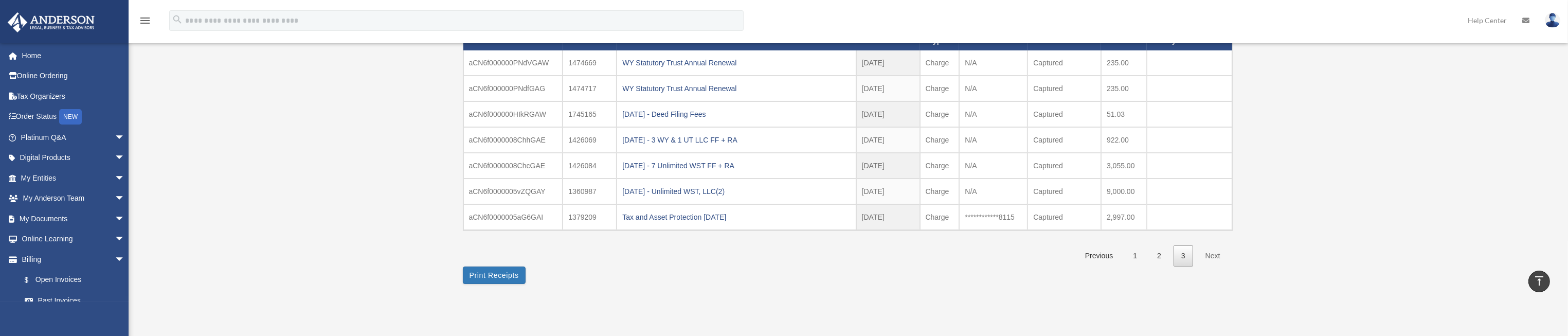
scroll to position [130, 0]
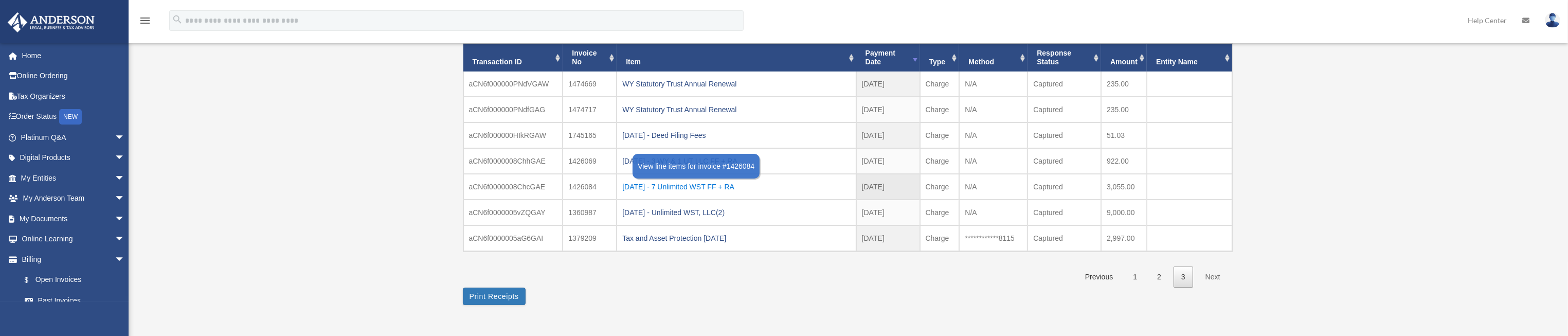
click at [726, 184] on div "2023.01.05 - 7 Unlimited WST FF + RA" at bounding box center [736, 187] width 228 height 14
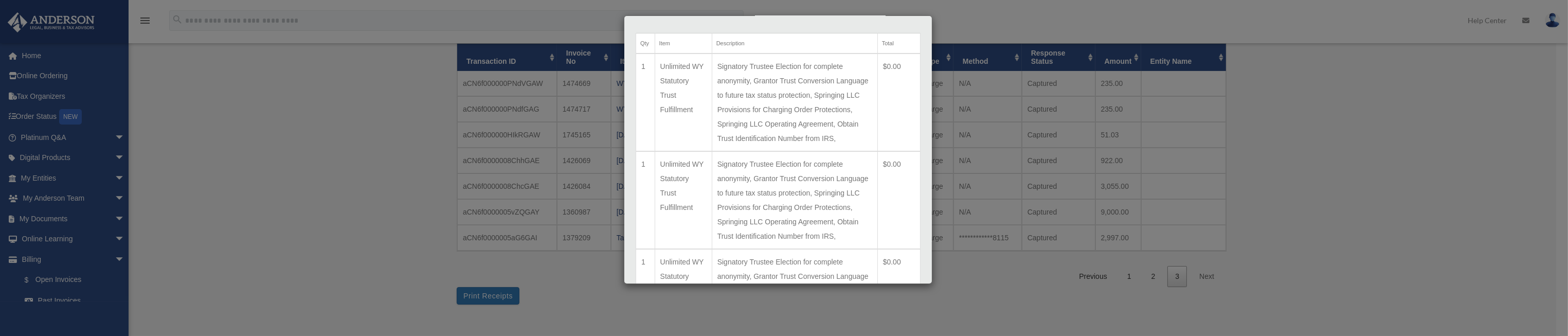
scroll to position [0, 0]
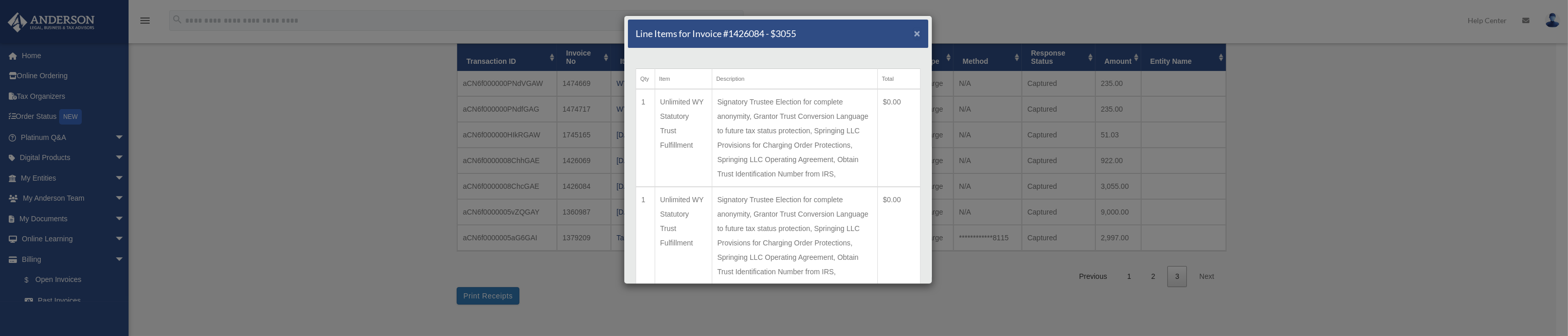
click at [914, 35] on span "×" at bounding box center [917, 34] width 7 height 12
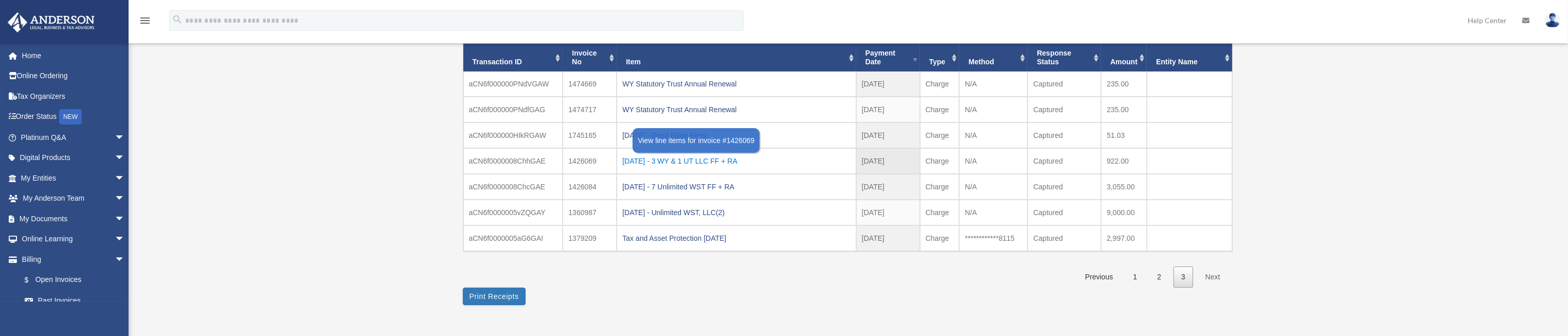
click at [701, 160] on div "2023.01.05 - 3 WY & 1 UT LLC FF + RA" at bounding box center [736, 161] width 228 height 14
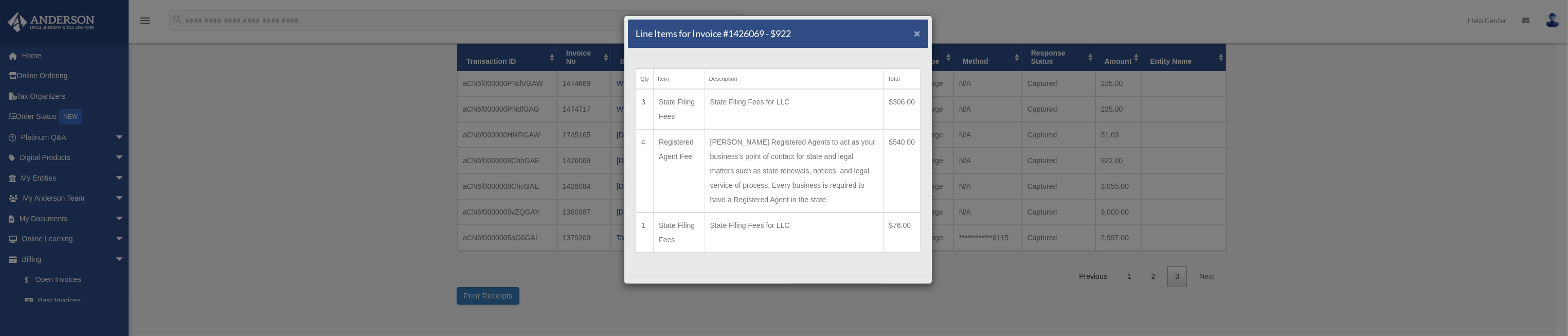
click at [914, 36] on span "×" at bounding box center [917, 34] width 7 height 12
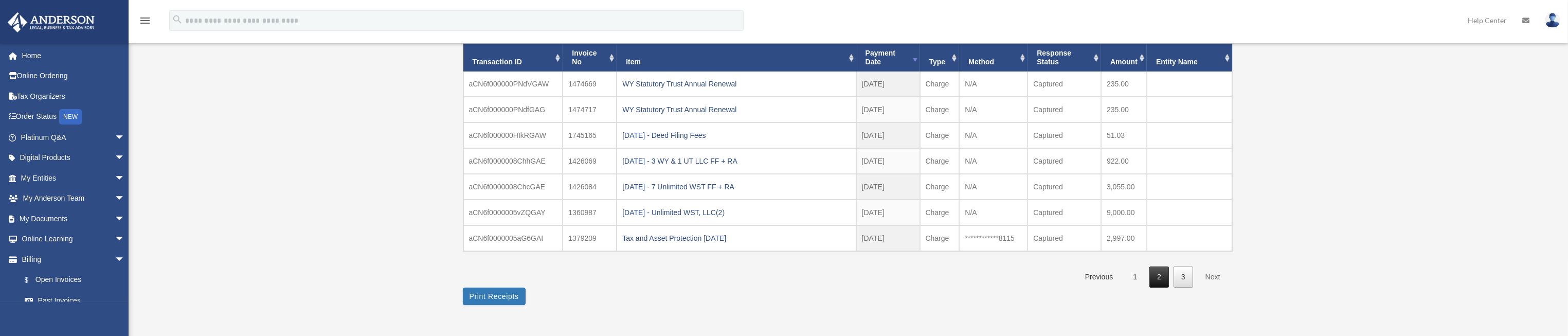
click at [1164, 276] on link "2" at bounding box center [1159, 277] width 20 height 21
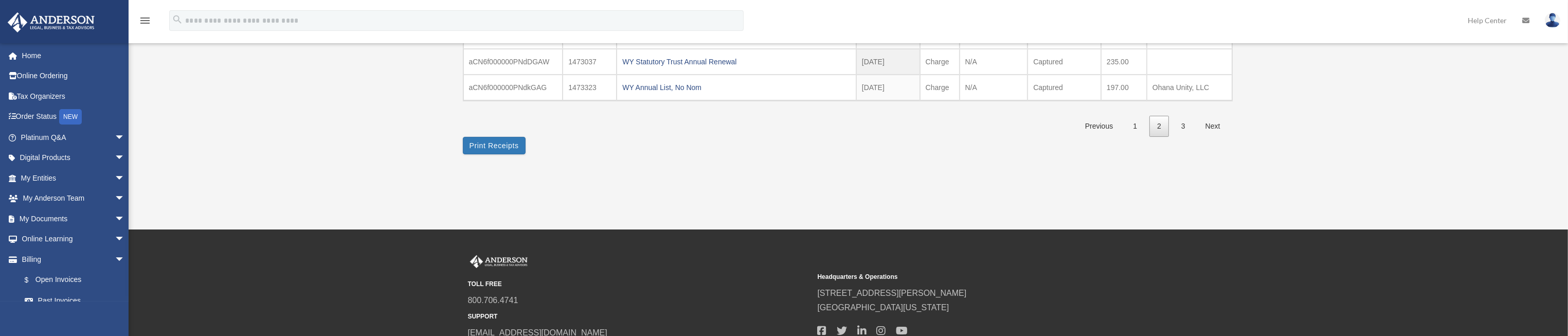
scroll to position [362, 0]
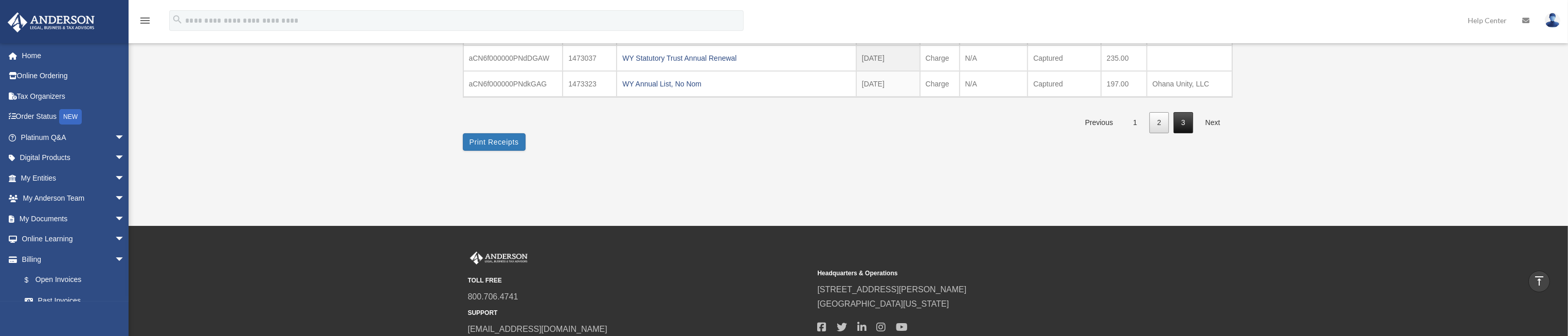
click at [1186, 117] on link "3" at bounding box center [1184, 123] width 20 height 21
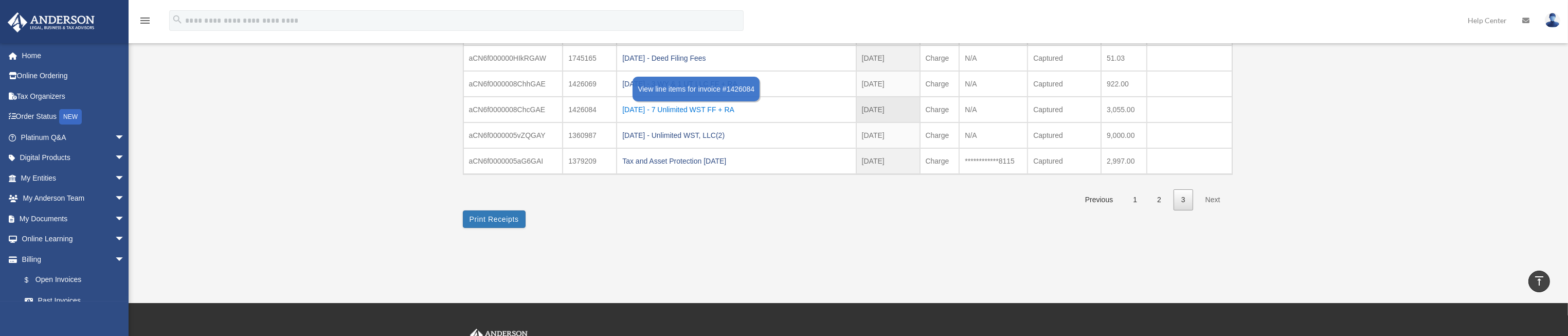
click at [677, 108] on div "2023.01.05 - 7 Unlimited WST FF + RA" at bounding box center [736, 109] width 228 height 14
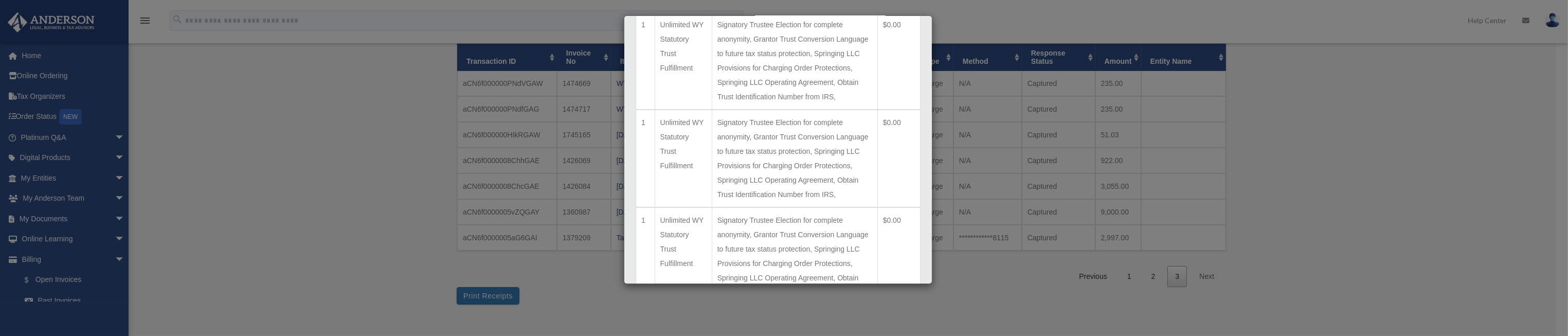
scroll to position [0, 0]
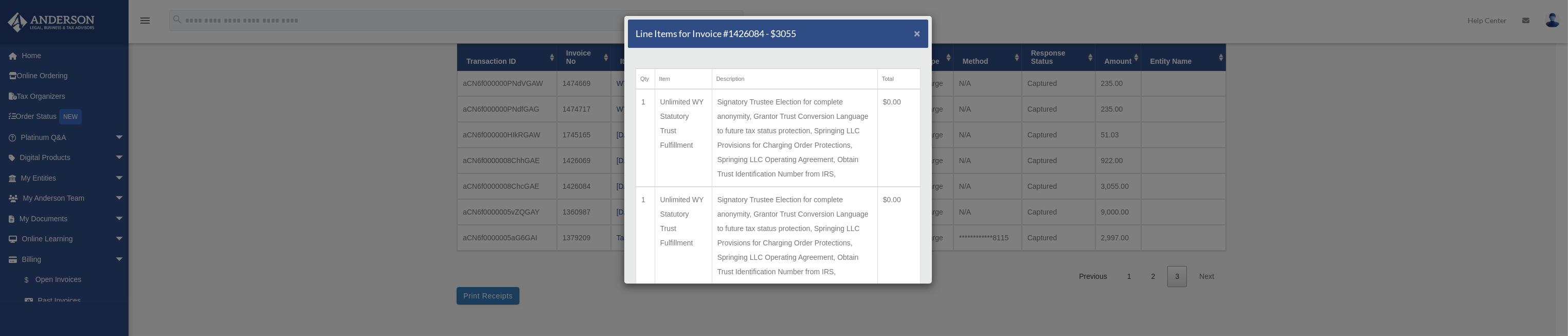
click at [914, 34] on span "×" at bounding box center [917, 34] width 7 height 12
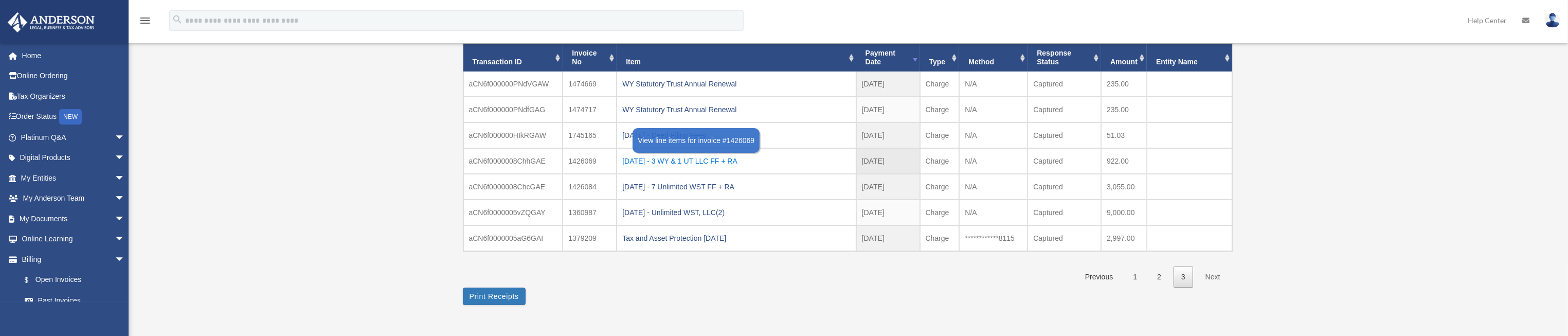
click at [742, 161] on div "2023.01.05 - 3 WY & 1 UT LLC FF + RA" at bounding box center [736, 161] width 228 height 14
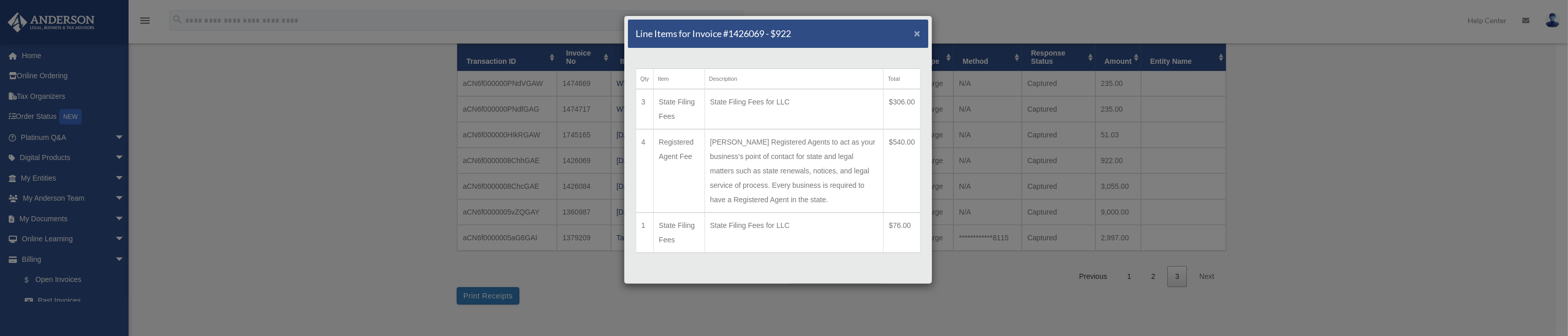
click at [914, 32] on span "×" at bounding box center [917, 34] width 7 height 12
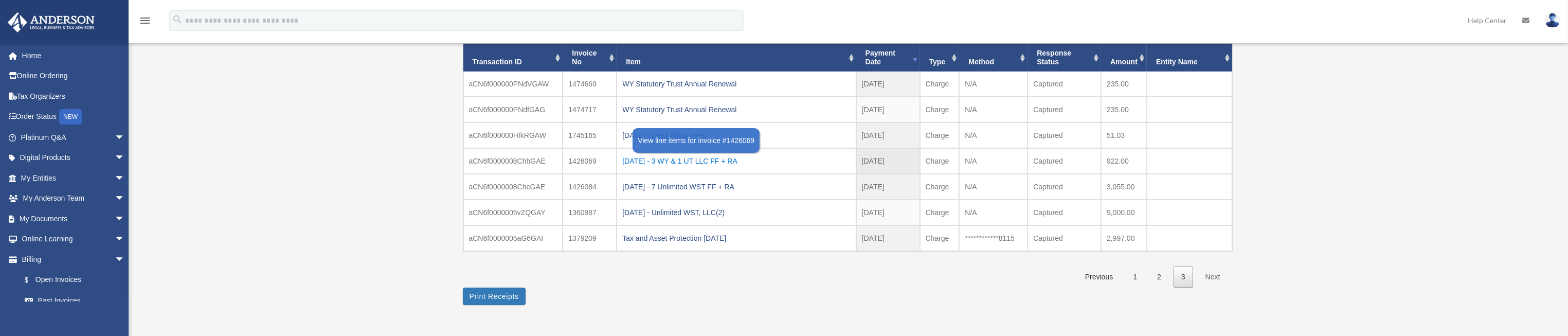
click at [738, 161] on div "2023.01.05 - 3 WY & 1 UT LLC FF + RA" at bounding box center [736, 161] width 228 height 14
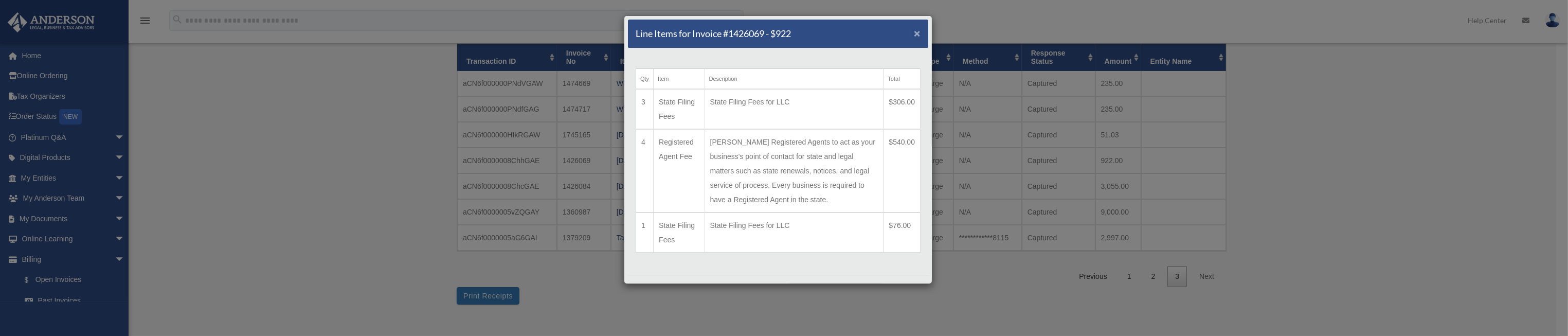
click at [914, 34] on span "×" at bounding box center [917, 34] width 7 height 12
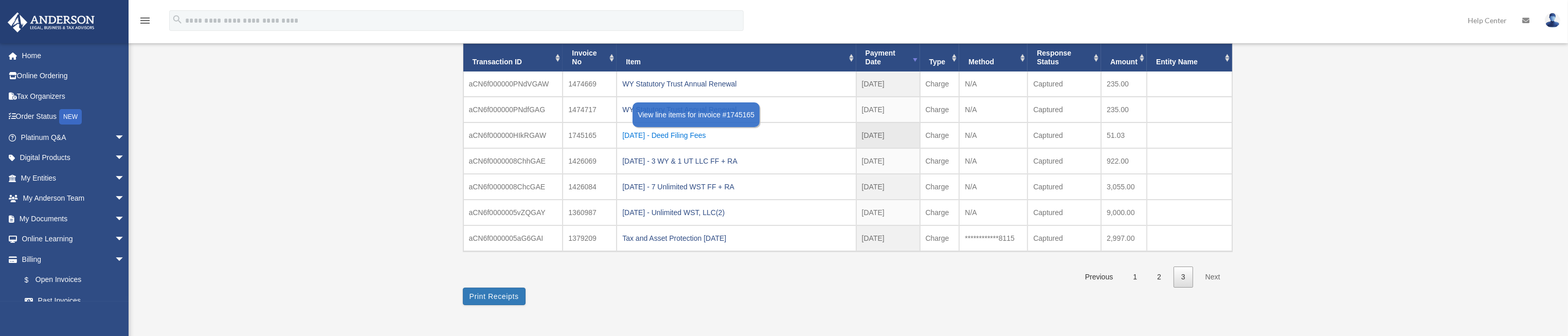
click at [710, 135] on div "2023.09.21 - Deed Filing Fees" at bounding box center [736, 135] width 228 height 14
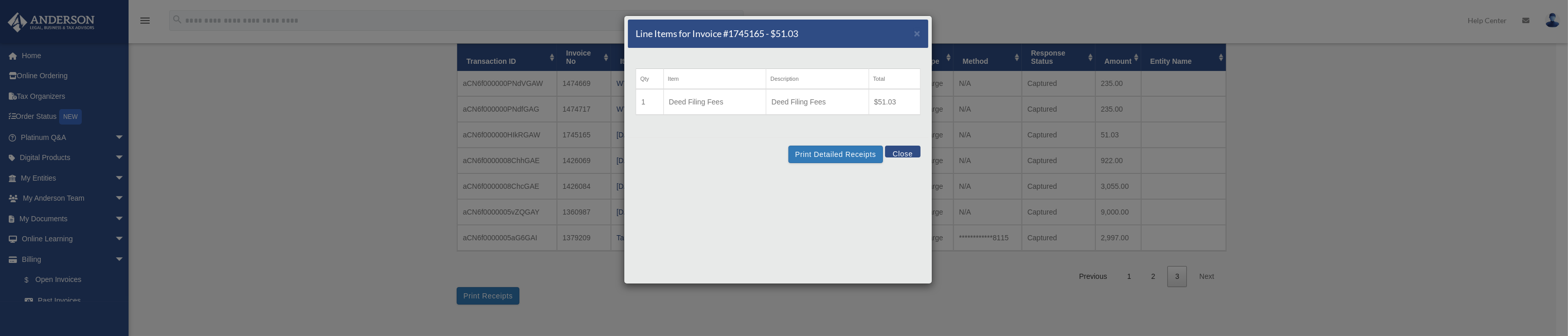
click at [906, 152] on button "Close" at bounding box center [903, 152] width 36 height 12
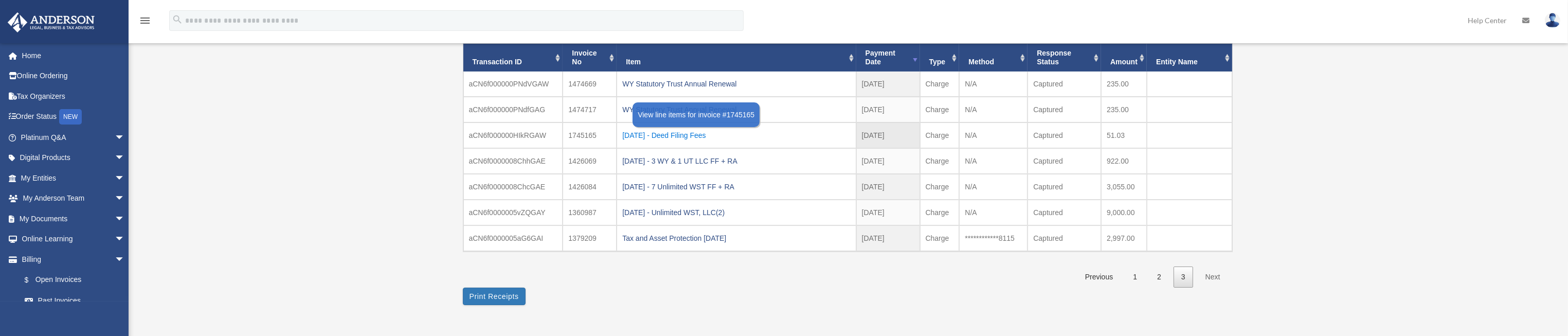
click at [697, 133] on div "2023.09.21 - Deed Filing Fees" at bounding box center [736, 135] width 228 height 14
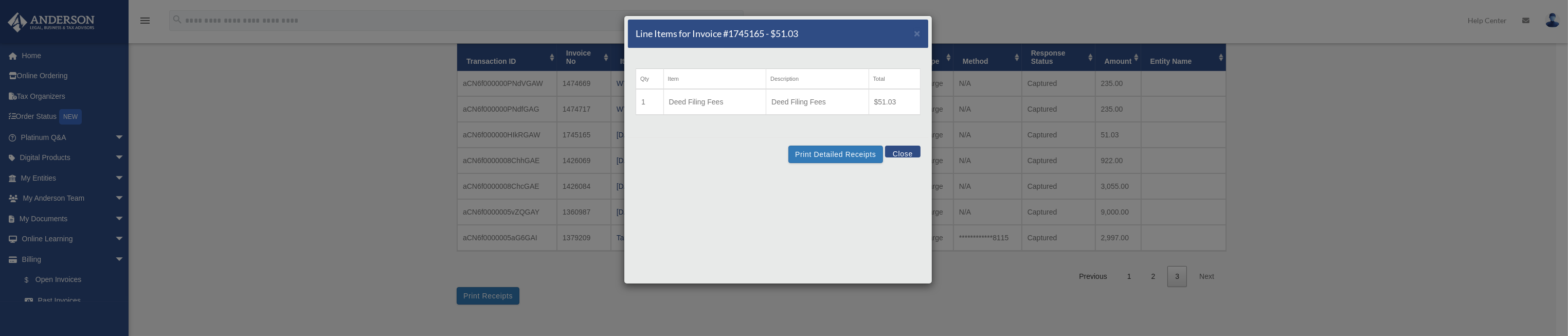
click at [908, 152] on button "Close" at bounding box center [903, 152] width 36 height 12
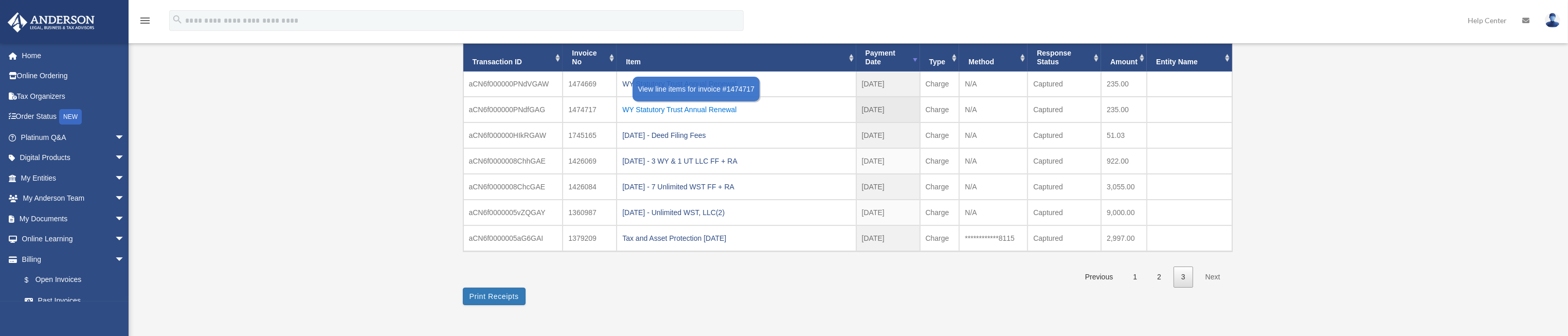
click at [736, 110] on div "WY Statutory Trust Annual Renewal" at bounding box center [736, 109] width 228 height 14
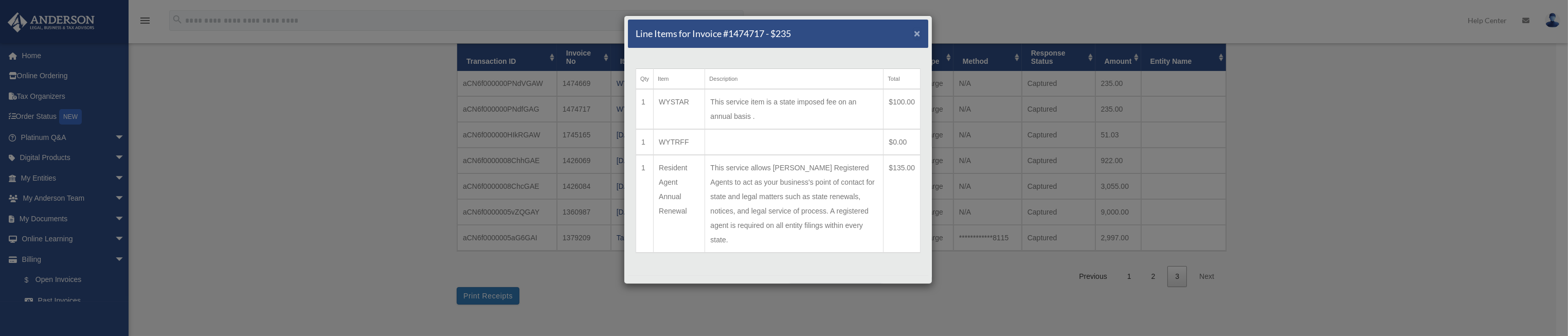
click at [914, 33] on span "×" at bounding box center [917, 34] width 7 height 12
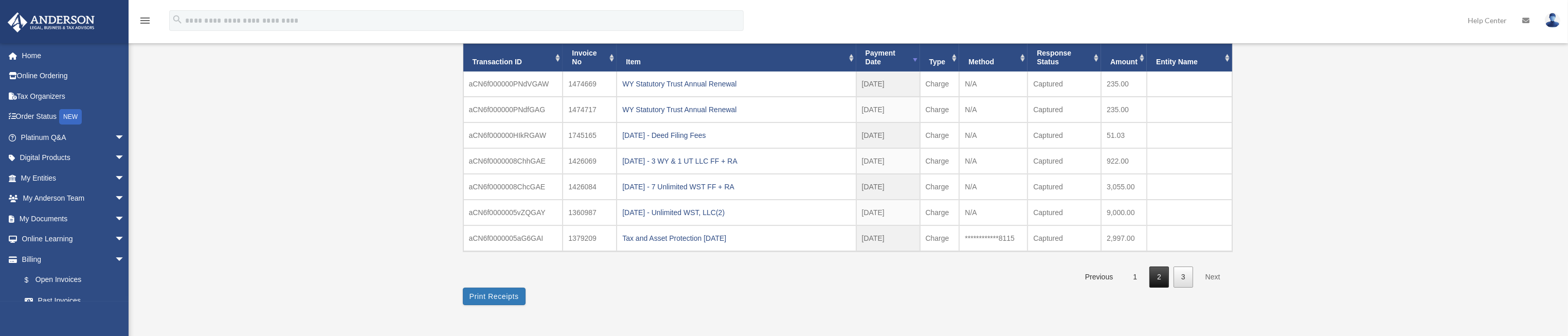
click at [1159, 275] on link "2" at bounding box center [1159, 277] width 20 height 21
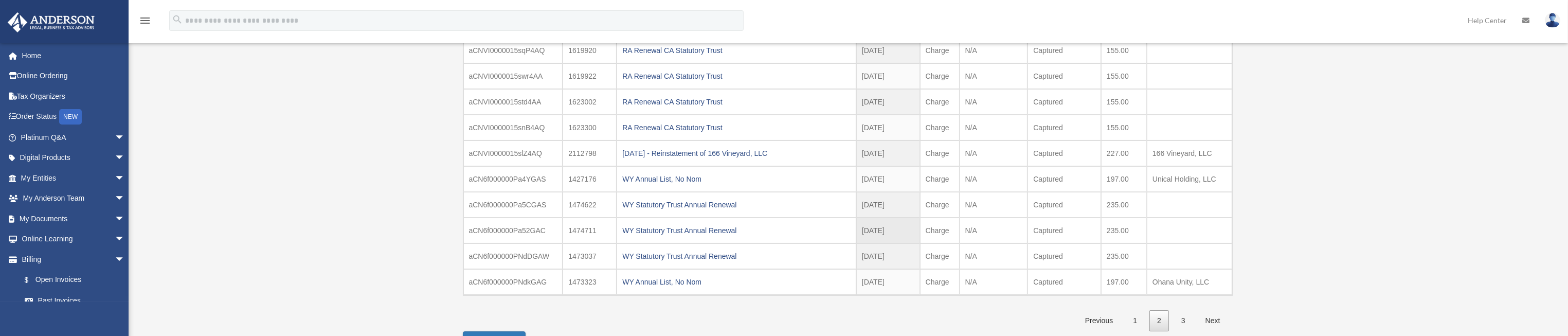
scroll to position [208, 0]
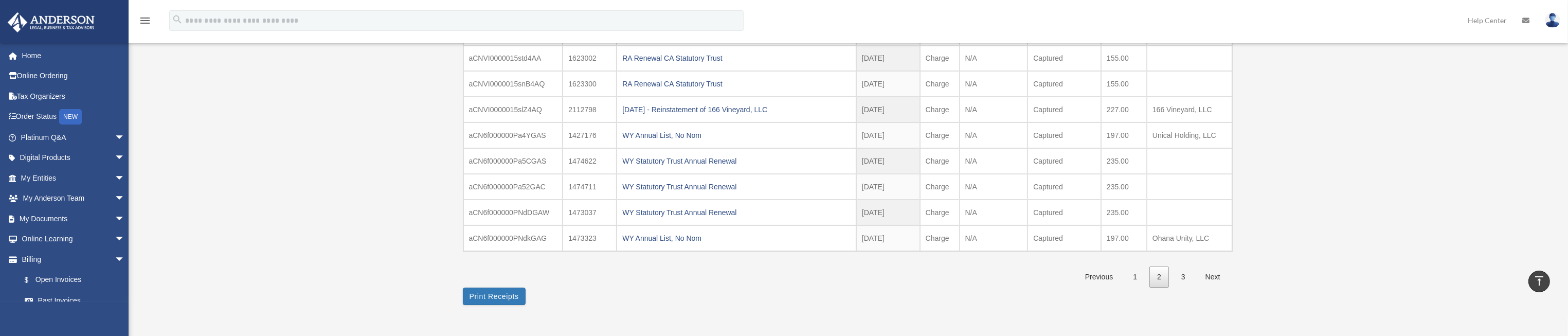
click at [1187, 272] on link "3" at bounding box center [1184, 277] width 20 height 21
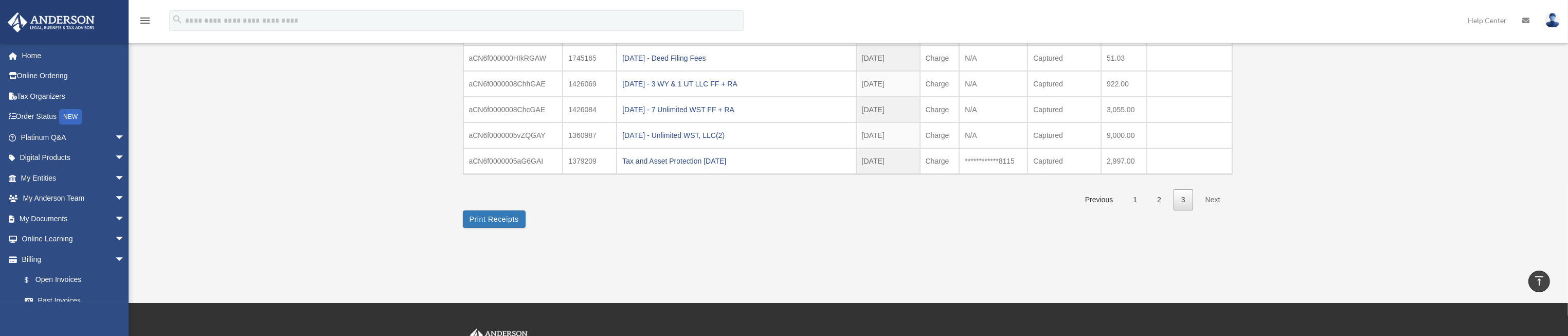
scroll to position [130, 0]
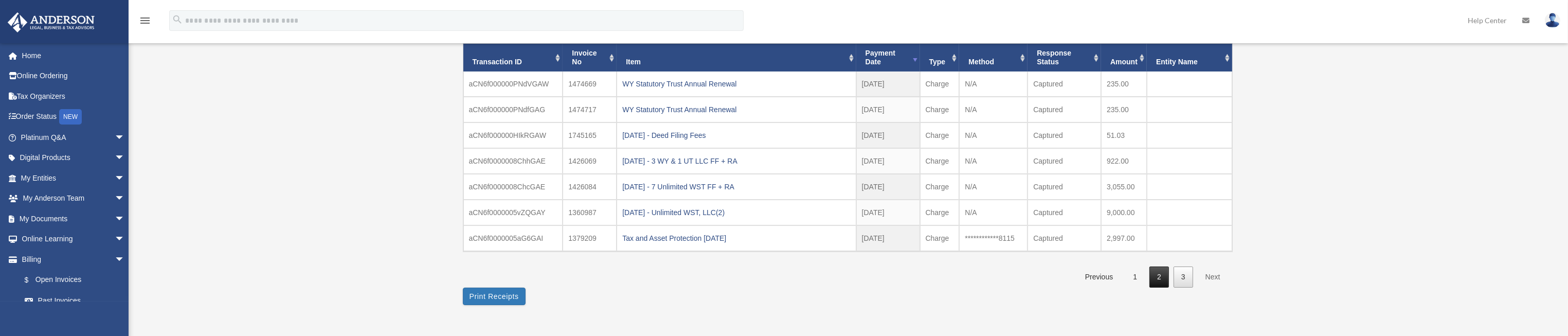
click at [1165, 277] on link "2" at bounding box center [1159, 277] width 20 height 21
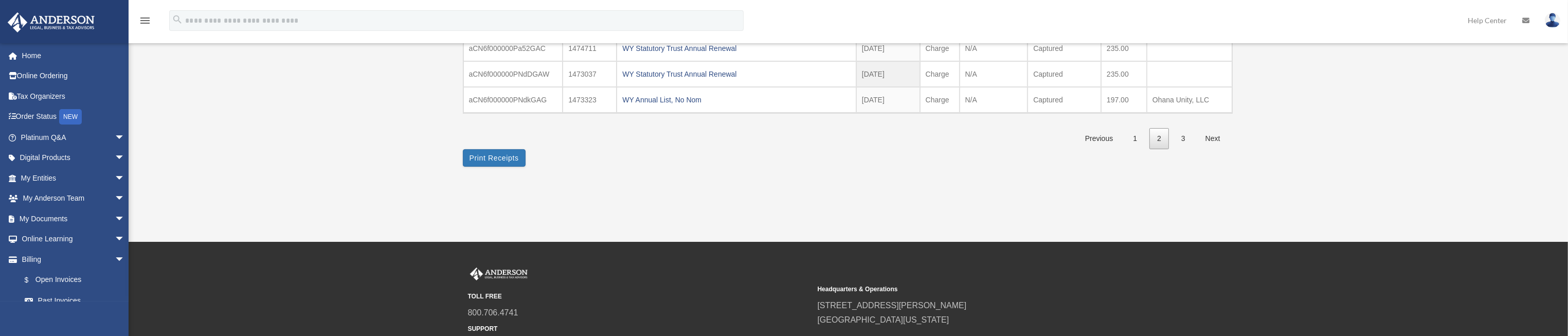
scroll to position [362, 0]
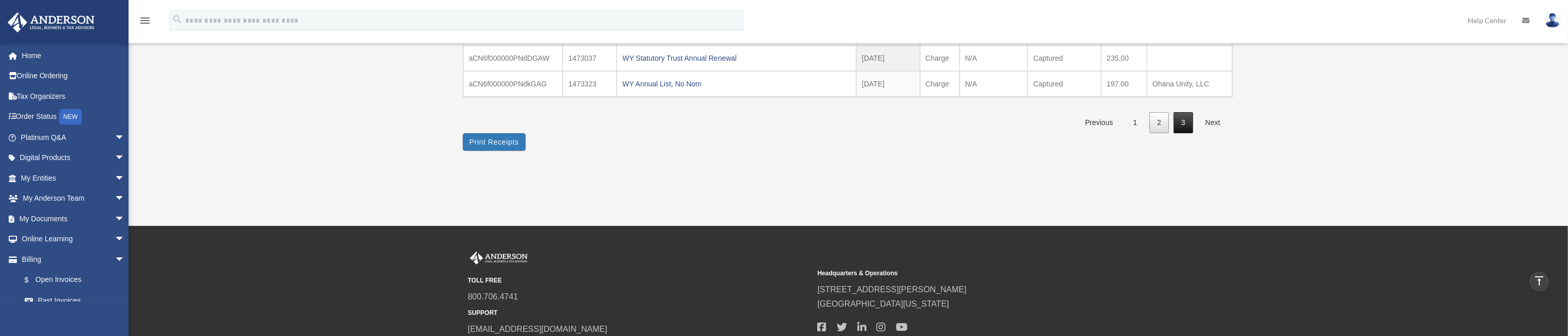
click at [1188, 120] on link "3" at bounding box center [1184, 123] width 20 height 21
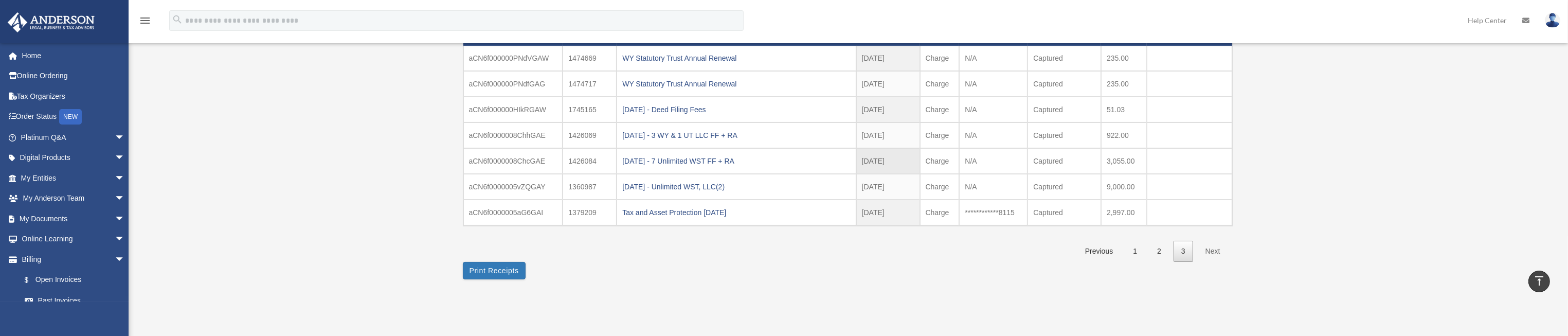
scroll to position [130, 0]
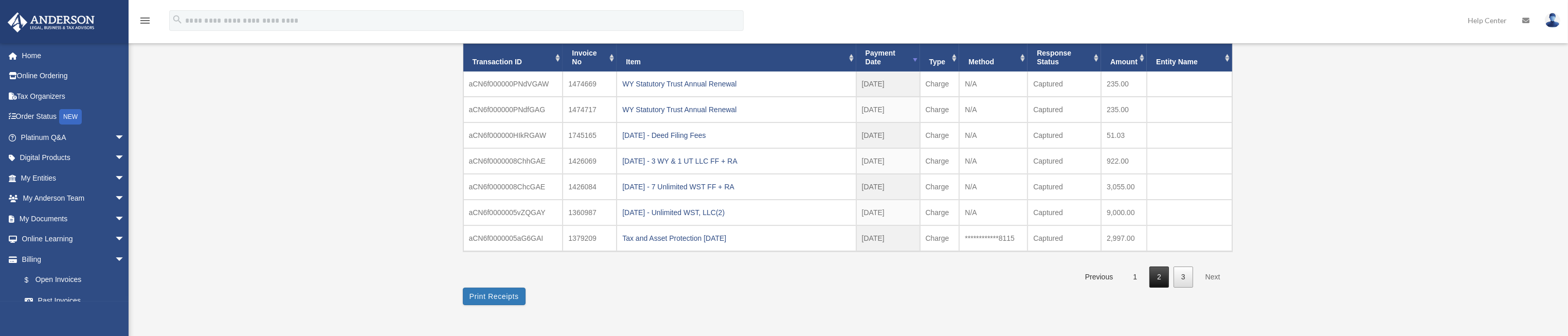
click at [1159, 274] on link "2" at bounding box center [1159, 277] width 20 height 21
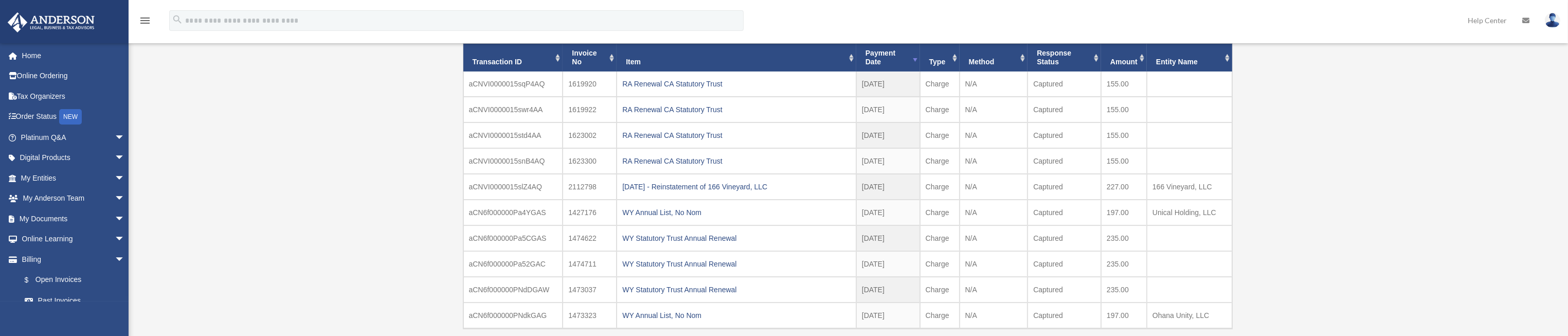
scroll to position [285, 0]
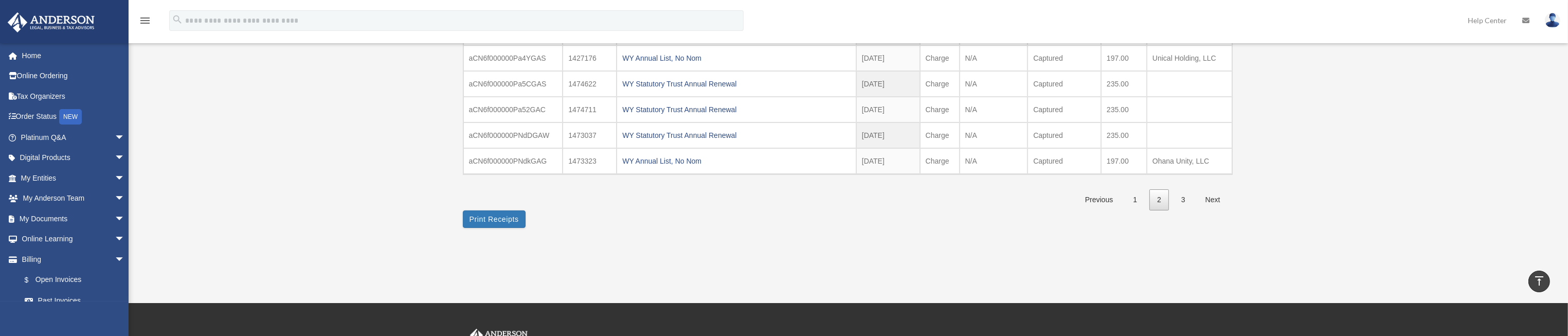
click at [1183, 197] on link "3" at bounding box center [1184, 200] width 20 height 21
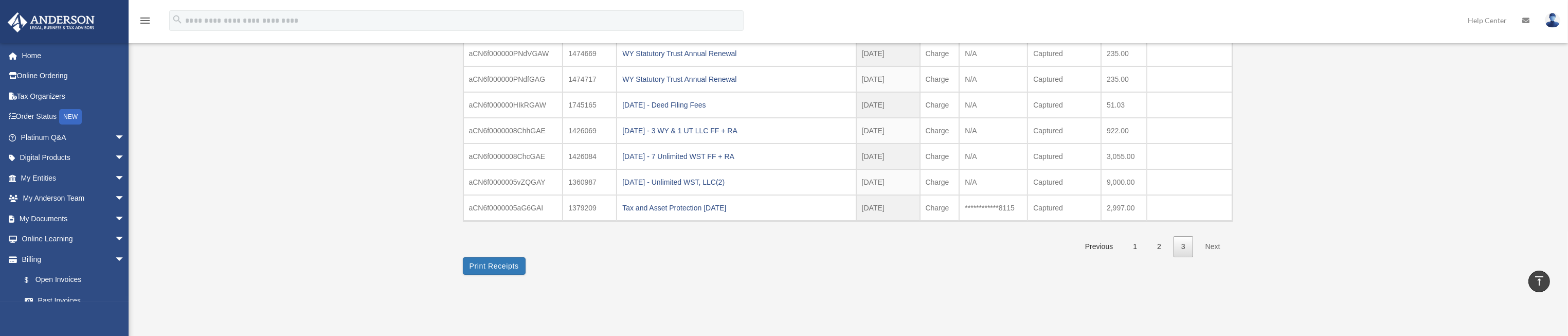
scroll to position [130, 0]
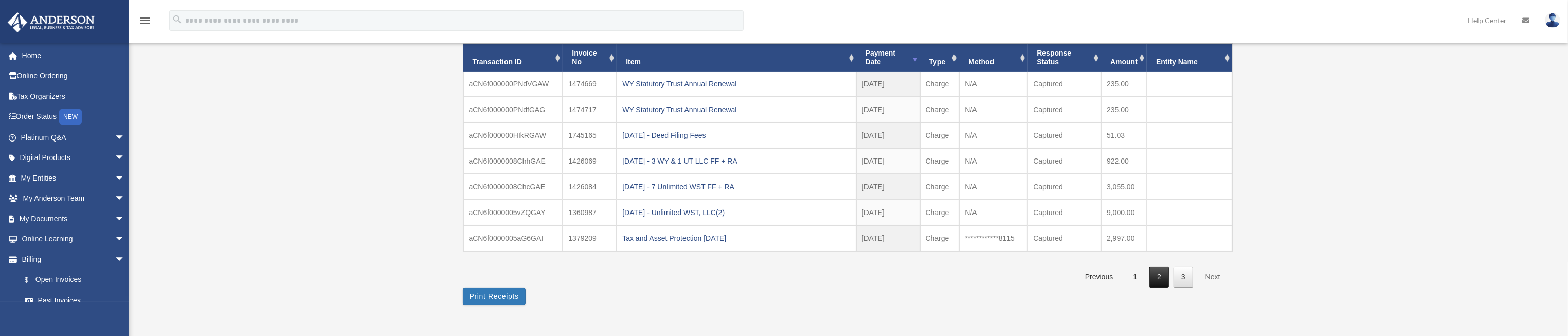
click at [1159, 276] on link "2" at bounding box center [1159, 277] width 20 height 21
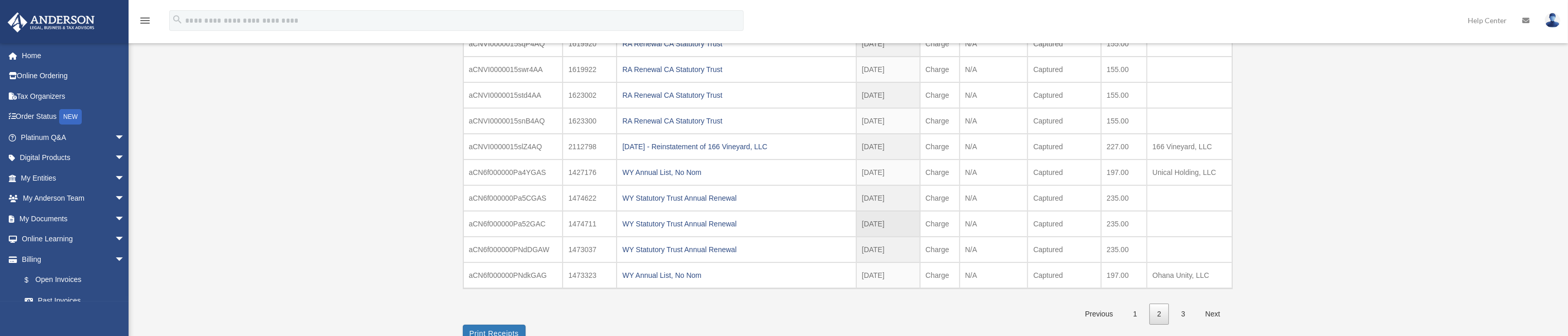
scroll to position [208, 0]
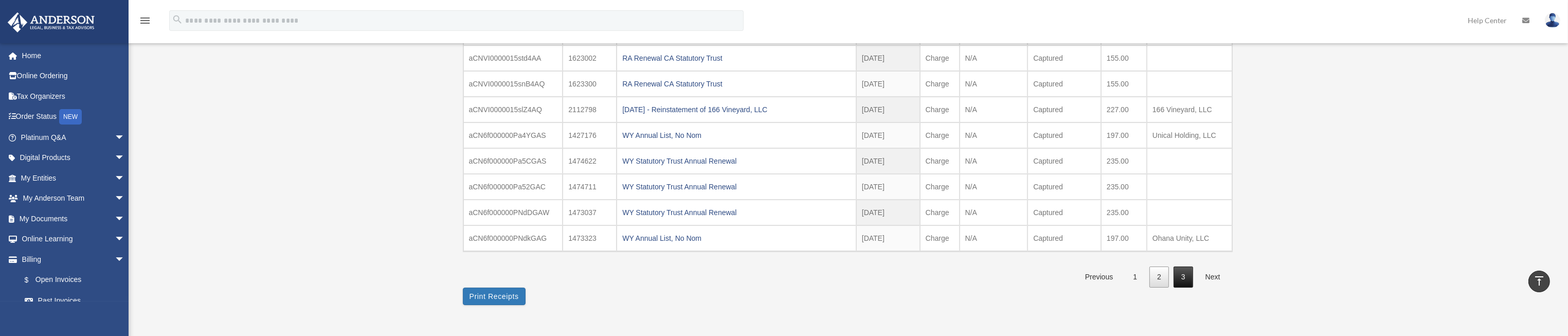
click at [1188, 268] on link "3" at bounding box center [1184, 277] width 20 height 21
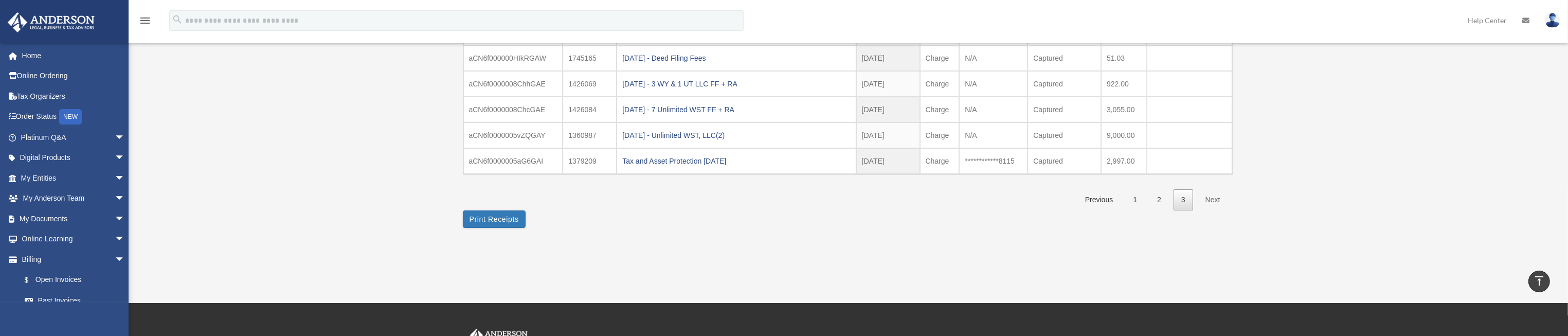
scroll to position [130, 0]
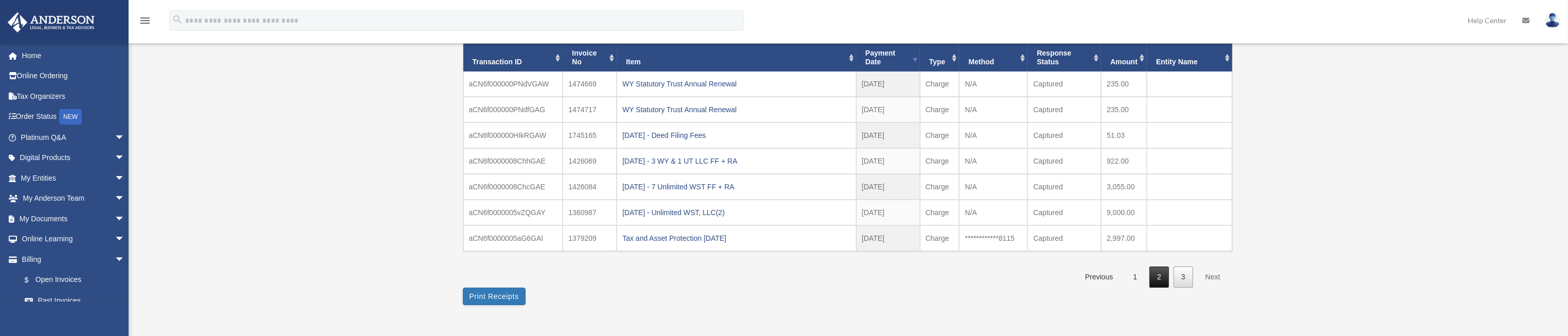
click at [1160, 277] on link "2" at bounding box center [1159, 277] width 20 height 21
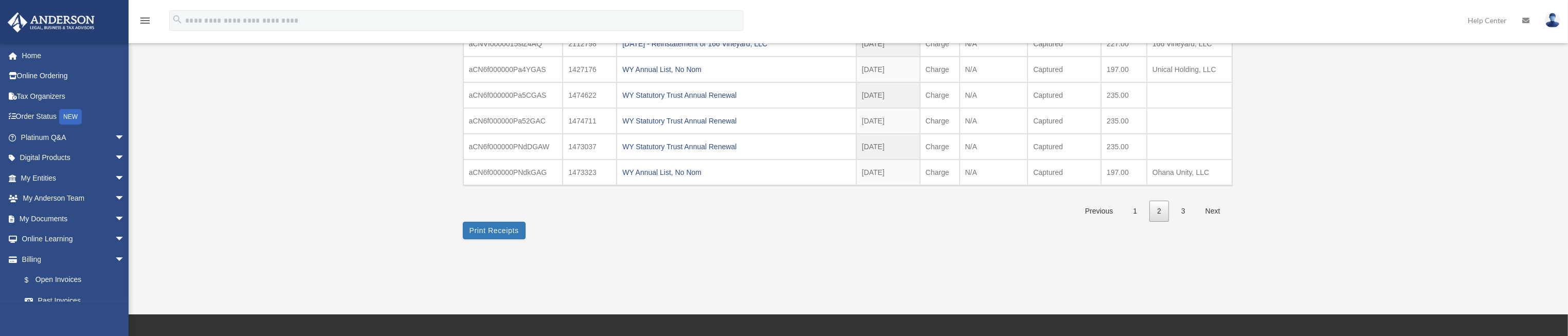
scroll to position [285, 0]
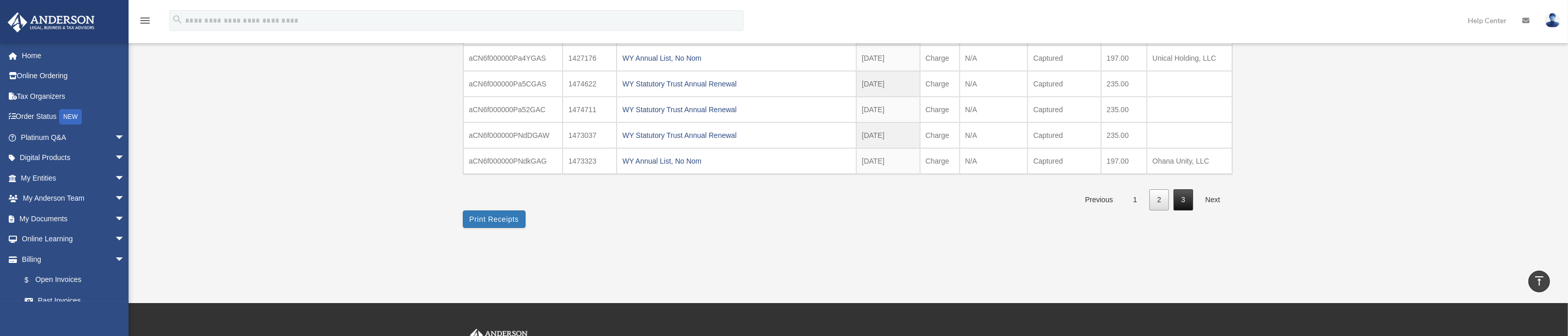
click at [1184, 195] on link "3" at bounding box center [1184, 200] width 20 height 21
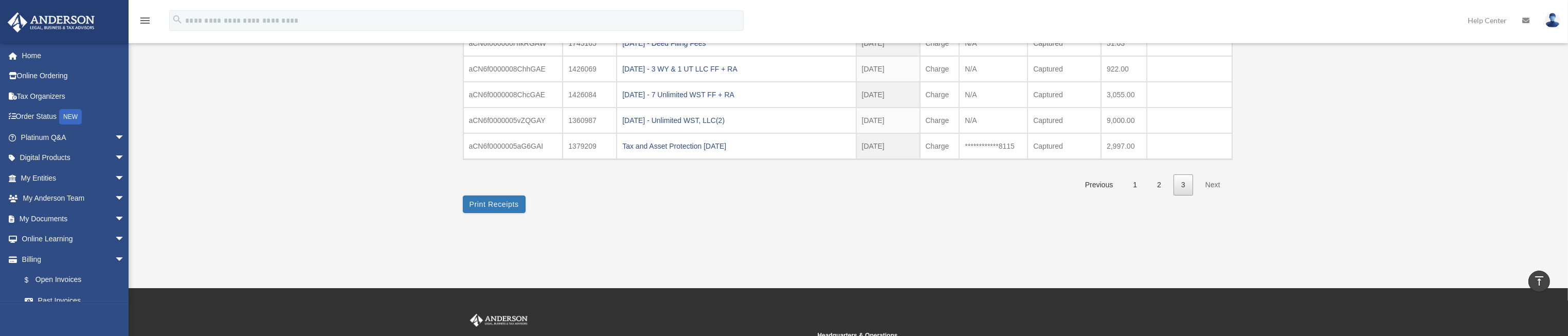
scroll to position [130, 0]
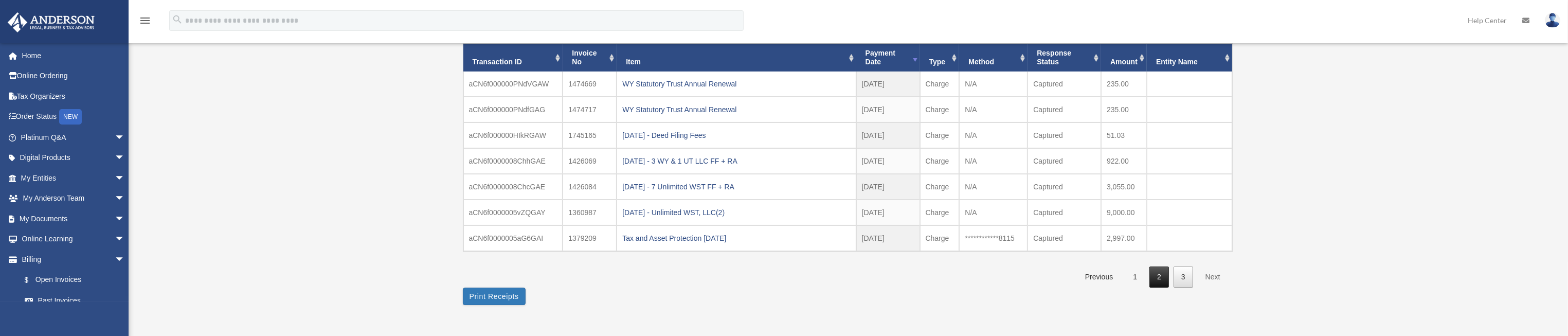
click at [1164, 274] on link "2" at bounding box center [1159, 277] width 20 height 21
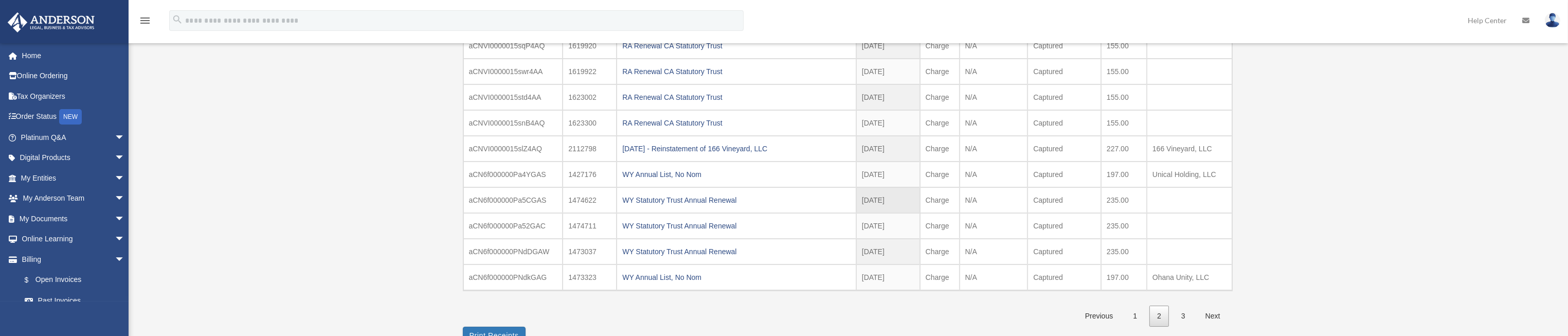
scroll to position [285, 0]
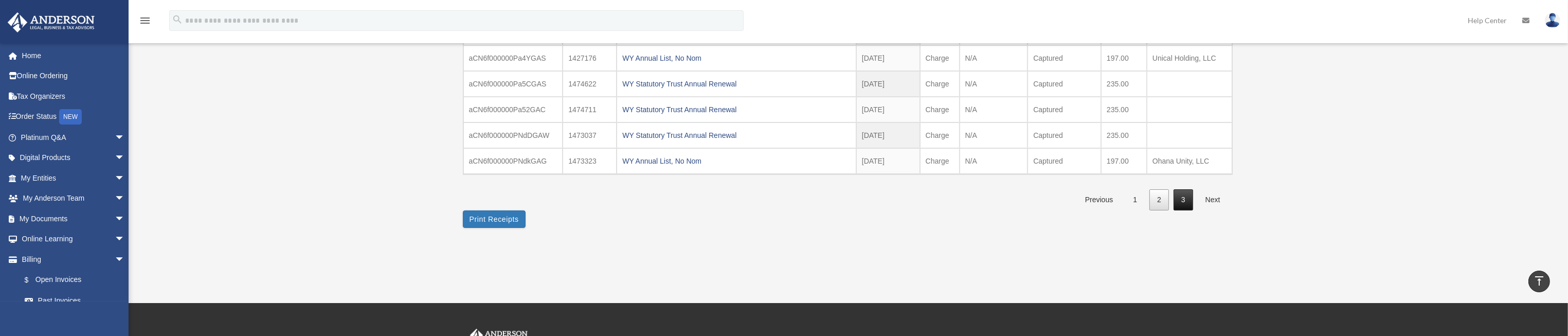
click at [1184, 197] on link "3" at bounding box center [1184, 200] width 20 height 21
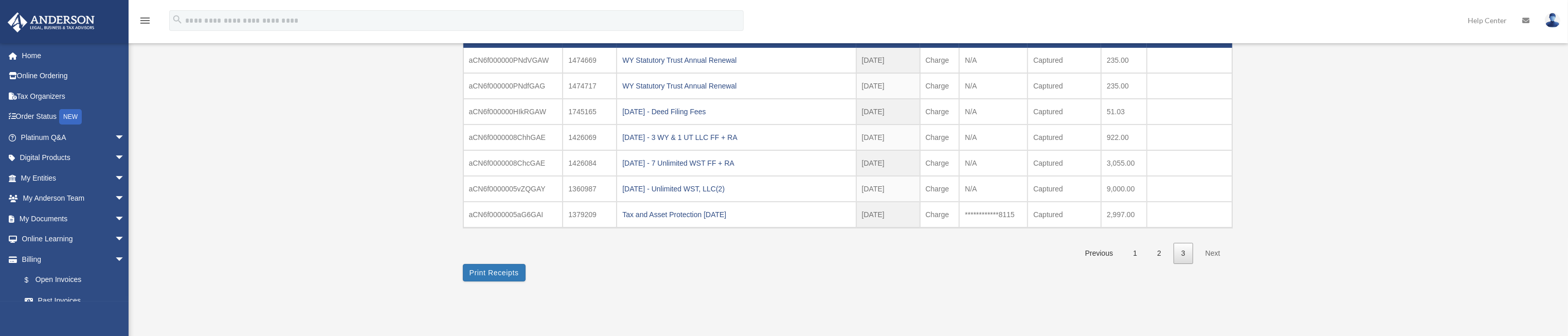
scroll to position [231, 0]
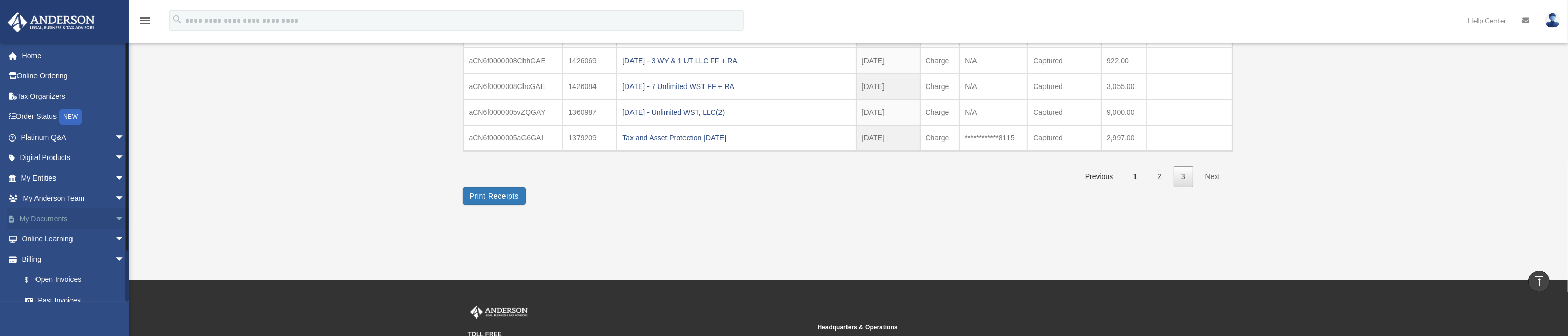
click at [114, 217] on span "arrow_drop_down" at bounding box center [124, 219] width 21 height 21
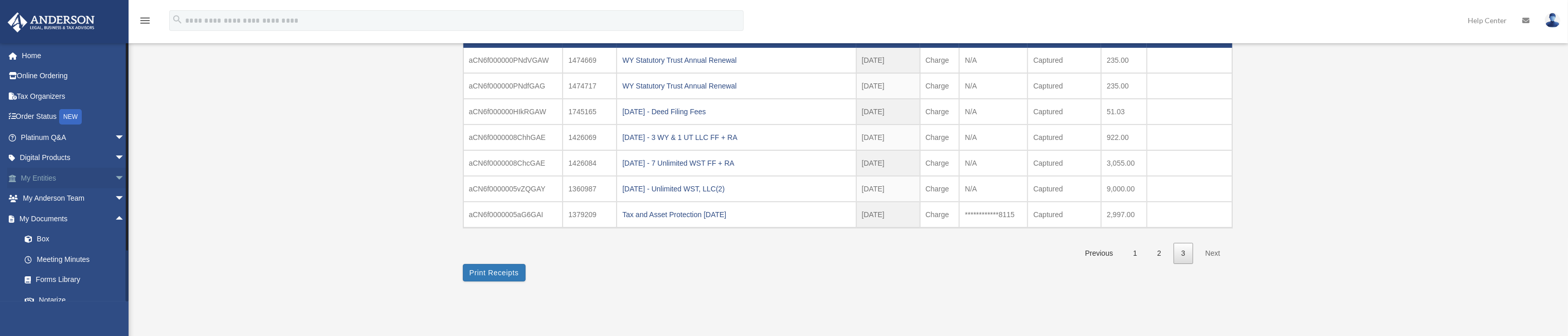
click at [114, 178] on span "arrow_drop_down" at bounding box center [124, 178] width 21 height 21
click at [70, 279] on link "My Blueprint" at bounding box center [77, 280] width 126 height 21
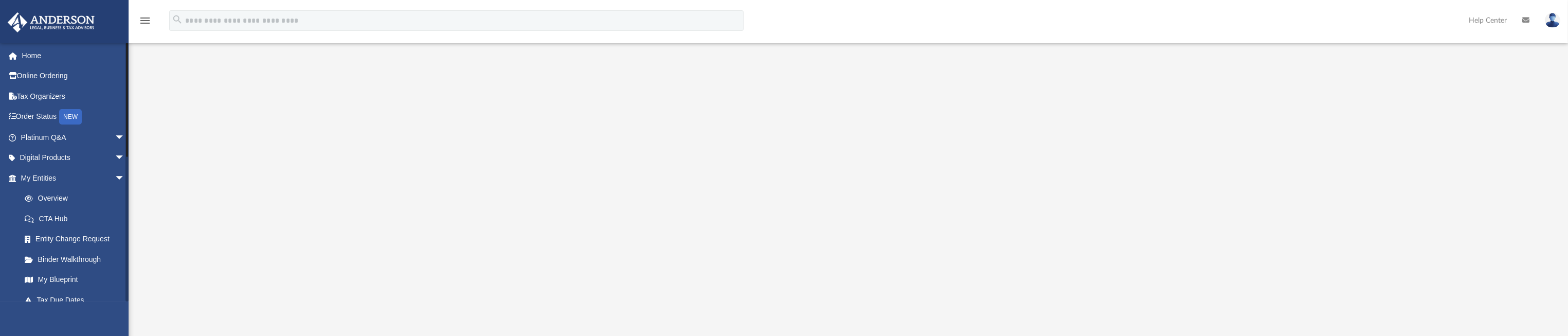
scroll to position [200, 0]
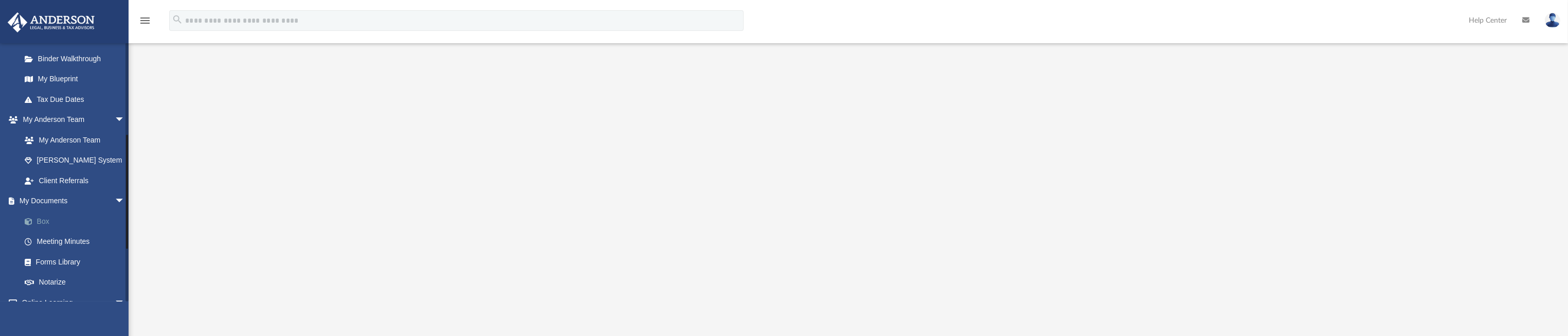
click at [46, 220] on link "Box" at bounding box center [77, 221] width 126 height 21
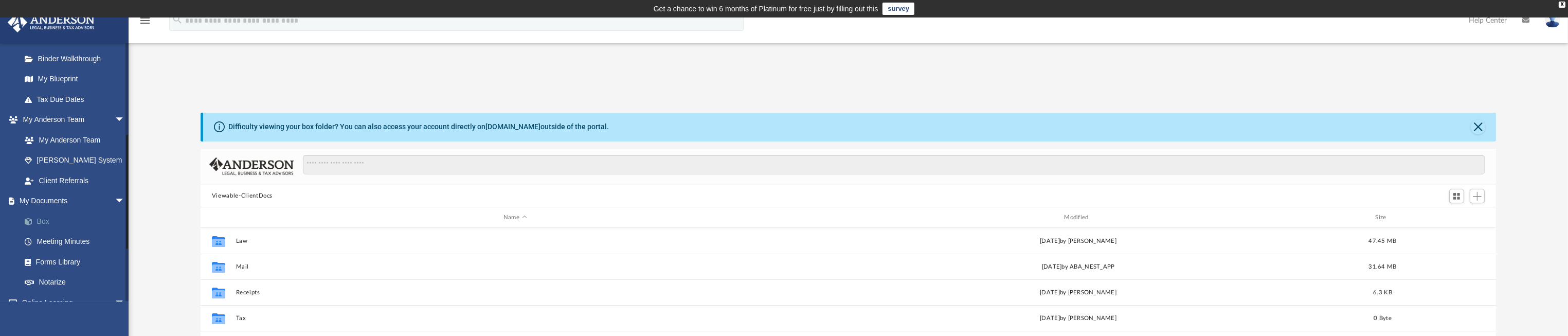
click at [42, 222] on link "Box" at bounding box center [77, 221] width 126 height 21
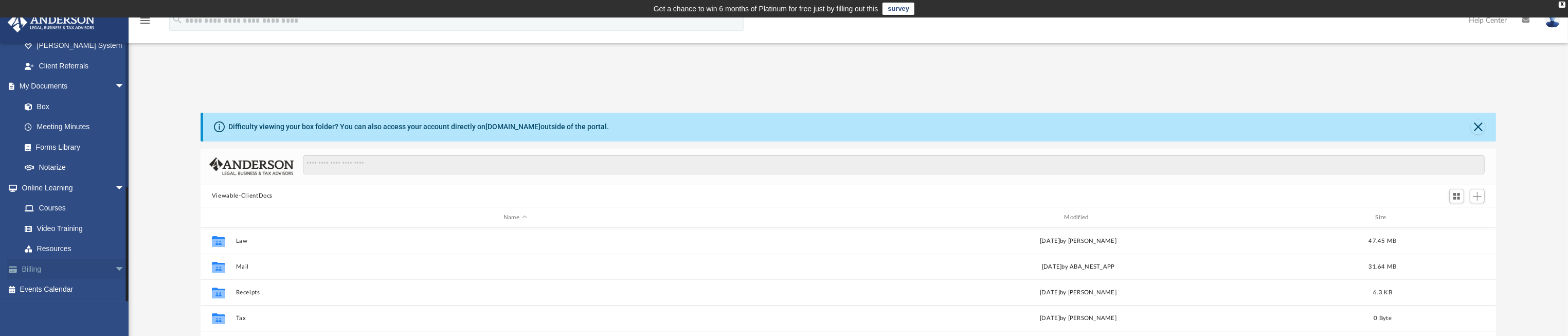
click at [114, 269] on span "arrow_drop_down" at bounding box center [124, 269] width 21 height 21
click at [68, 248] on link "Past Invoices" at bounding box center [77, 248] width 126 height 21
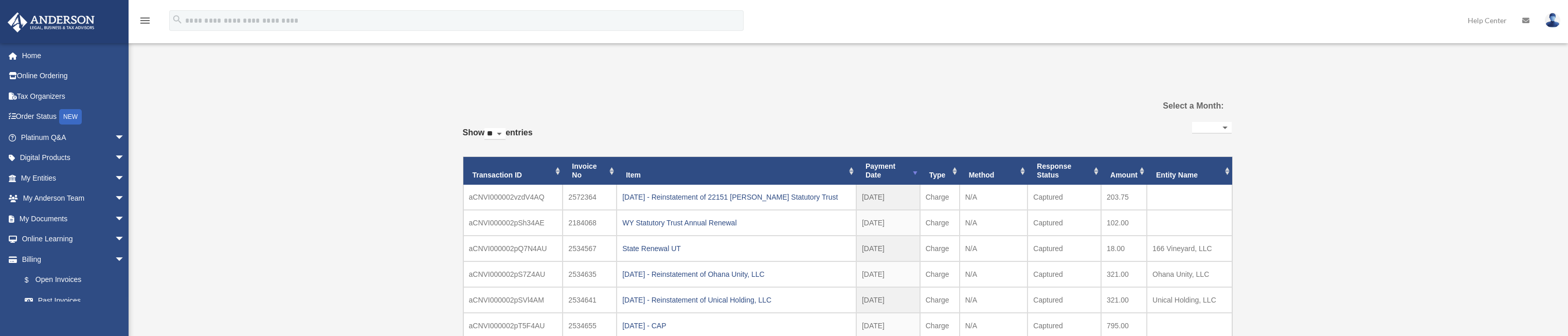
select select
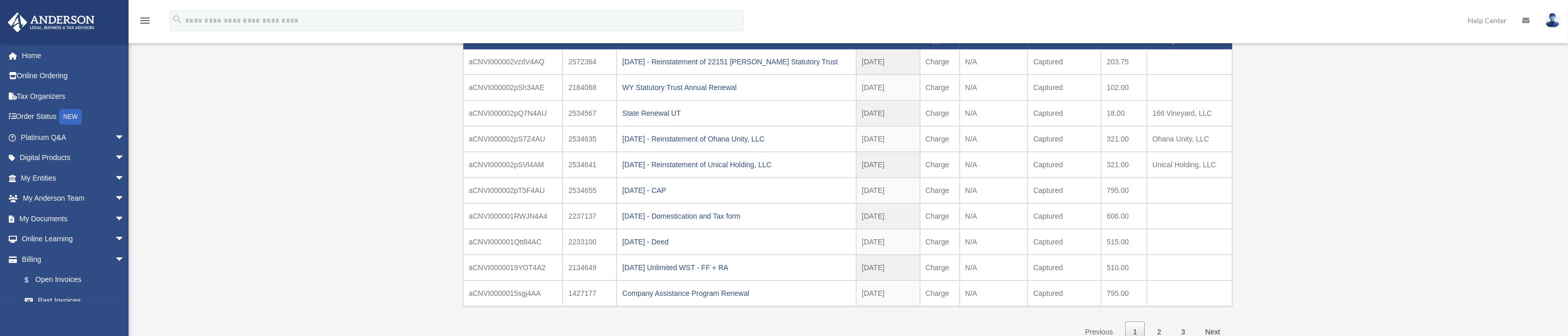
scroll to position [154, 0]
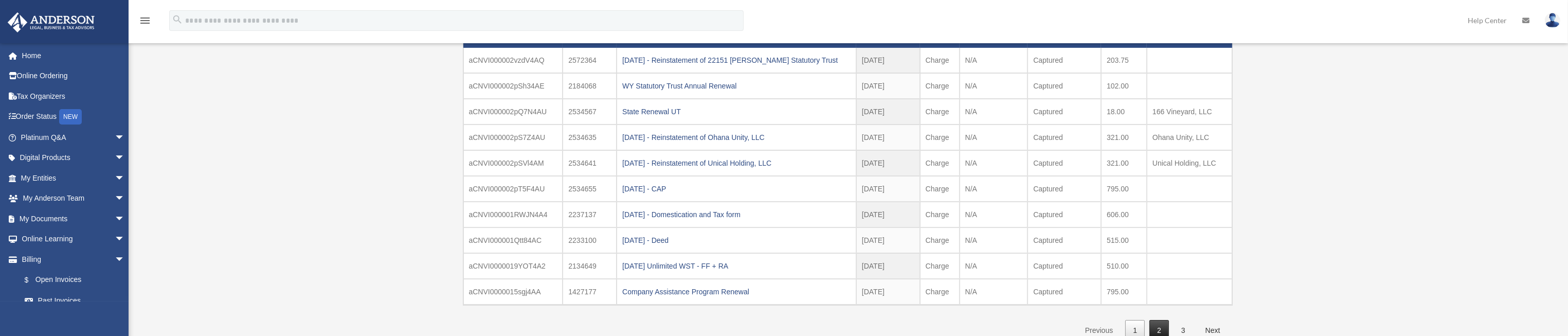
click at [1157, 325] on link "2" at bounding box center [1159, 331] width 20 height 21
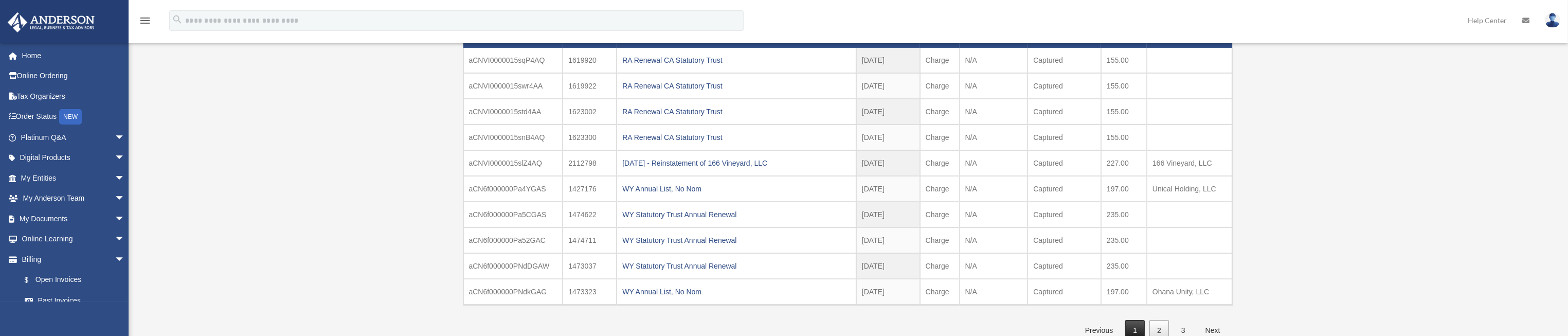
click at [1137, 323] on link "1" at bounding box center [1135, 331] width 20 height 21
click at [728, 259] on div "[DATE] Unlimited WST - FF + RA" at bounding box center [736, 265] width 229 height 14
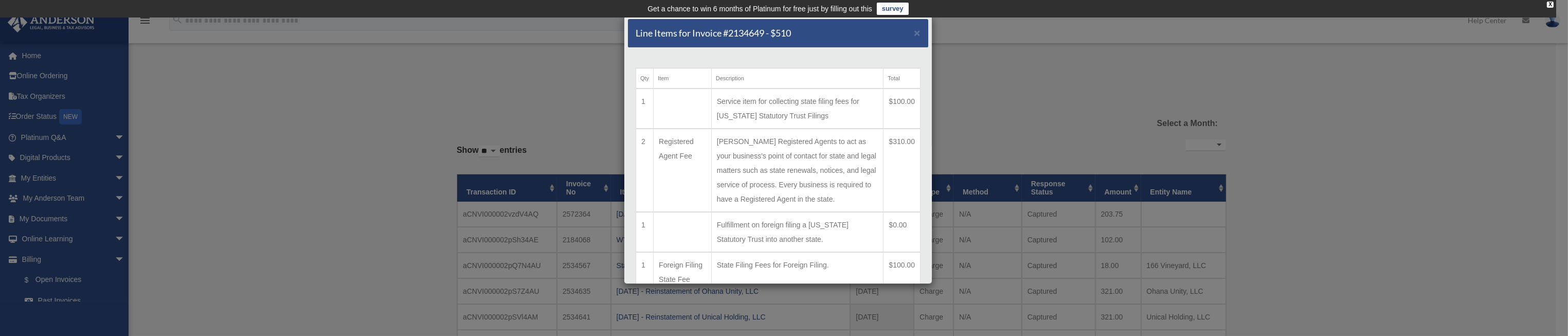
scroll to position [0, 0]
click at [914, 34] on span "×" at bounding box center [917, 34] width 7 height 12
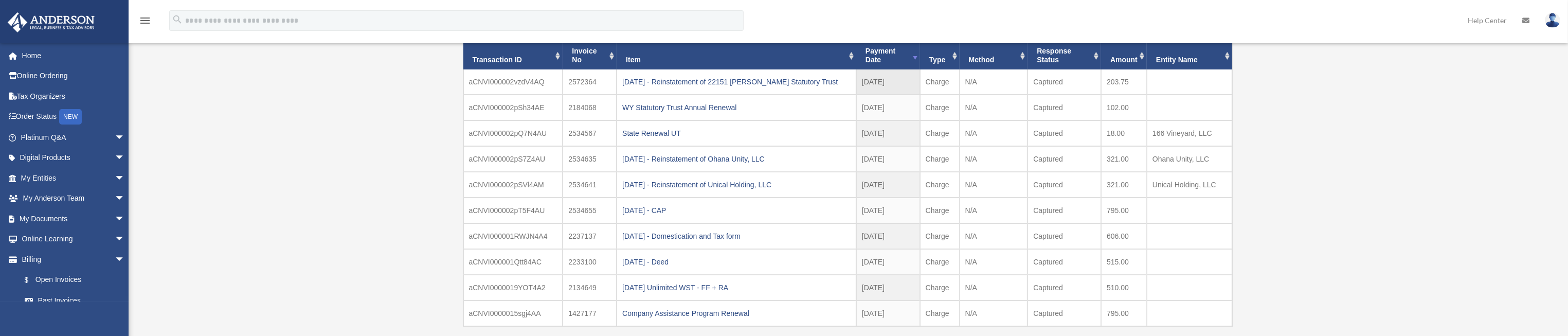
scroll to position [154, 0]
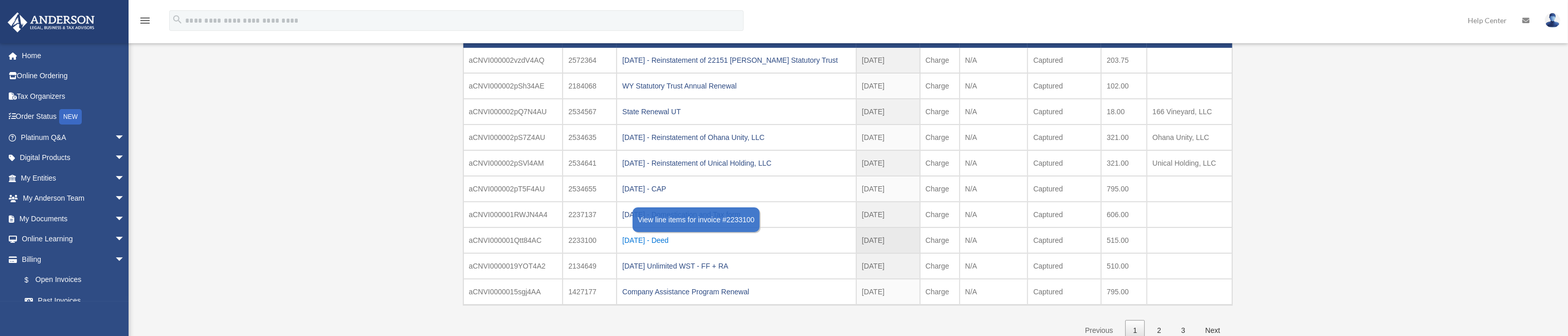
click at [678, 235] on div "[DATE] - Deed" at bounding box center [736, 240] width 229 height 14
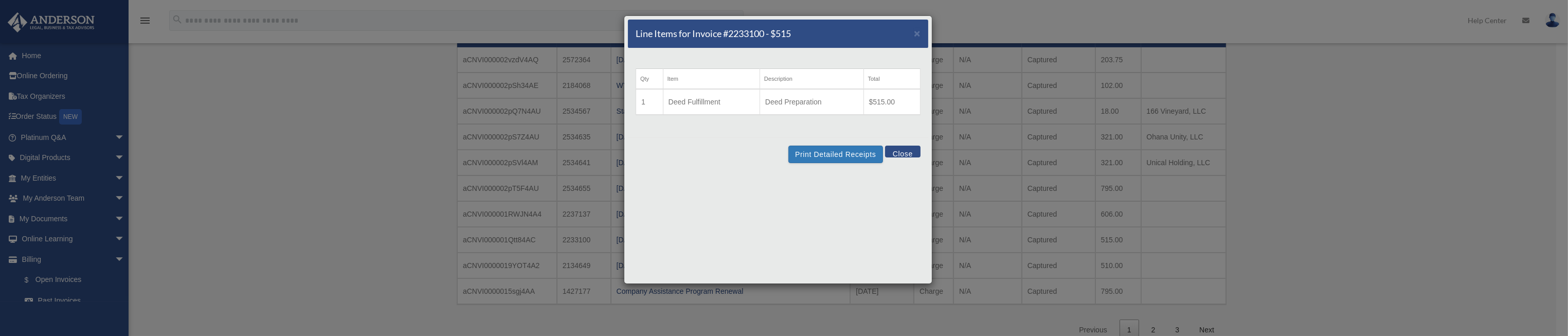
click at [903, 152] on button "Close" at bounding box center [903, 152] width 36 height 12
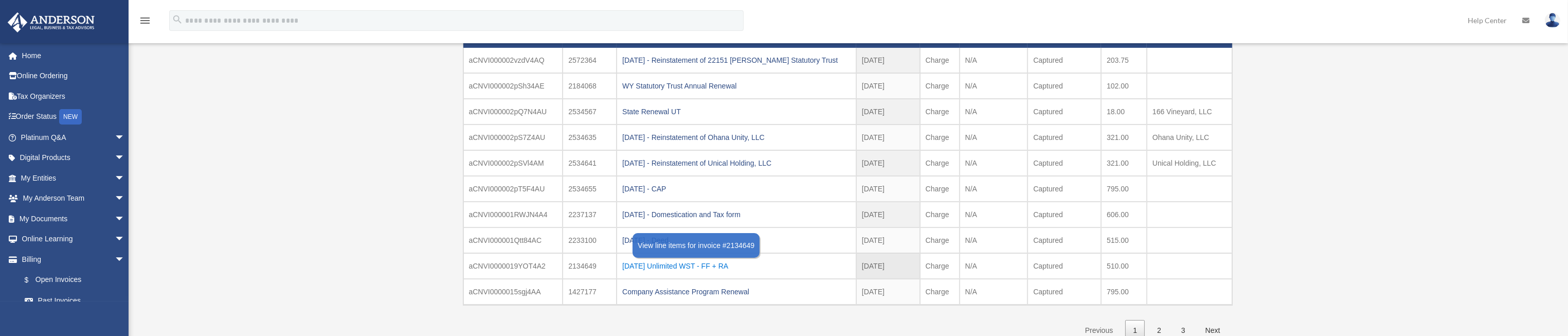
click at [704, 263] on div "2024.08.21 Unlimited WST - FF + RA" at bounding box center [736, 265] width 229 height 14
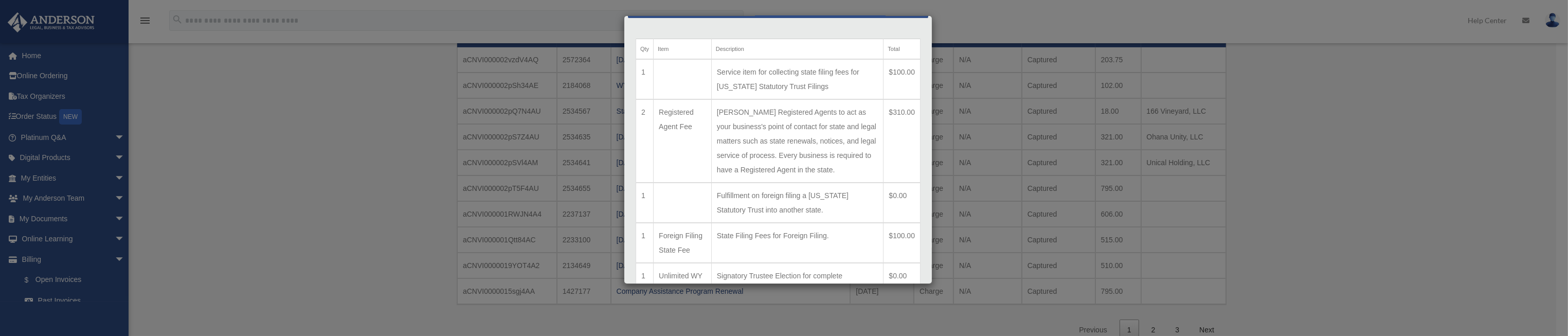
scroll to position [0, 0]
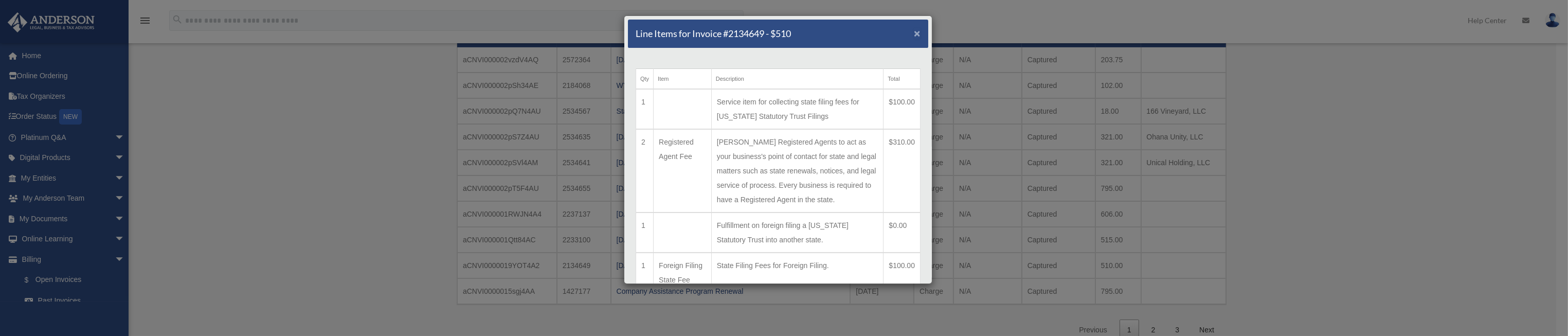
click at [914, 33] on span "×" at bounding box center [917, 34] width 7 height 12
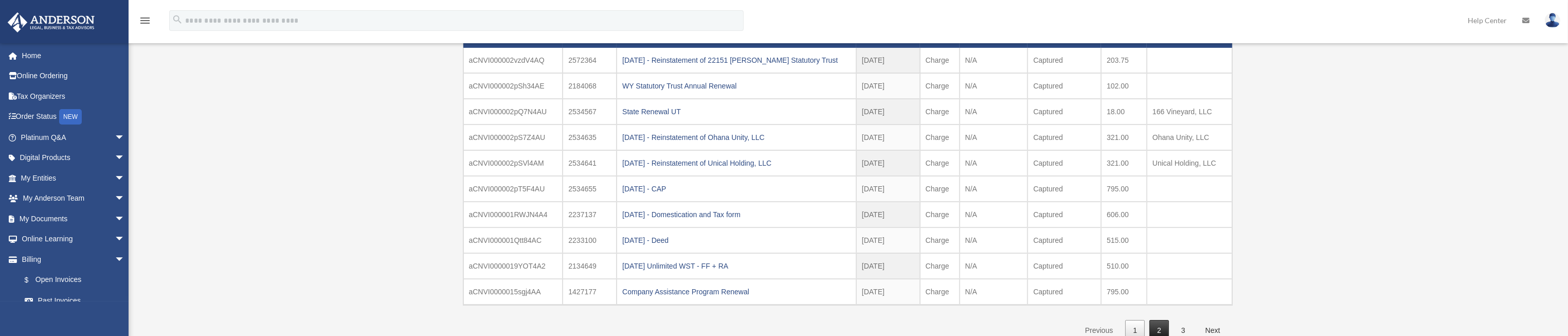
click at [1161, 329] on link "2" at bounding box center [1159, 331] width 20 height 21
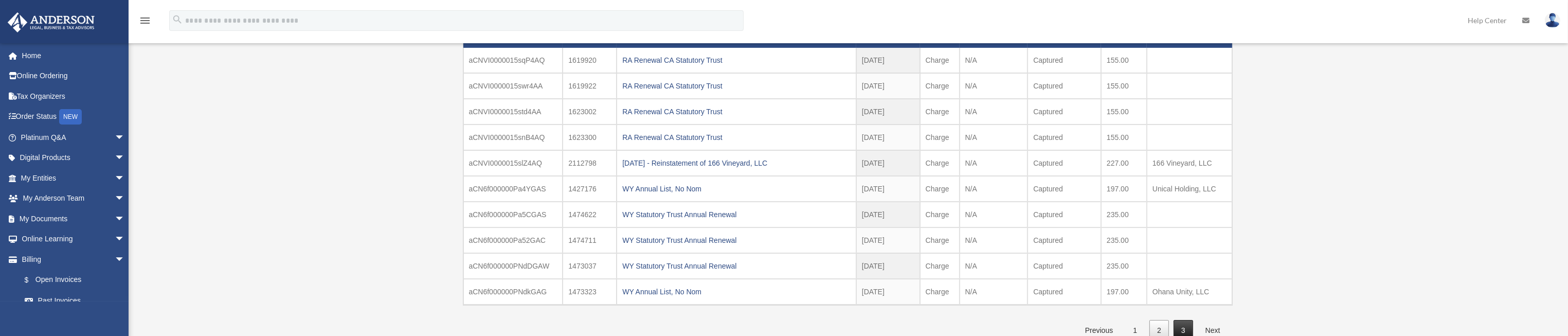
click at [1182, 325] on link "3" at bounding box center [1184, 331] width 20 height 21
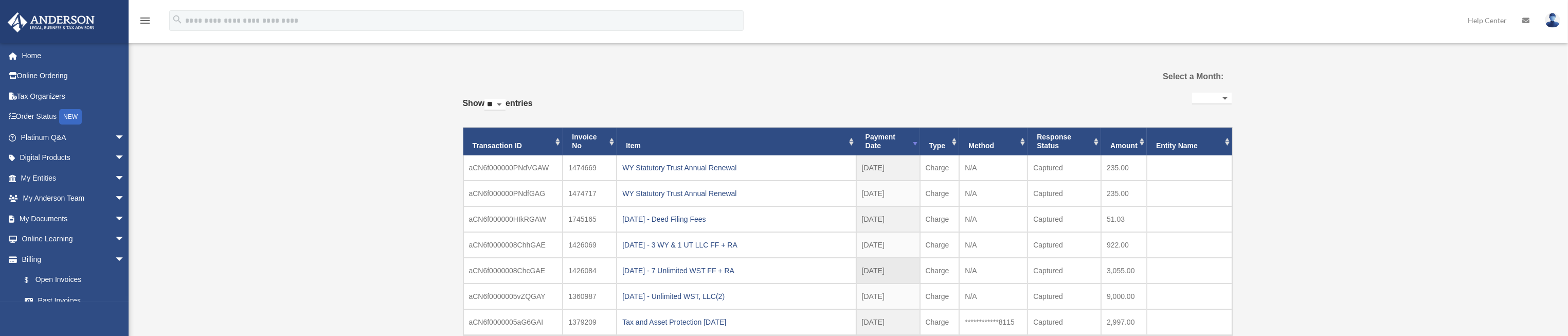
scroll to position [77, 0]
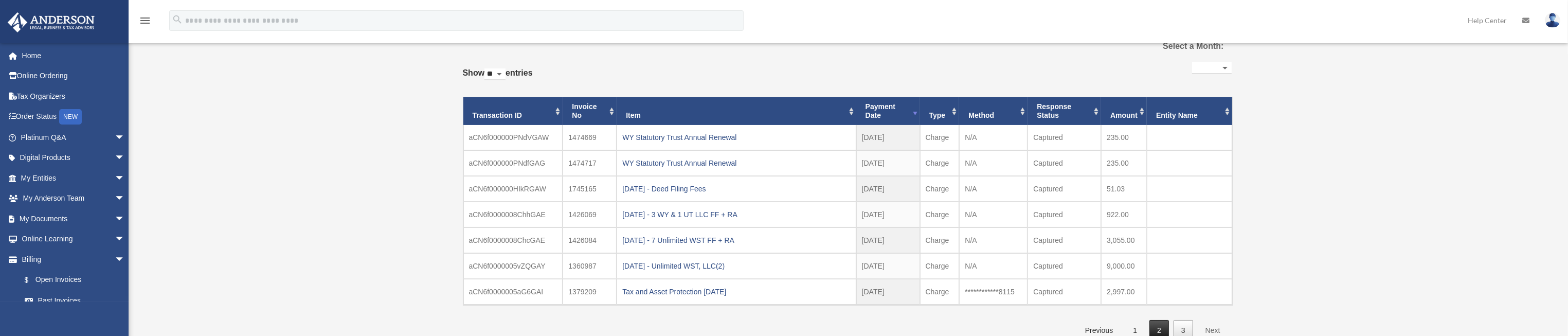
click at [1162, 330] on link "2" at bounding box center [1159, 331] width 20 height 21
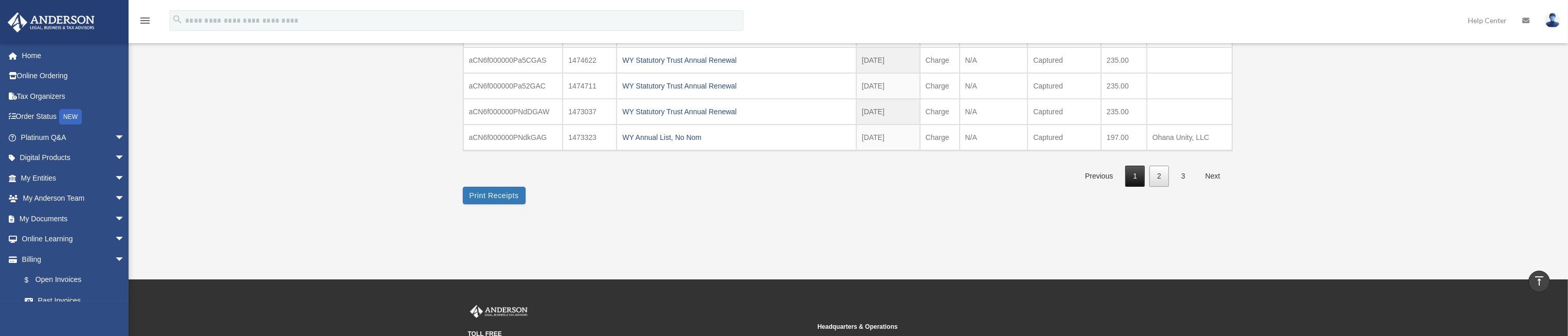
click at [1138, 171] on link "1" at bounding box center [1135, 176] width 20 height 21
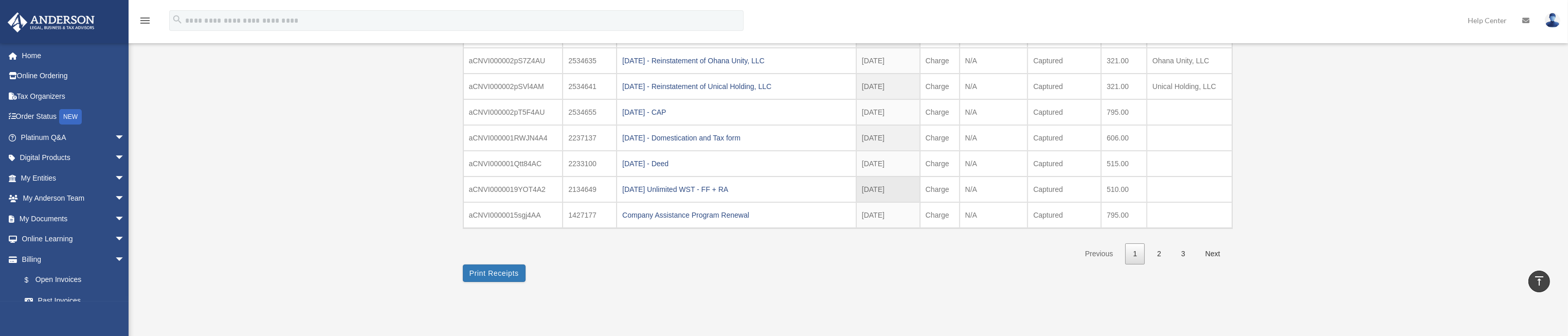
scroll to position [154, 0]
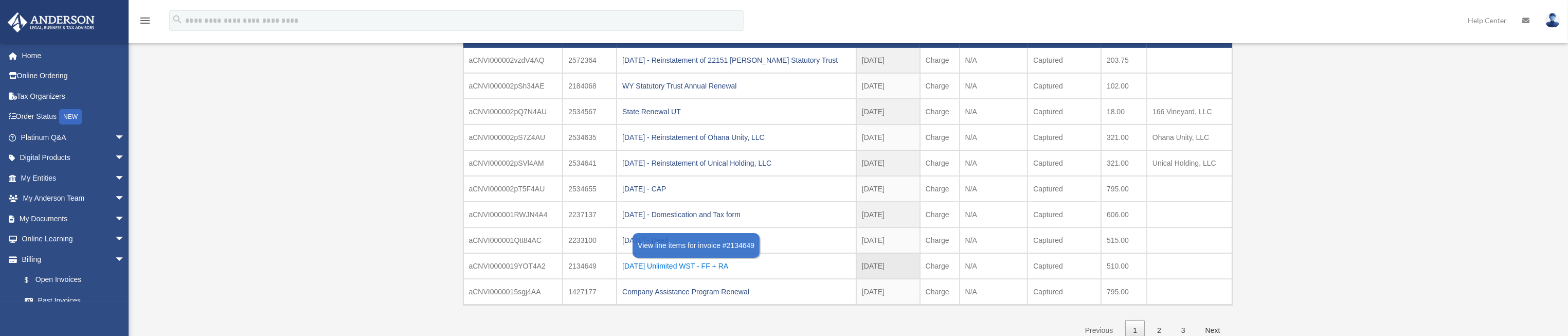
click at [711, 258] on div "2024.08.21 Unlimited WST - FF + RA" at bounding box center [736, 265] width 229 height 14
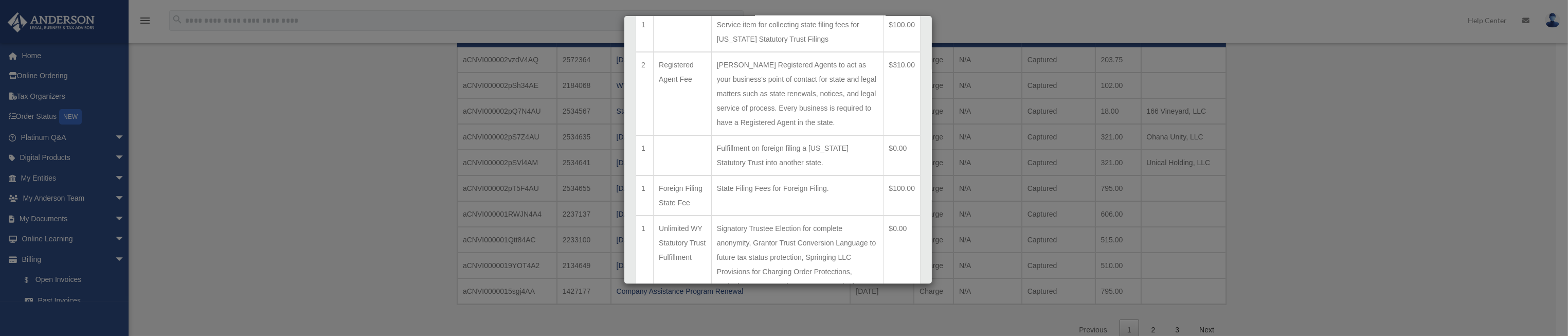
scroll to position [0, 0]
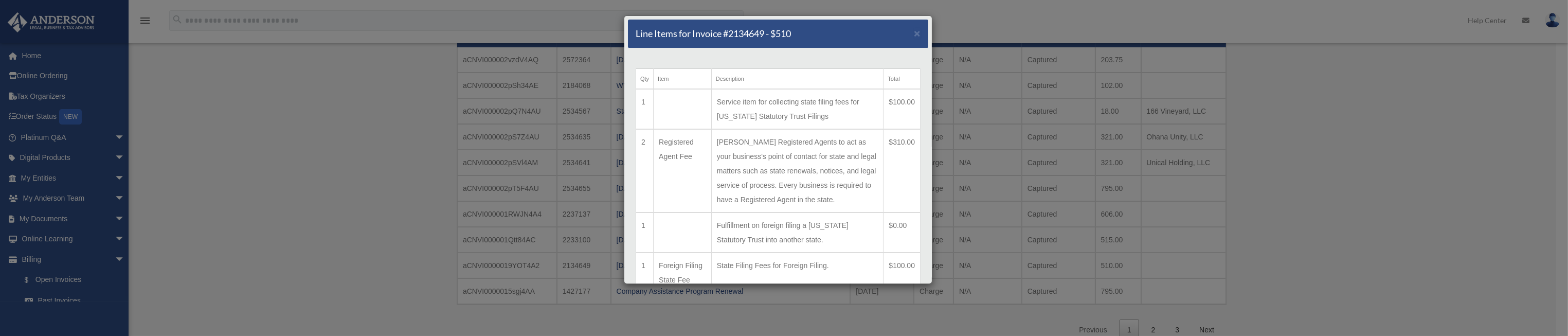
click at [1302, 278] on div "Line Items for Invoice #2134649 - $510 × Qty Item Description Total 1 Service i…" at bounding box center [784, 168] width 1568 height 336
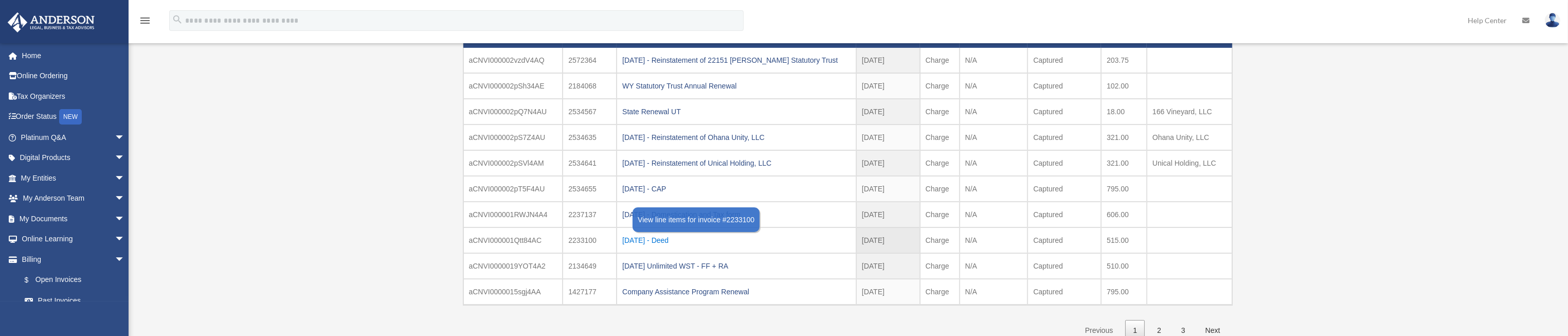
click at [665, 239] on div "2024.10.21 - Deed" at bounding box center [736, 240] width 229 height 14
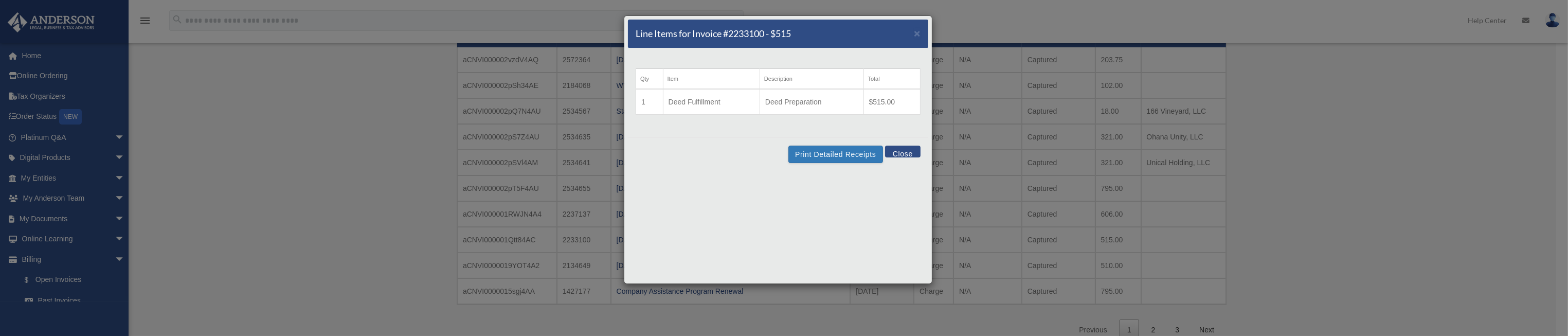
click at [909, 152] on button "Close" at bounding box center [903, 152] width 36 height 12
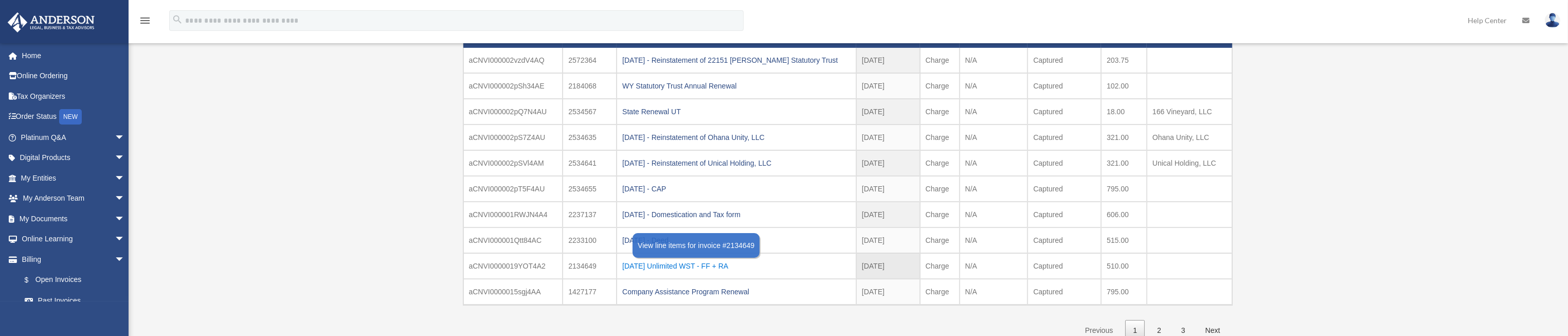
click at [719, 261] on div "2024.08.21 Unlimited WST - FF + RA" at bounding box center [736, 265] width 229 height 14
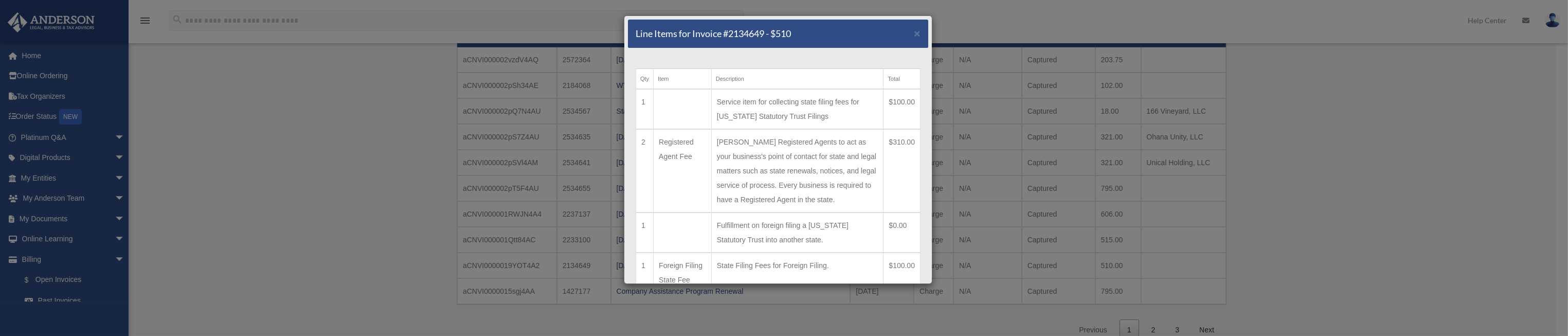
scroll to position [77, 0]
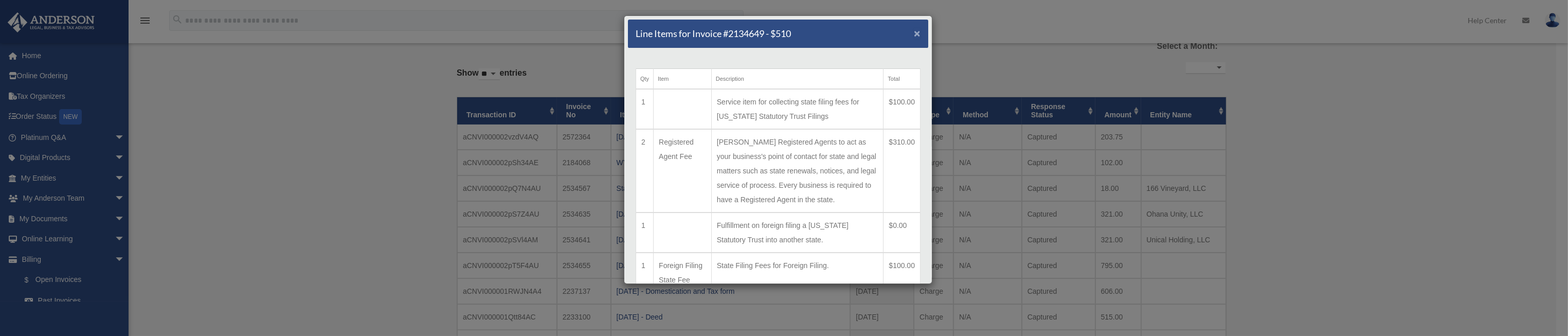
click at [914, 33] on span "×" at bounding box center [917, 34] width 7 height 12
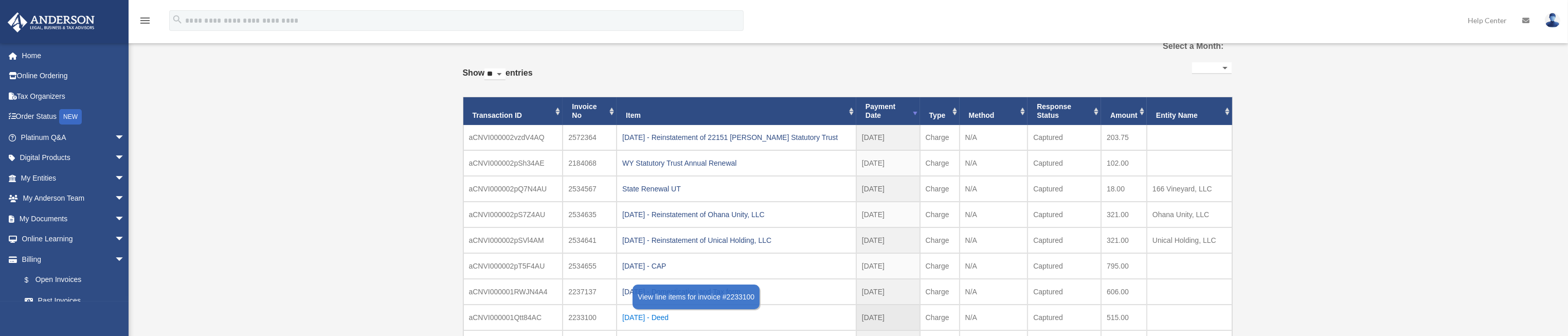
click at [667, 313] on div "2024.10.21 - Deed" at bounding box center [736, 317] width 229 height 14
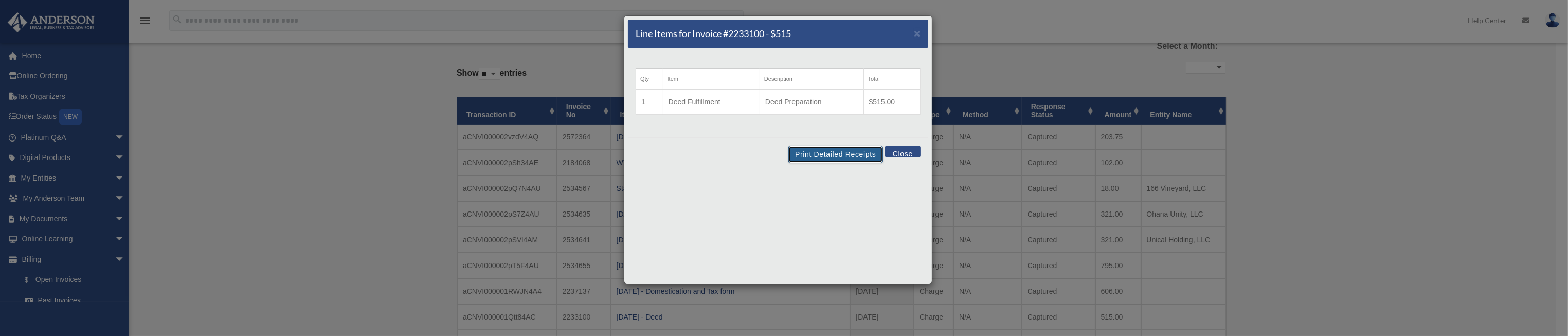
click at [808, 157] on button "Print Detailed Receipts" at bounding box center [835, 154] width 94 height 18
click at [904, 153] on button "Close" at bounding box center [903, 152] width 36 height 12
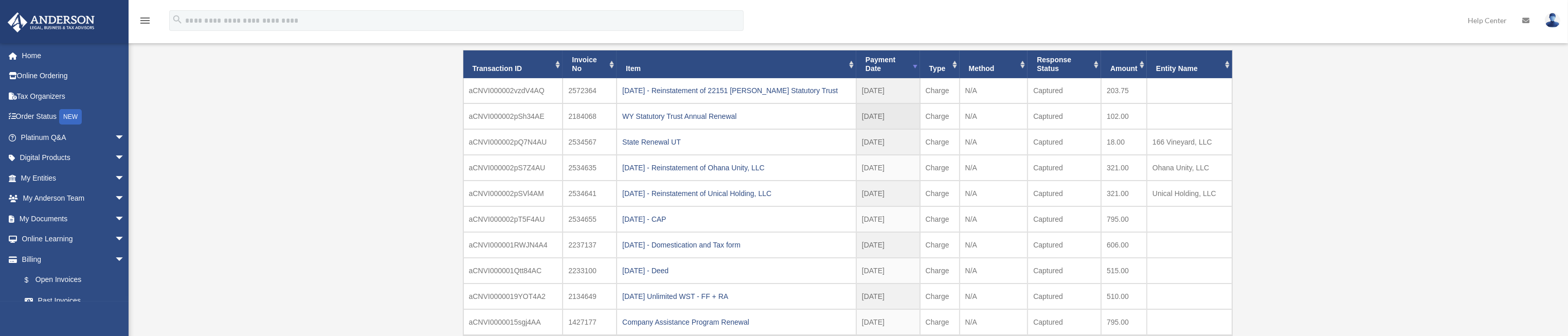
scroll to position [154, 0]
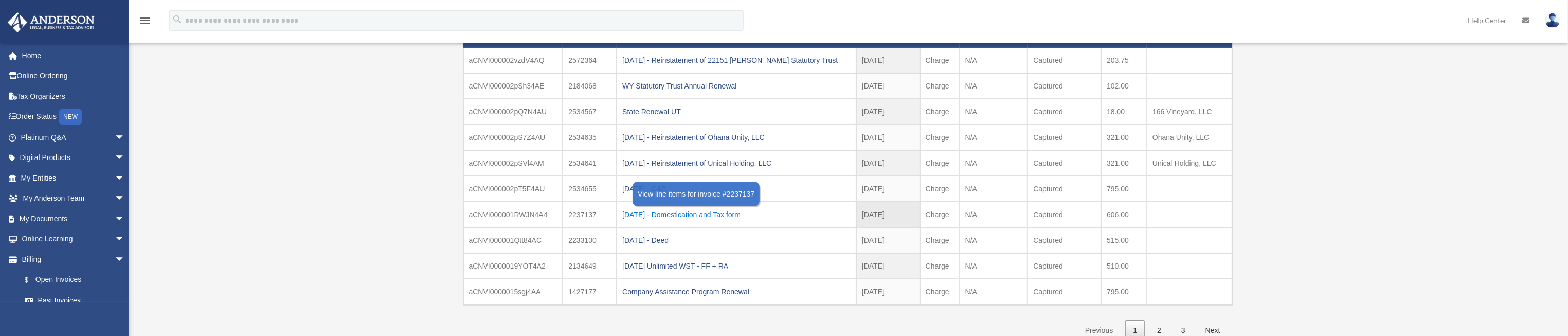
click at [717, 213] on div "2024.10.17 - Domestication and Tax form" at bounding box center [736, 214] width 229 height 14
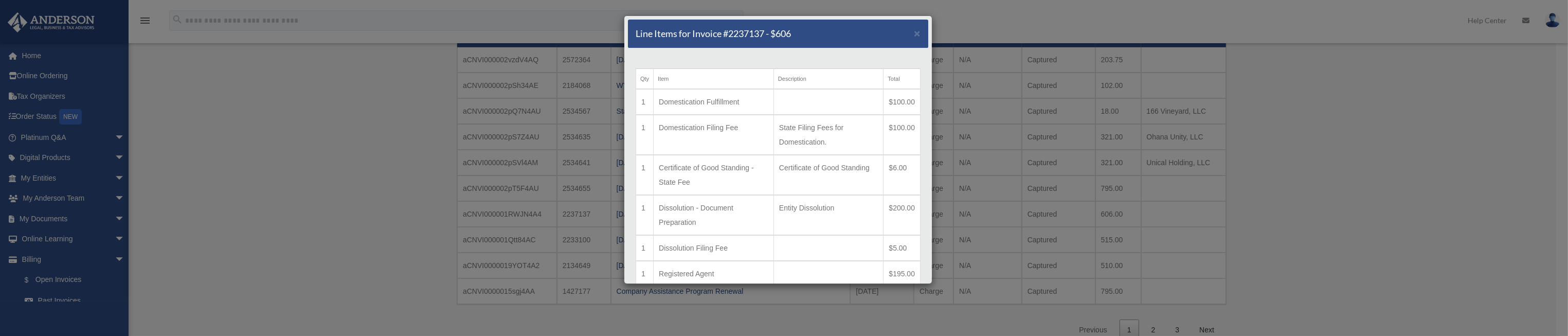
click at [1410, 261] on div "Line Items for Invoice #2237137 - $606 × Qty Item Description Total 1 Domestica…" at bounding box center [784, 168] width 1568 height 336
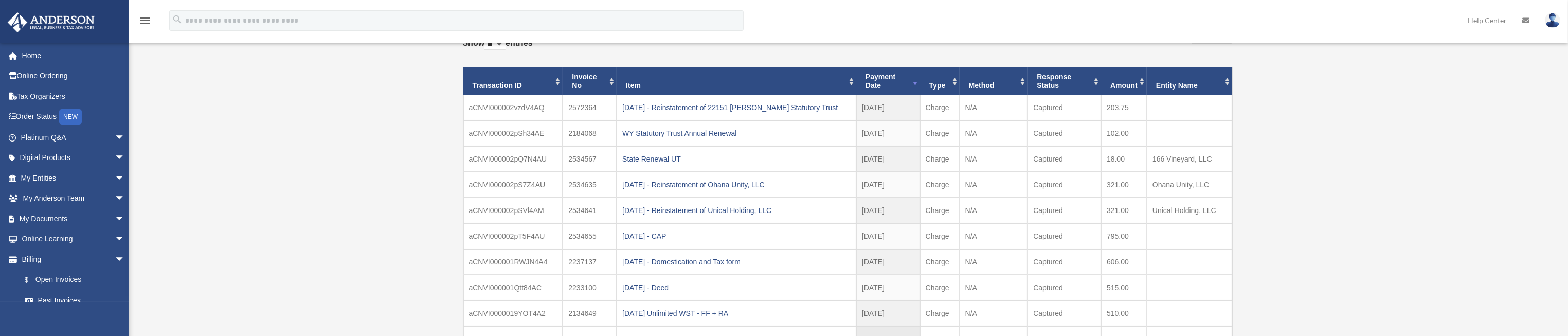
scroll to position [77, 0]
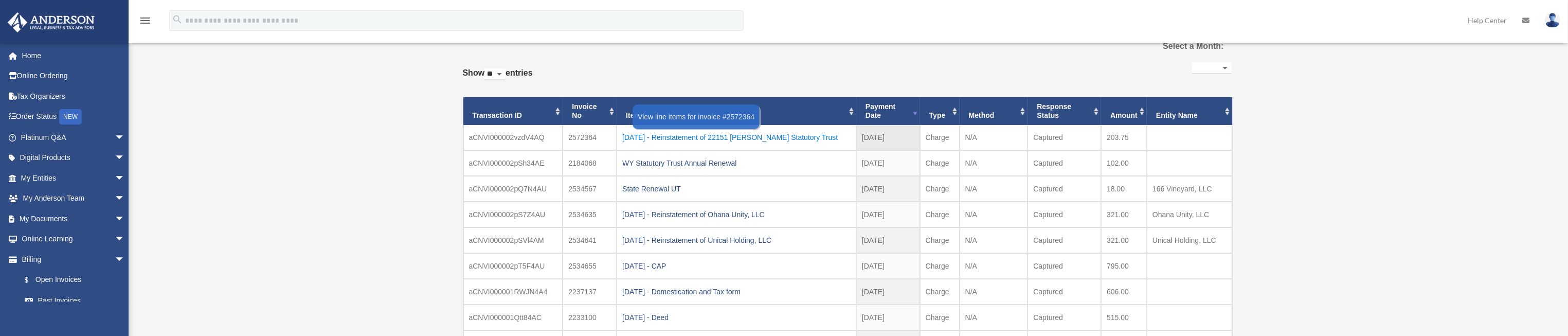
click at [803, 139] on div "2025.08.20 - Reinstatement of 22151 Parthenia Statutory Trust" at bounding box center [736, 137] width 229 height 14
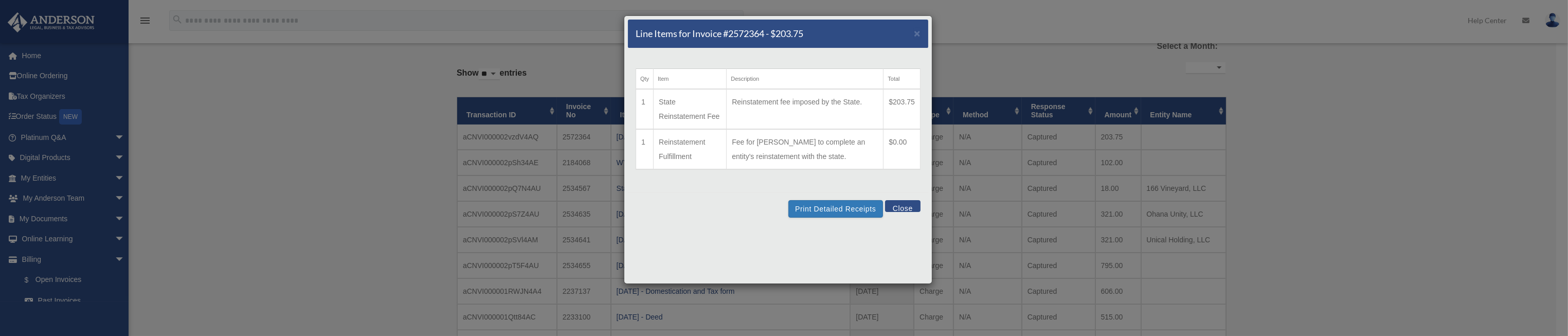
click at [1184, 149] on div "Line Items for Invoice #2572364 - $203.75 × Qty Item Description Total 1 State …" at bounding box center [784, 168] width 1568 height 336
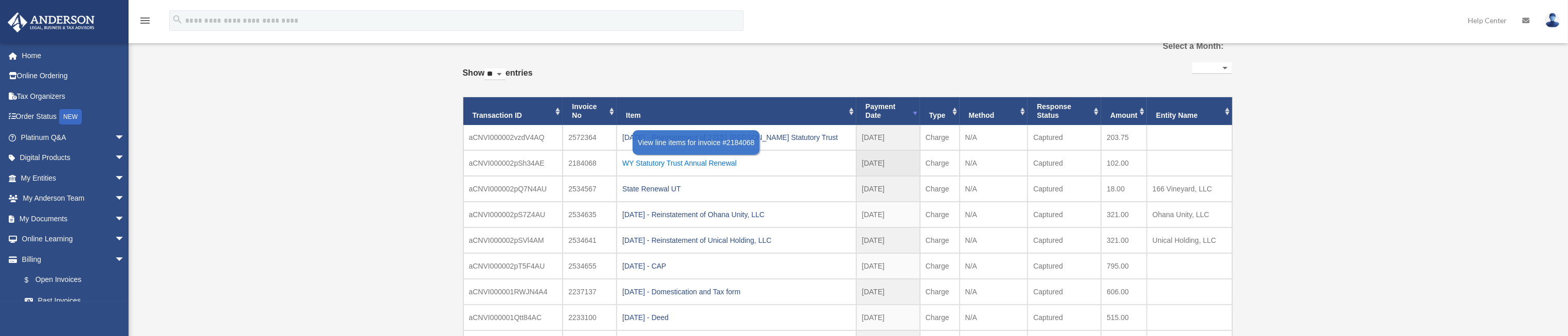
click at [707, 165] on div "WY Statutory Trust Annual Renewal" at bounding box center [736, 162] width 229 height 14
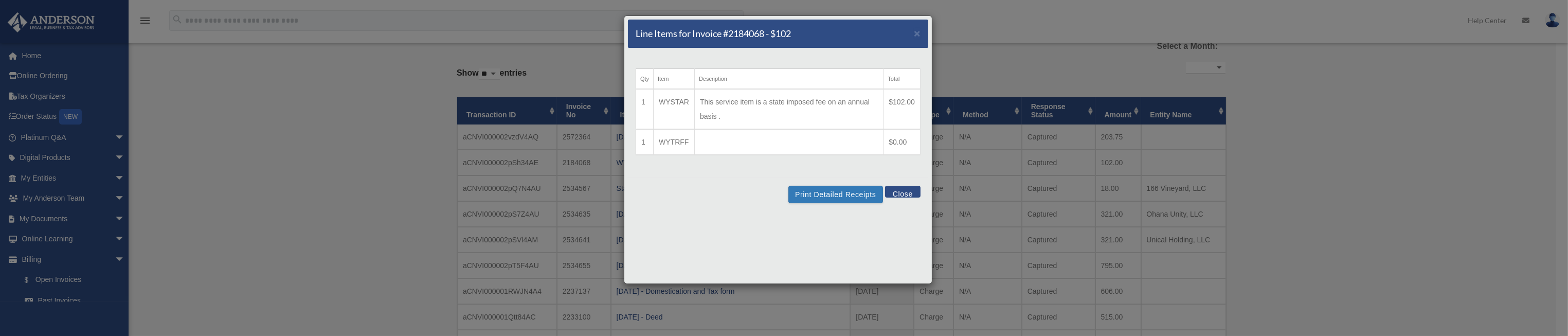
click at [896, 192] on button "Close" at bounding box center [903, 192] width 36 height 12
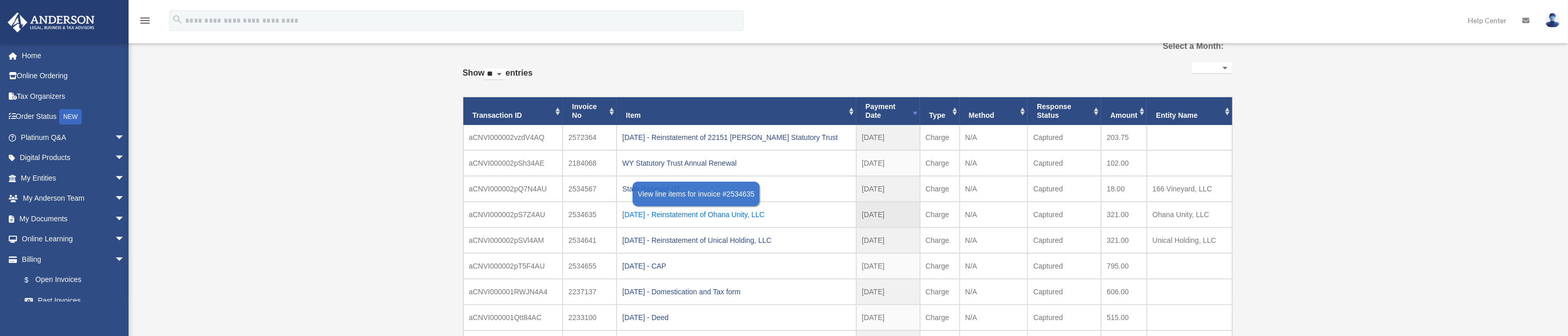
click at [756, 213] on div "2025.07.29 - Reinstatement of Ohana Unity, LLC" at bounding box center [736, 214] width 229 height 14
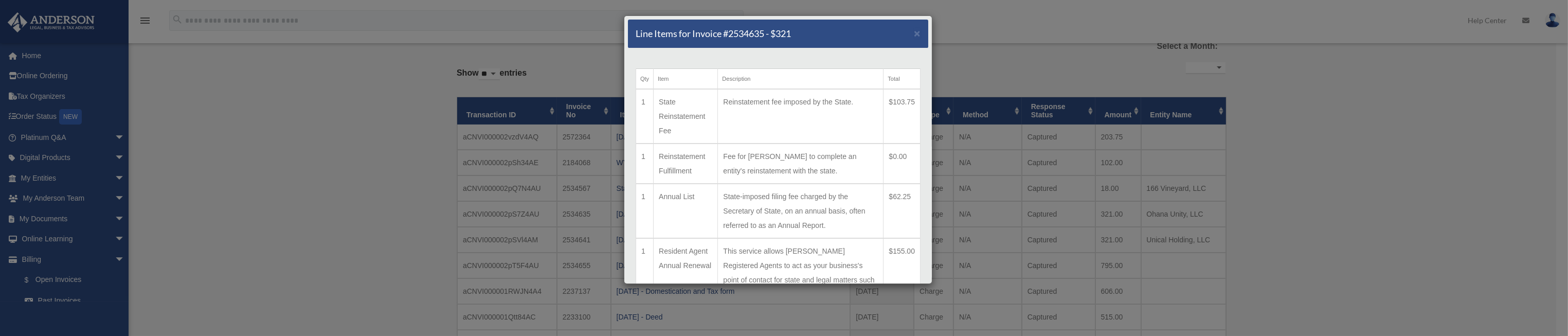
click at [1005, 63] on div "Line Items for Invoice #2534635 - $321 × Qty Item Description Total 1 State Rei…" at bounding box center [784, 168] width 1568 height 336
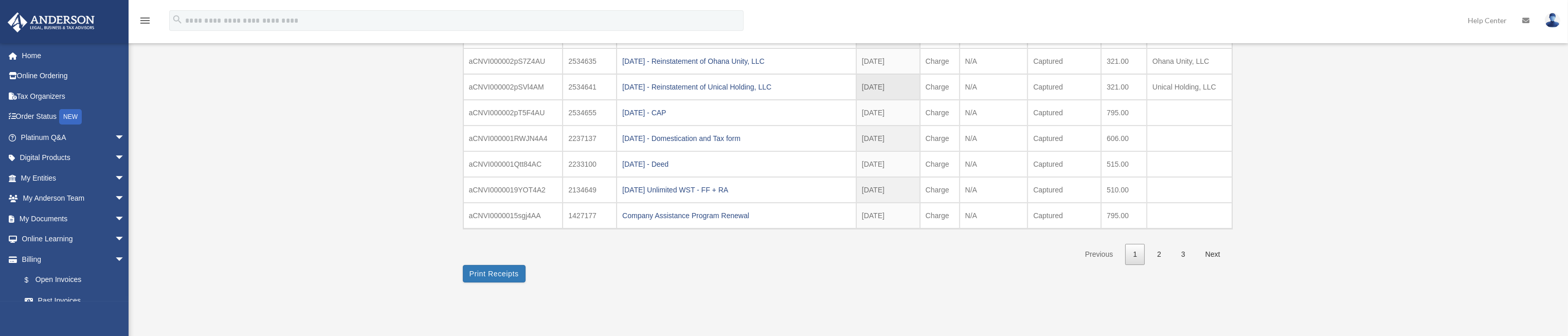
scroll to position [231, 0]
click at [1187, 252] on link "3" at bounding box center [1184, 254] width 20 height 21
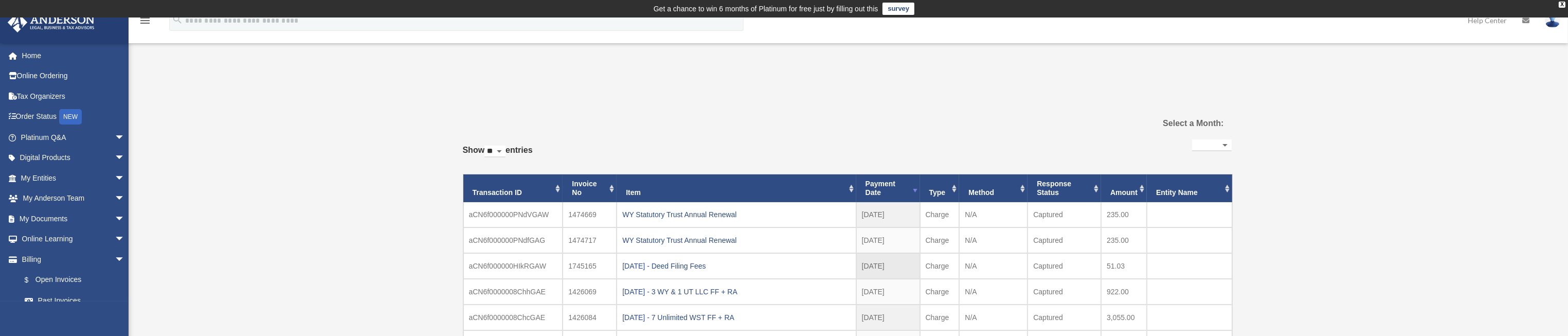
scroll to position [154, 0]
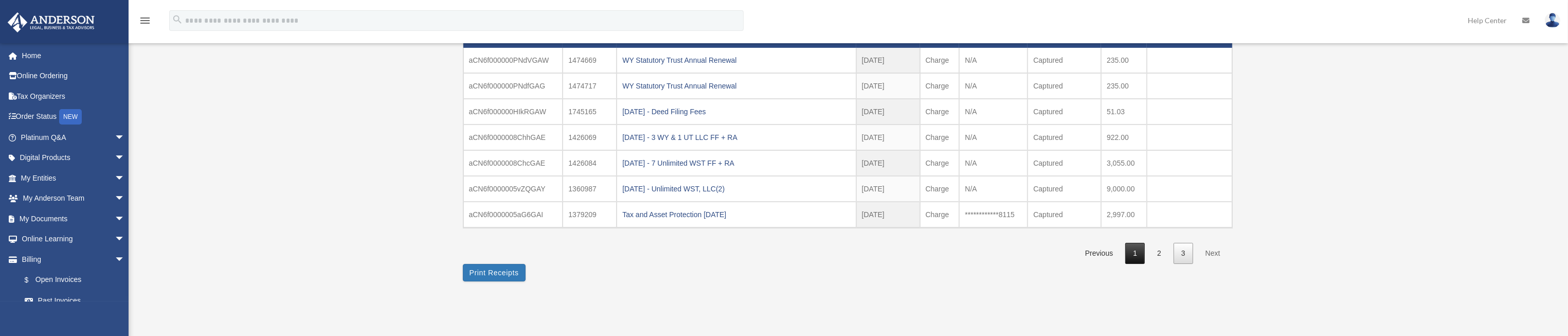
click at [1136, 255] on link "1" at bounding box center [1135, 254] width 20 height 21
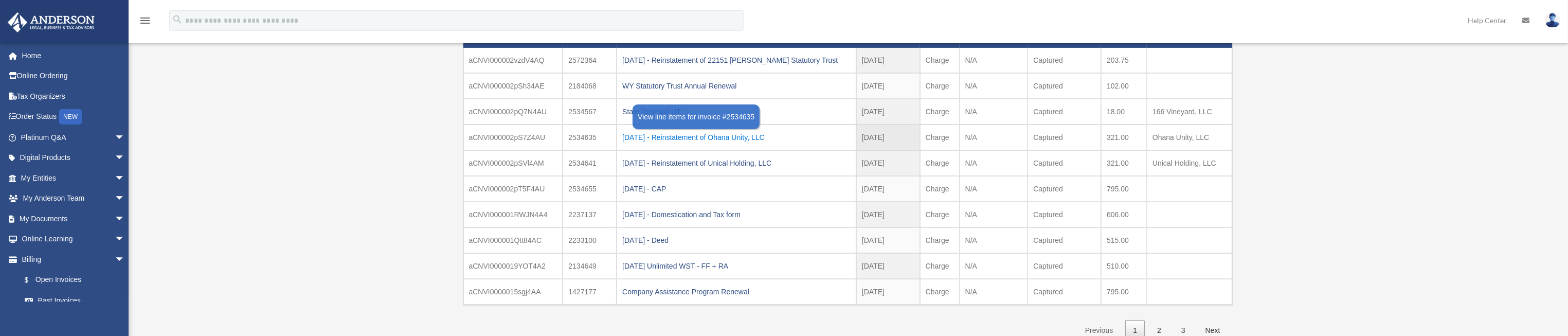
click at [765, 134] on div "2025.07.29 - Reinstatement of Ohana Unity, LLC" at bounding box center [736, 137] width 229 height 14
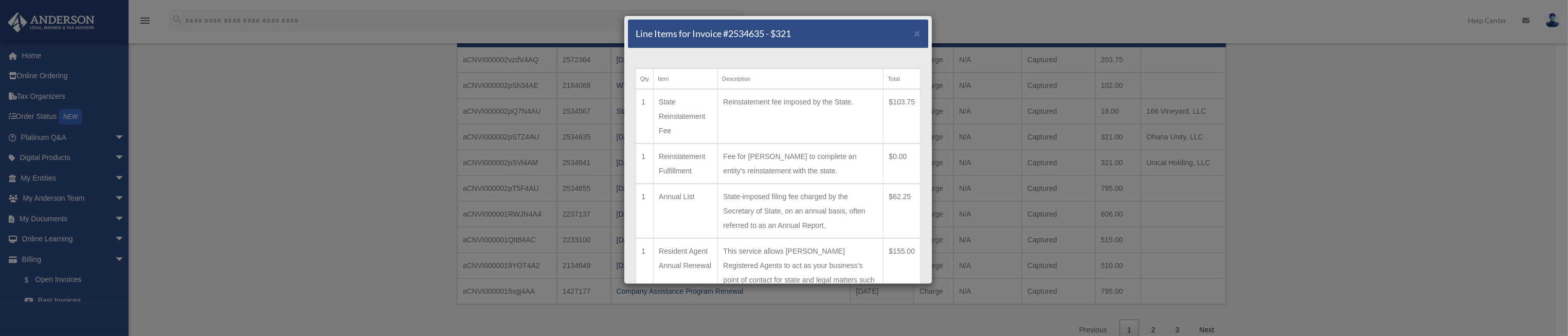
scroll to position [77, 0]
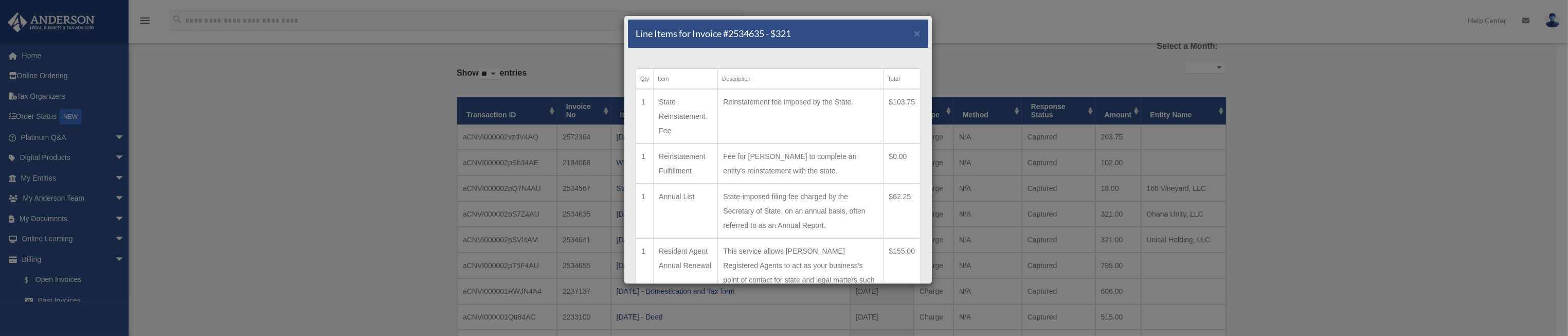
click at [1027, 65] on div "Line Items for Invoice #2534635 - $321 × Qty Item Description Total 1 State Rei…" at bounding box center [784, 168] width 1568 height 336
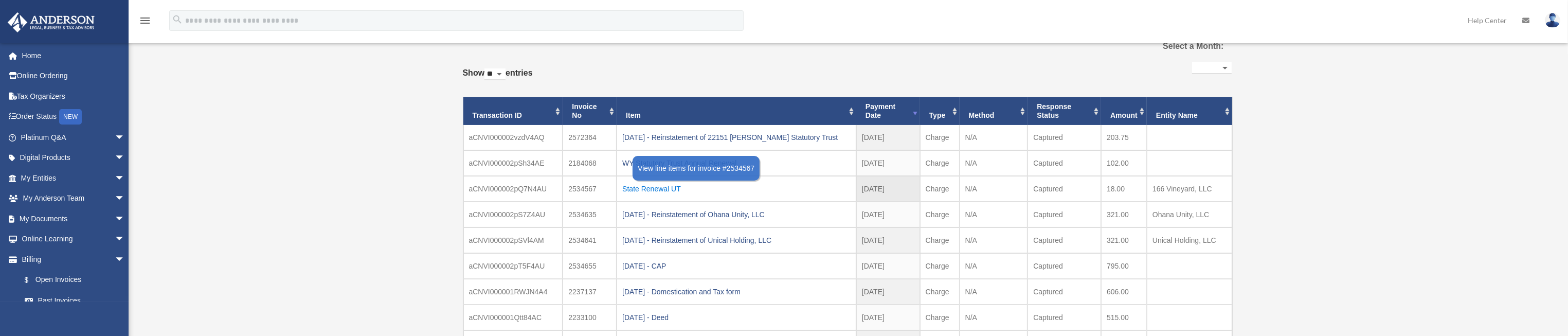
click at [678, 187] on div "State Renewal UT" at bounding box center [736, 188] width 229 height 14
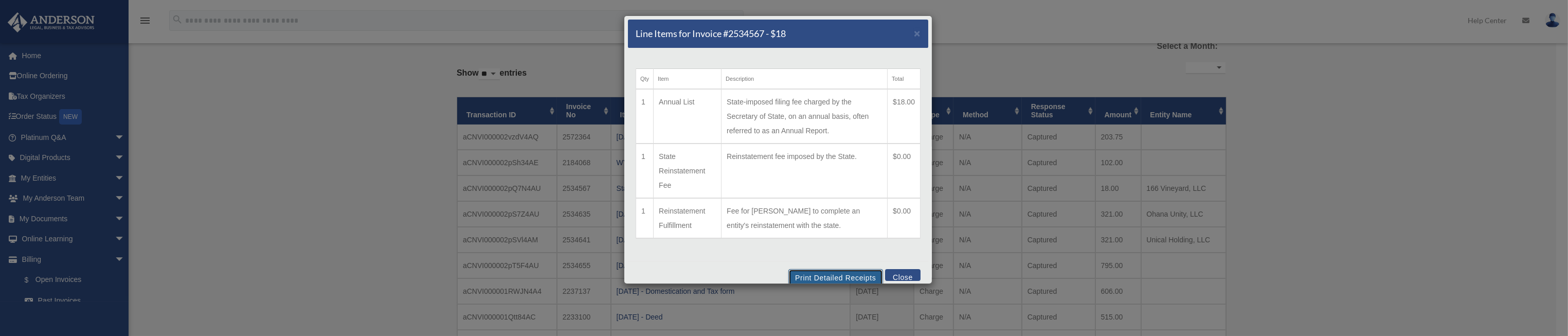
click at [841, 277] on button "Print Detailed Receipts" at bounding box center [835, 277] width 94 height 18
click at [892, 275] on button "Close" at bounding box center [903, 275] width 36 height 12
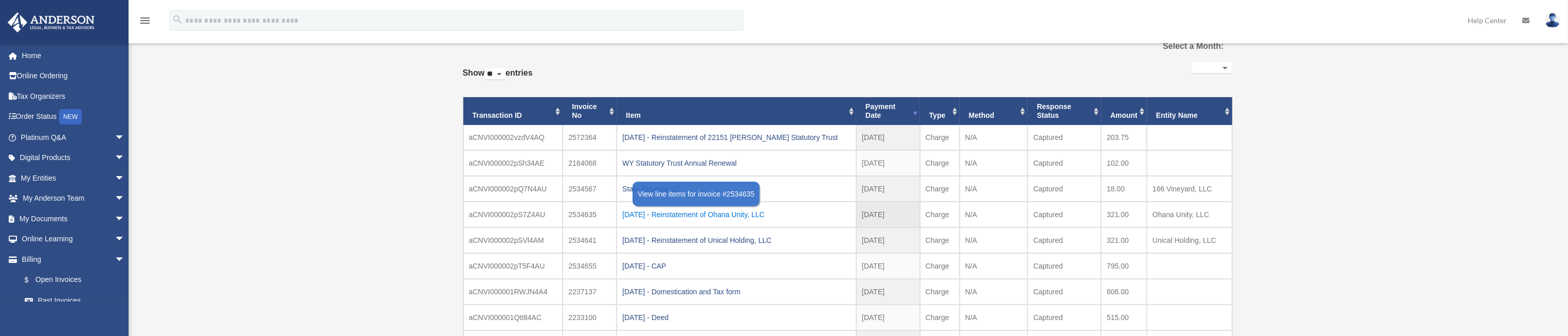
click at [745, 213] on div "2025.07.29 - Reinstatement of Ohana Unity, LLC" at bounding box center [736, 214] width 229 height 14
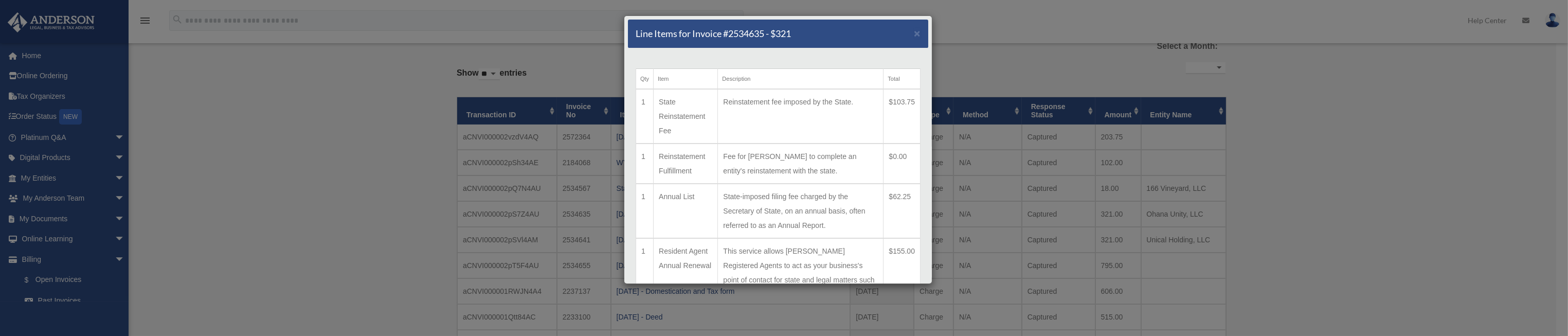
click at [864, 40] on div "Line Items for Invoice #2534635 - $321 ×" at bounding box center [778, 34] width 300 height 29
click at [914, 35] on span "×" at bounding box center [917, 34] width 7 height 12
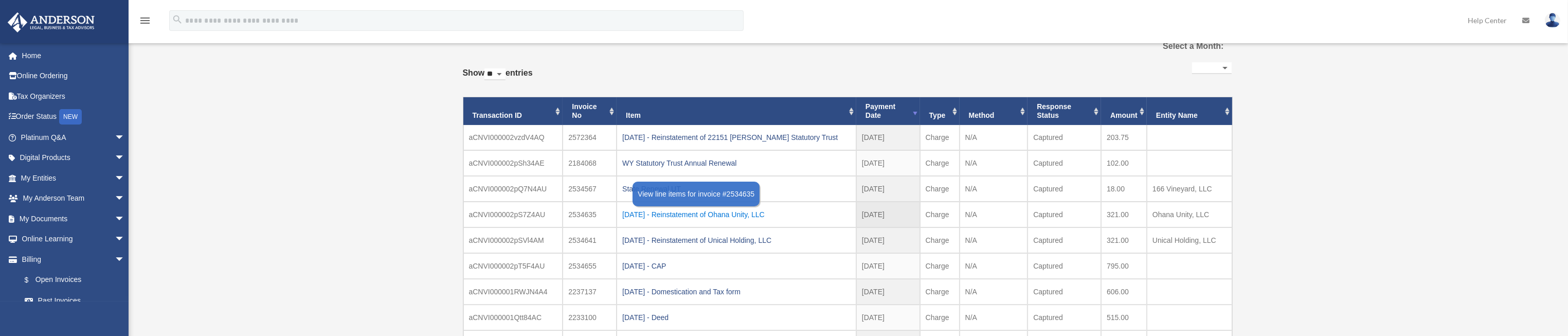
click at [768, 213] on div "2025.07.29 - Reinstatement of Ohana Unity, LLC" at bounding box center [736, 214] width 229 height 14
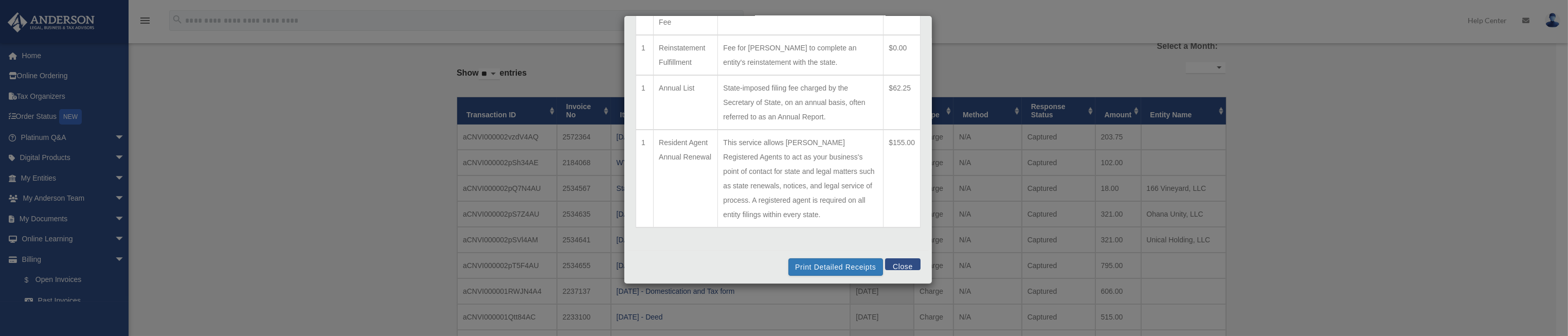
scroll to position [110, 0]
click at [804, 260] on button "Print Detailed Receipts" at bounding box center [835, 265] width 94 height 18
click at [890, 261] on button "Close" at bounding box center [903, 263] width 36 height 12
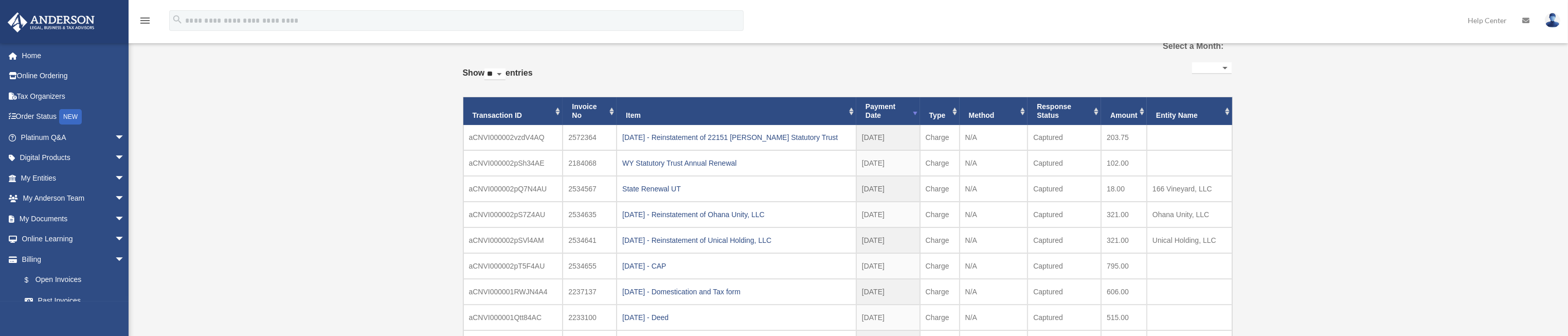
drag, startPoint x: 441, startPoint y: 307, endPoint x: 438, endPoint y: 319, distance: 12.4
click at [442, 311] on div "Past Invoices imgmt16@gmail.com Sign Out imgmt16@gmail.com Home Online Ordering…" at bounding box center [784, 226] width 1568 height 445
click at [435, 318] on div "Past Invoices imgmt16@gmail.com Sign Out imgmt16@gmail.com Home Online Ordering…" at bounding box center [784, 226] width 1568 height 445
click at [436, 321] on div "Past Invoices imgmt16@gmail.com Sign Out imgmt16@gmail.com Home Online Ordering…" at bounding box center [784, 226] width 1568 height 445
click at [433, 325] on div "Past Invoices imgmt16@gmail.com Sign Out imgmt16@gmail.com Home Online Ordering…" at bounding box center [784, 226] width 1568 height 445
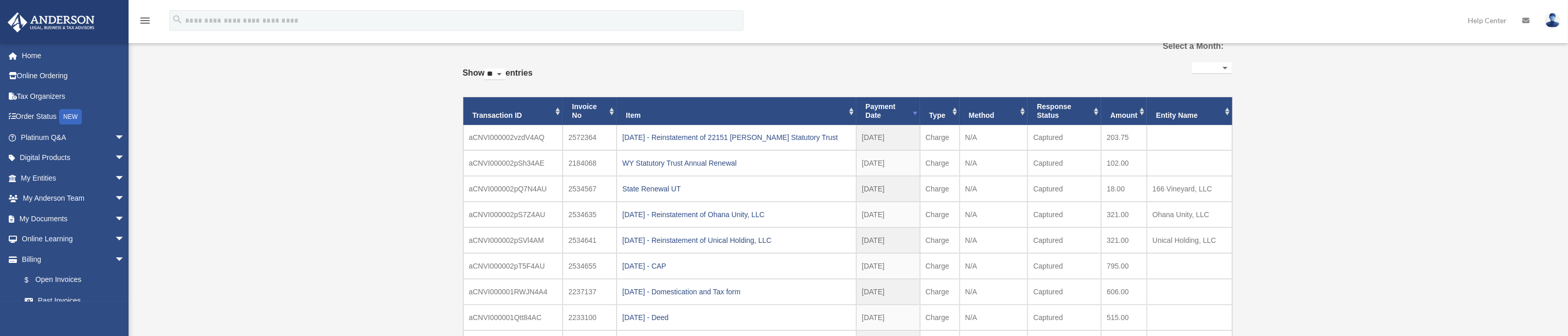
click at [433, 327] on div "Past Invoices imgmt16@gmail.com Sign Out imgmt16@gmail.com Home Online Ordering…" at bounding box center [784, 226] width 1568 height 445
click at [438, 333] on div "Past Invoices imgmt16@gmail.com Sign Out imgmt16@gmail.com Home Online Ordering…" at bounding box center [784, 226] width 1568 height 445
click at [441, 331] on div "Past Invoices imgmt16@gmail.com Sign Out imgmt16@gmail.com Home Online Ordering…" at bounding box center [784, 226] width 1568 height 445
click at [441, 331] on div "Past Invoices imgmt16@gmail.com Sign Out imgmt16@gmail.com Home Online Ordering…" at bounding box center [784, 226] width 1568 height 445
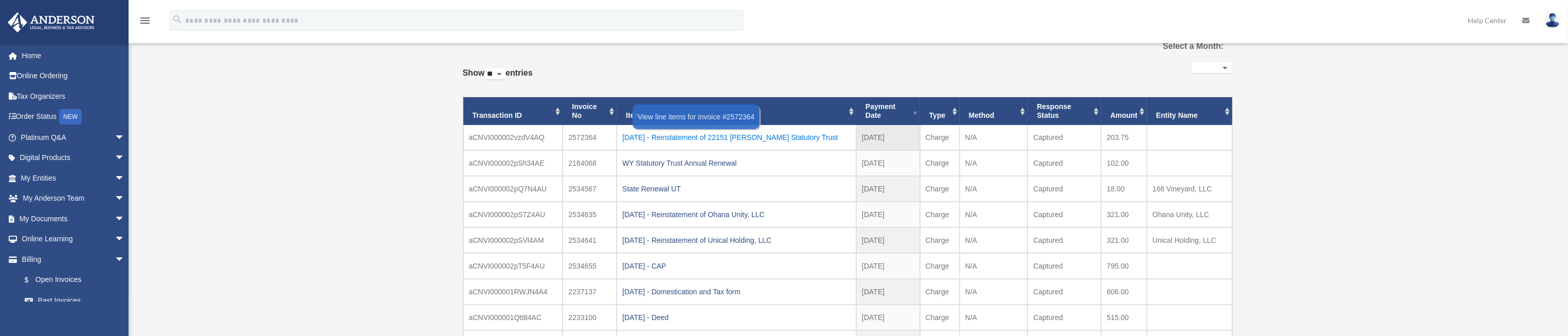
click at [779, 139] on div "2025.08.20 - Reinstatement of 22151 Parthenia Statutory Trust" at bounding box center [736, 137] width 229 height 14
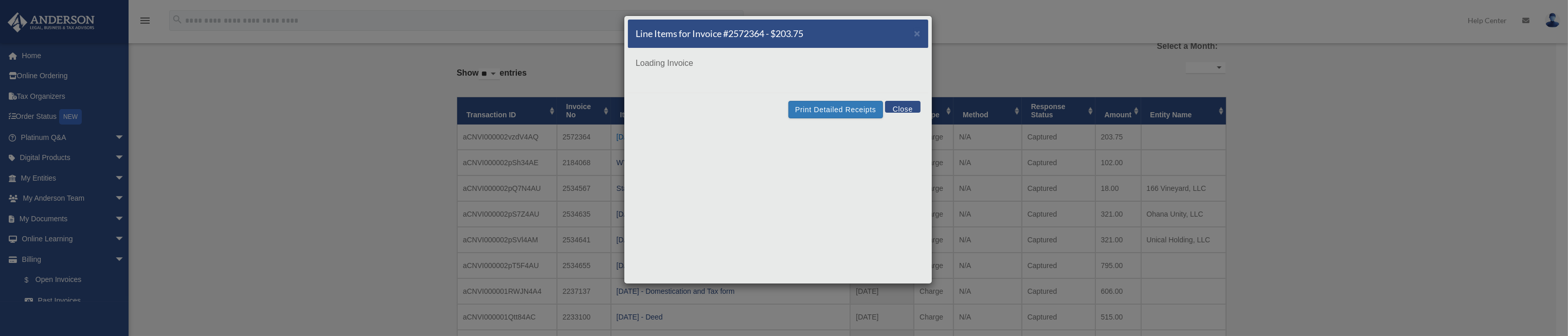
scroll to position [0, 0]
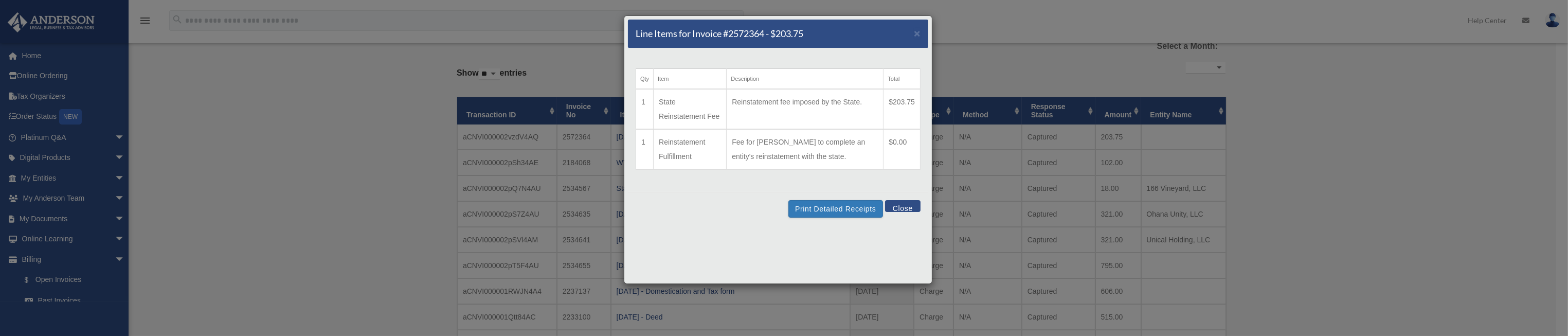
click at [899, 207] on button "Close" at bounding box center [903, 206] width 36 height 12
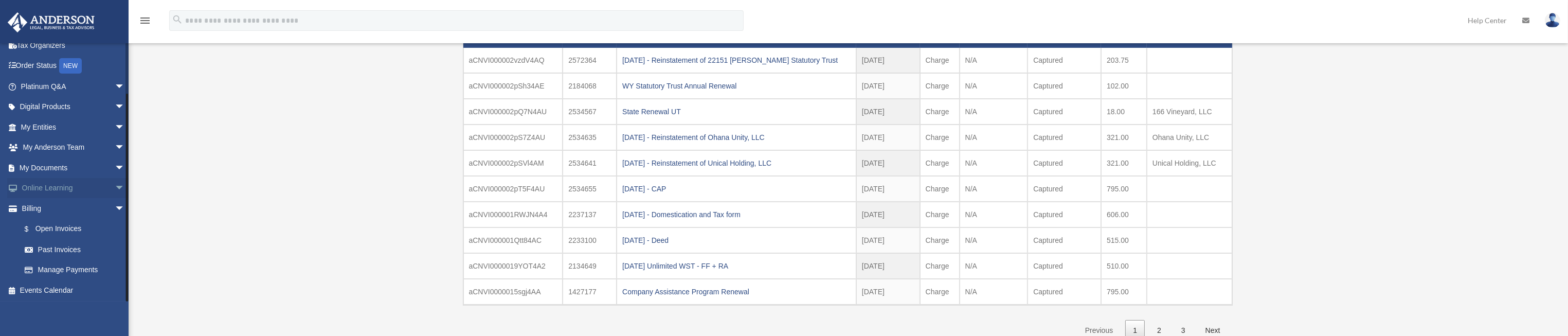
scroll to position [51, 0]
click at [79, 230] on link "$ Open Invoices" at bounding box center [77, 229] width 126 height 21
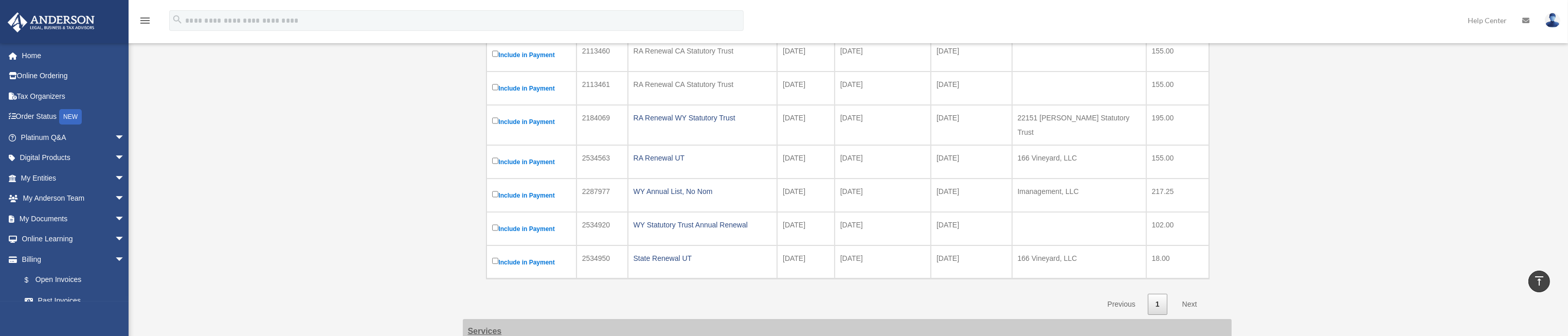
scroll to position [326, 0]
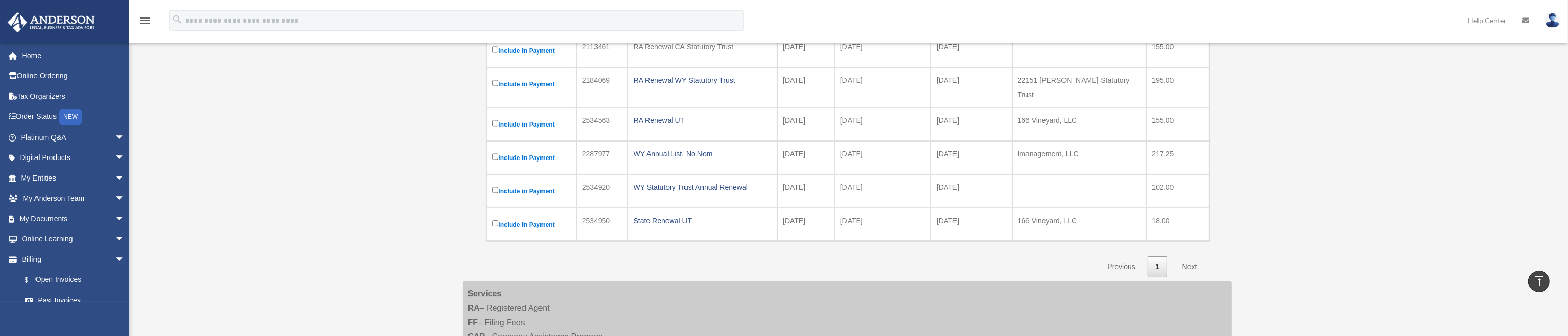
drag, startPoint x: 1013, startPoint y: 213, endPoint x: 1249, endPoint y: 210, distance: 236.0
click at [1249, 210] on div "Open Invoices [EMAIL_ADDRESS][DOMAIN_NAME] Sign Out [EMAIL_ADDRESS][DOMAIN_NAME…" at bounding box center [784, 130] width 1568 height 751
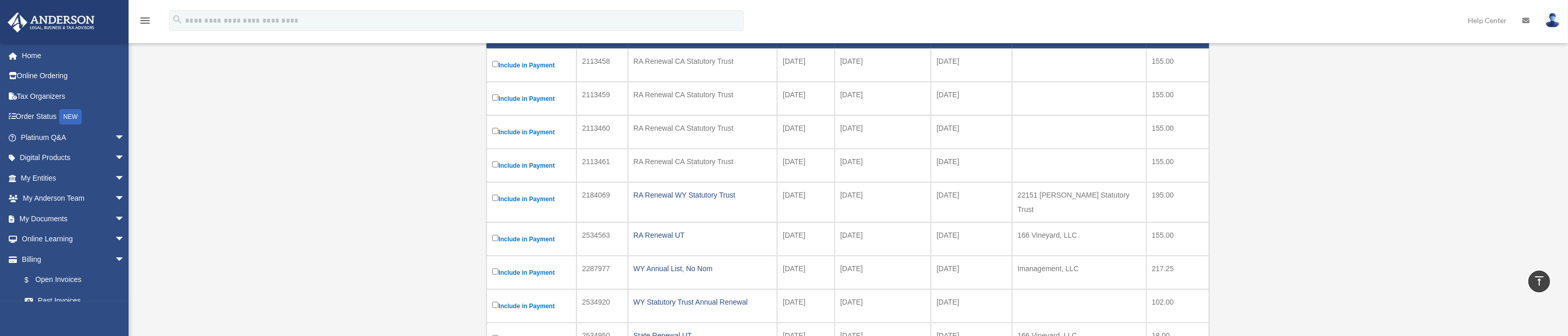
scroll to position [249, 0]
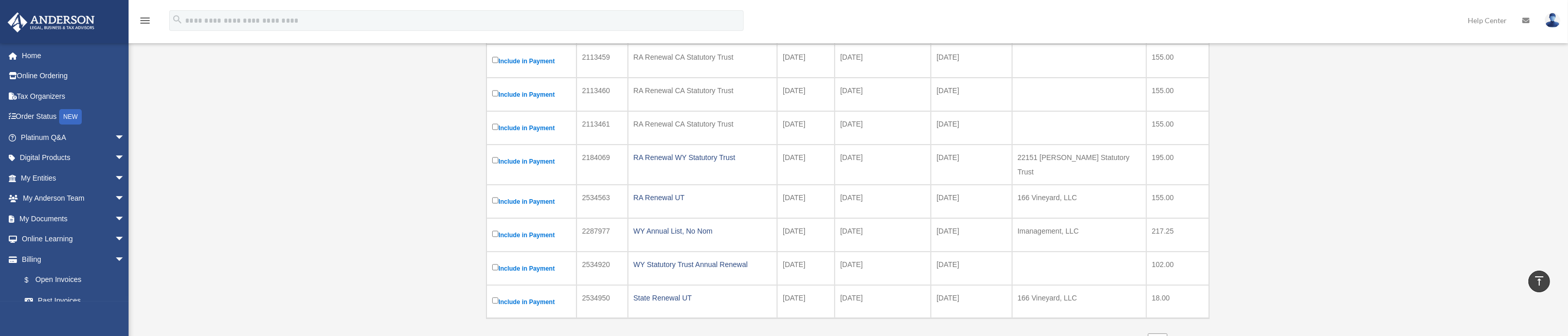
click at [1505, 236] on div "Open Invoices [EMAIL_ADDRESS][DOMAIN_NAME] Sign Out [EMAIL_ADDRESS][DOMAIN_NAME…" at bounding box center [784, 207] width 1568 height 751
